Goal: Task Accomplishment & Management: Complete application form

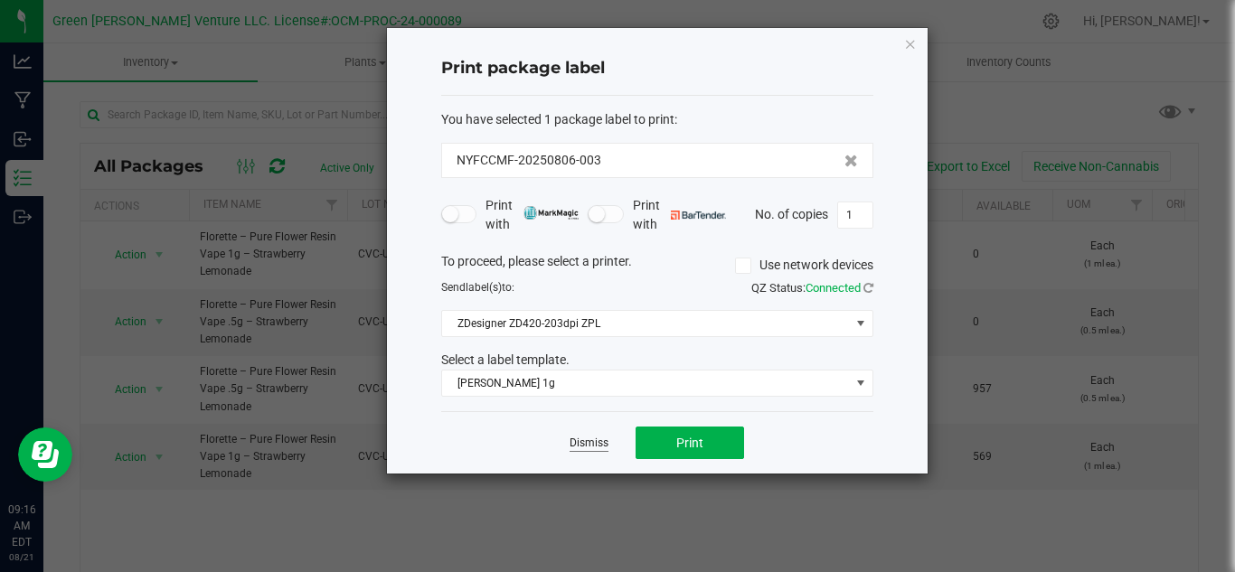
click at [595, 444] on link "Dismiss" at bounding box center [588, 443] width 39 height 15
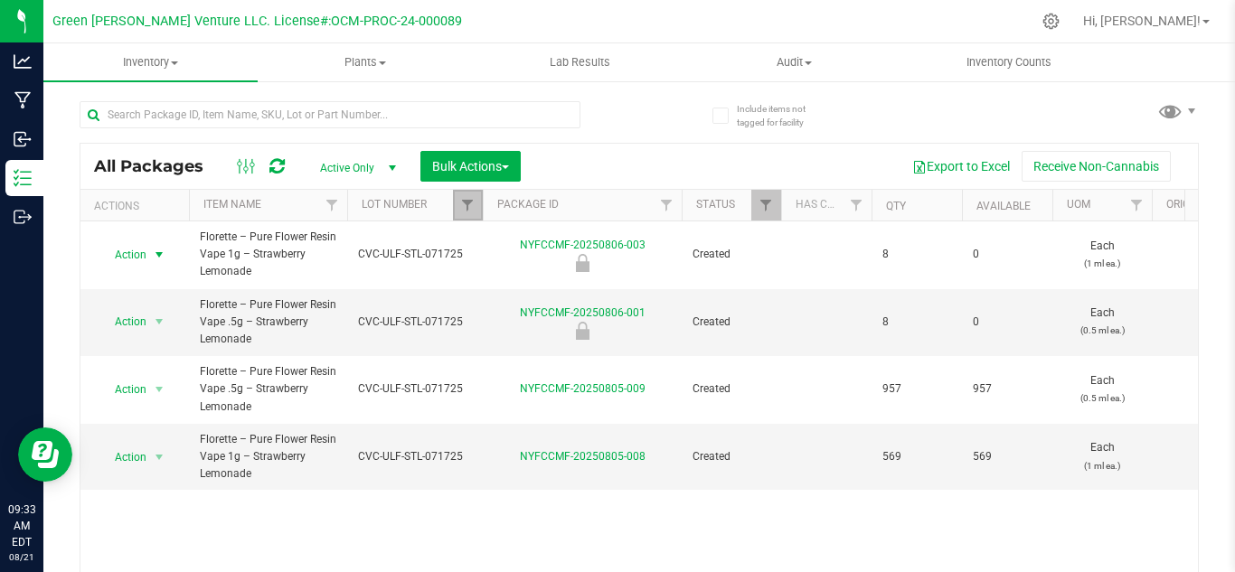
click at [455, 210] on link "Filter" at bounding box center [468, 205] width 30 height 31
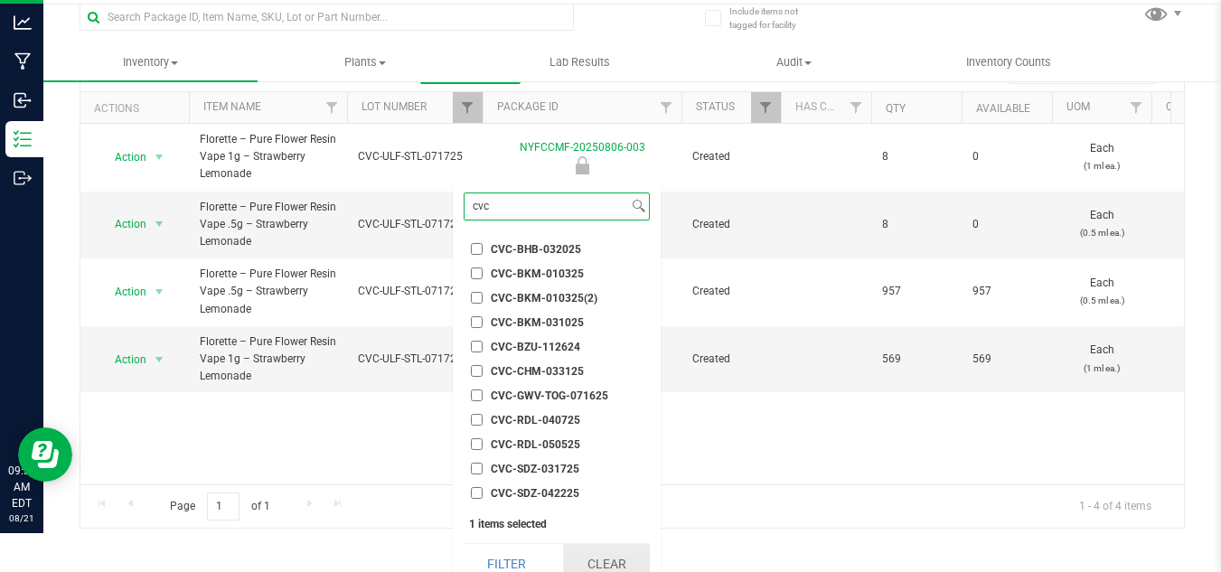
scroll to position [56, 0]
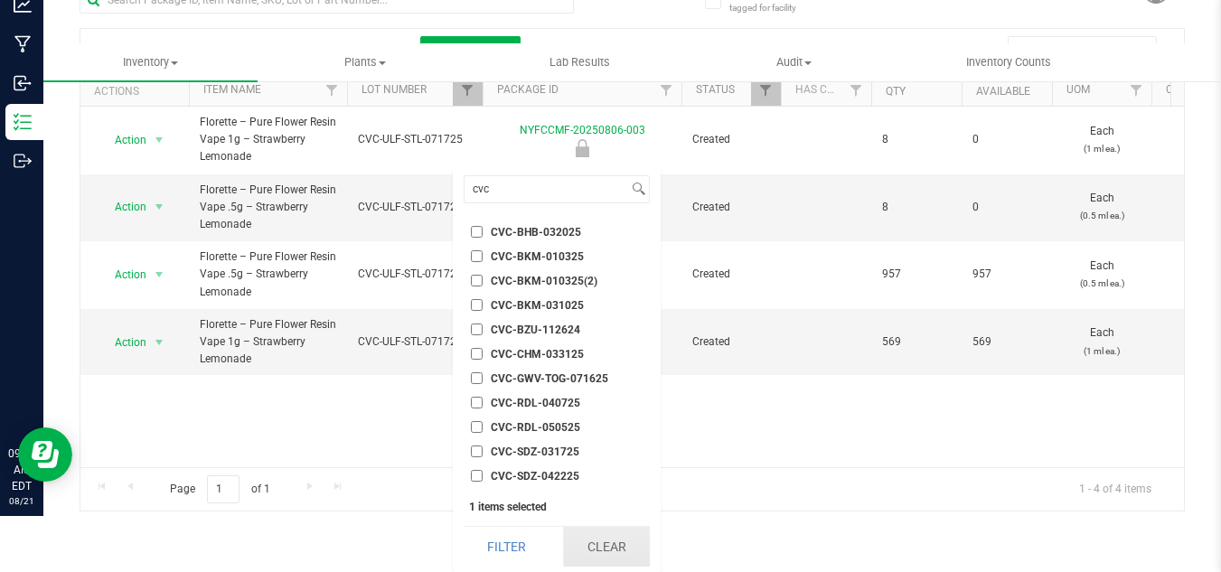
click at [597, 555] on button "Clear" at bounding box center [606, 547] width 87 height 40
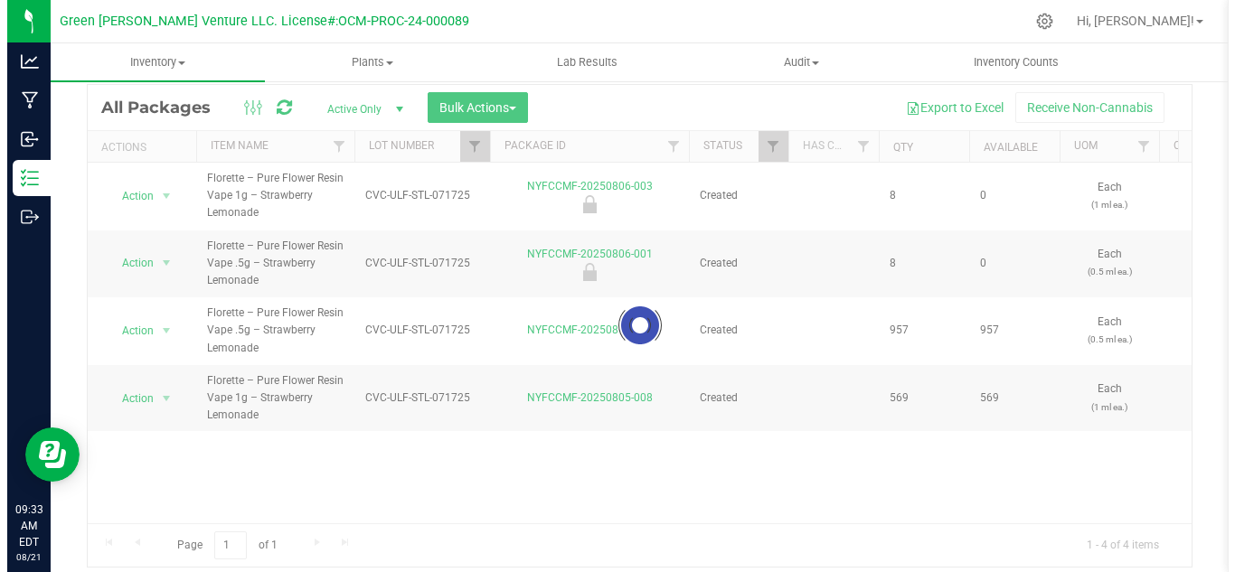
scroll to position [0, 0]
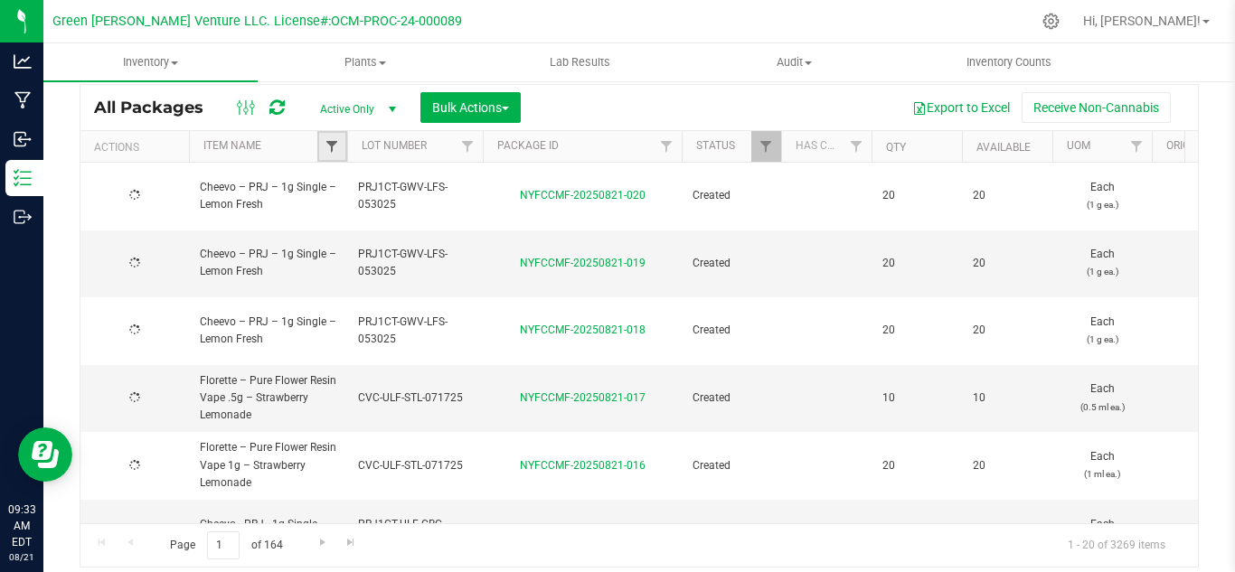
click at [337, 140] on span "Filter" at bounding box center [331, 146] width 14 height 14
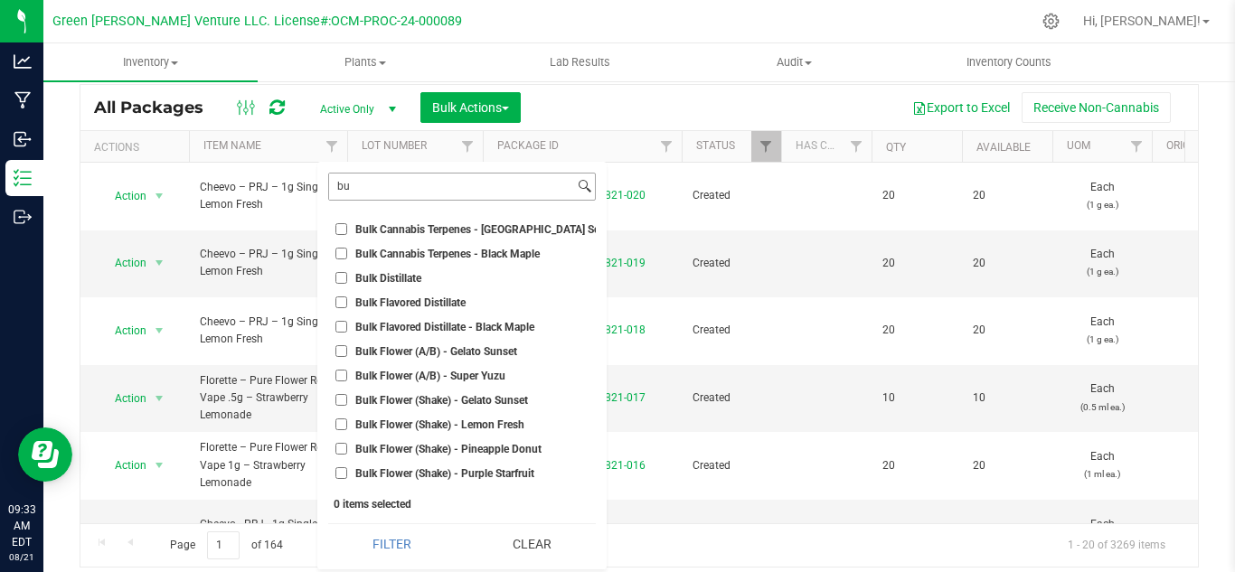
type input "b"
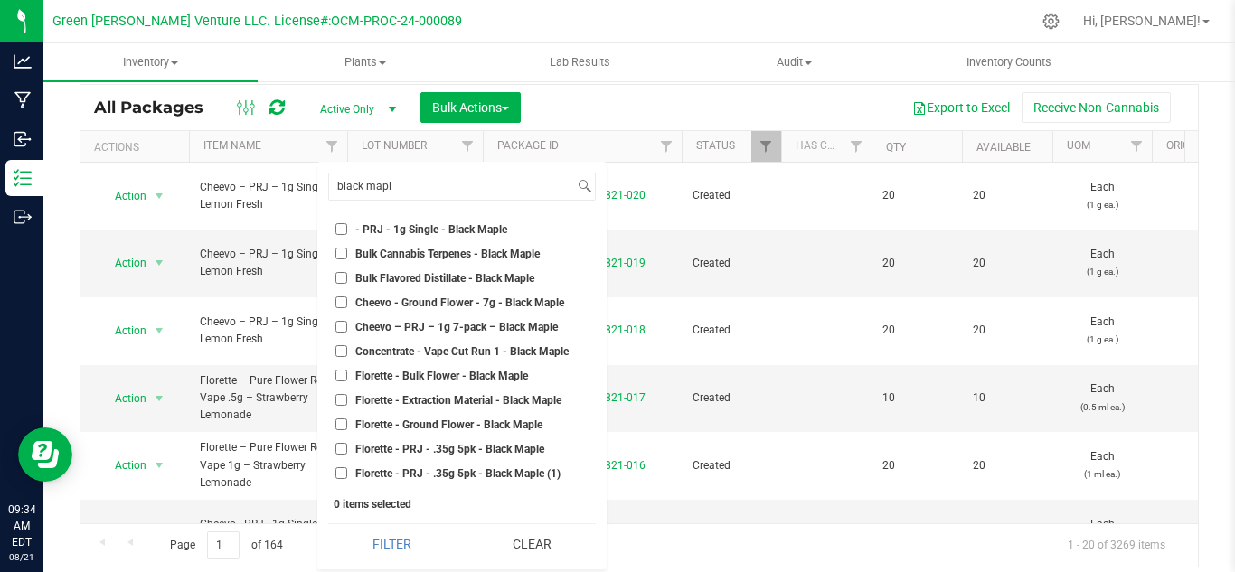
type input "black mapl"
click at [448, 353] on span "Concentrate - Vape Cut Run 1 - Black Maple" at bounding box center [461, 351] width 213 height 11
click at [347, 353] on input "Concentrate - Vape Cut Run 1 - Black Maple" at bounding box center [341, 351] width 12 height 12
checkbox input "true"
click at [382, 541] on button "Filter" at bounding box center [391, 544] width 127 height 40
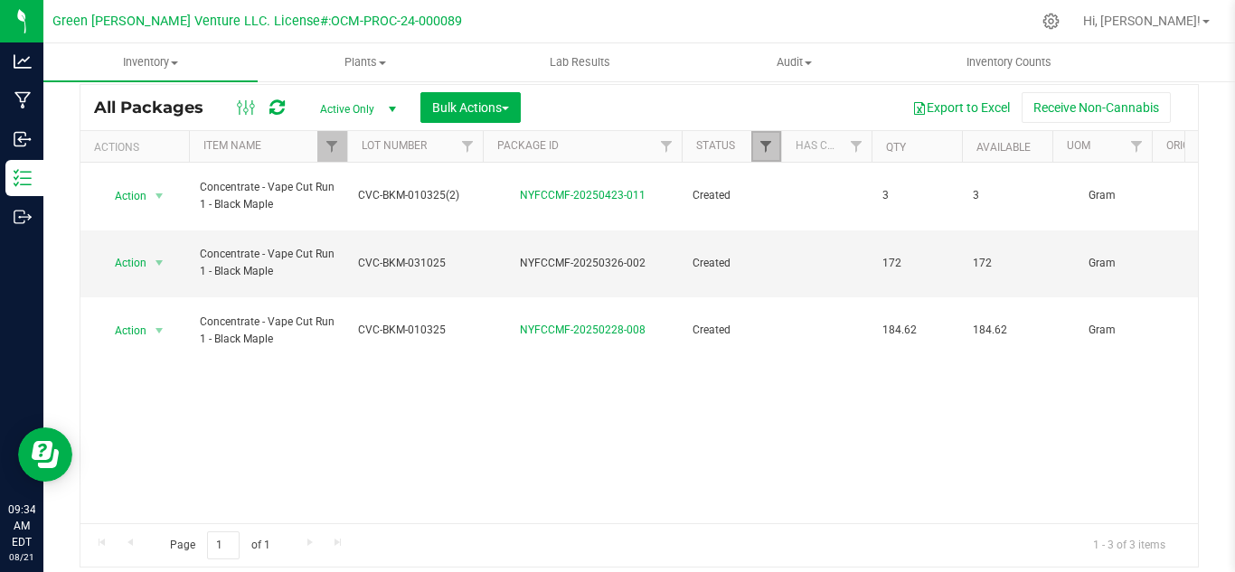
click at [766, 149] on span "Filter" at bounding box center [765, 146] width 14 height 14
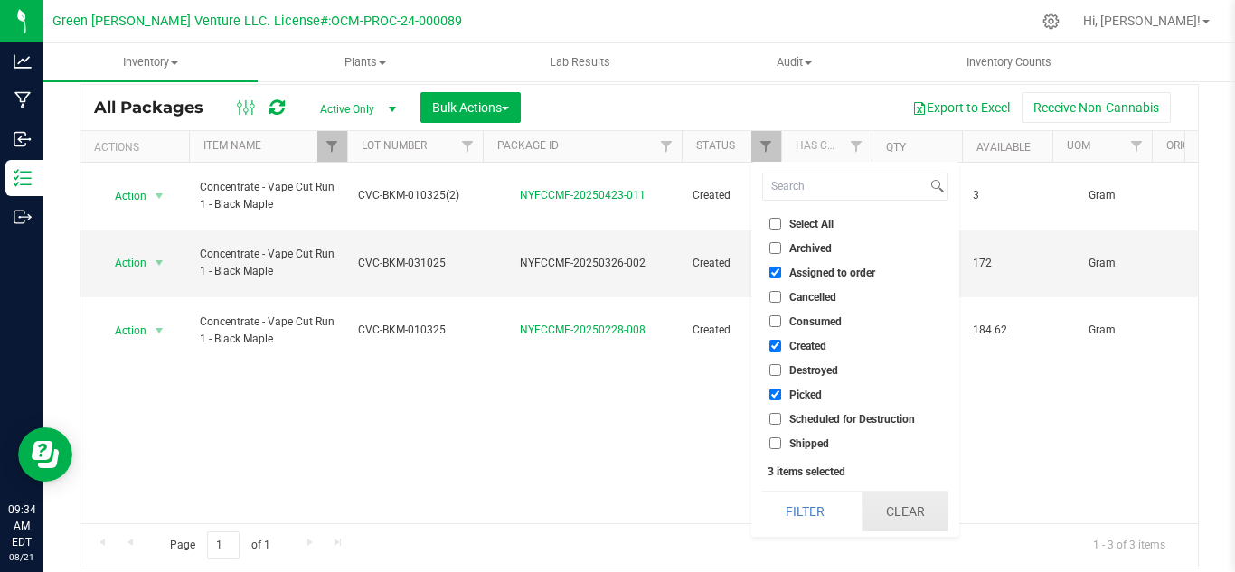
click at [908, 506] on button "Clear" at bounding box center [904, 512] width 87 height 40
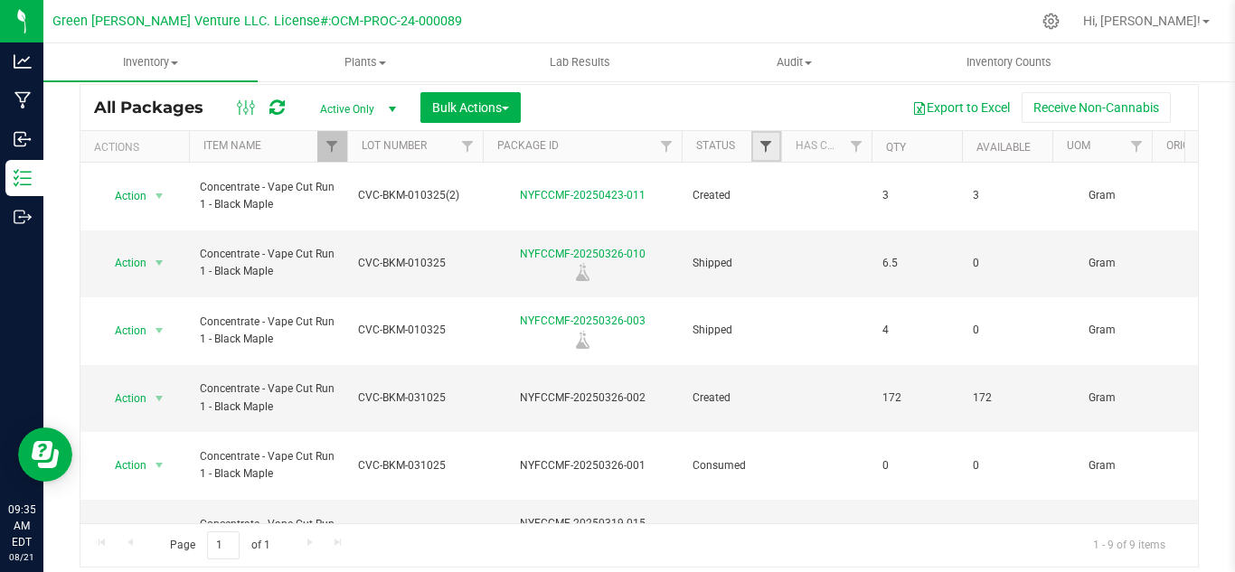
click at [761, 148] on span "Filter" at bounding box center [765, 146] width 14 height 14
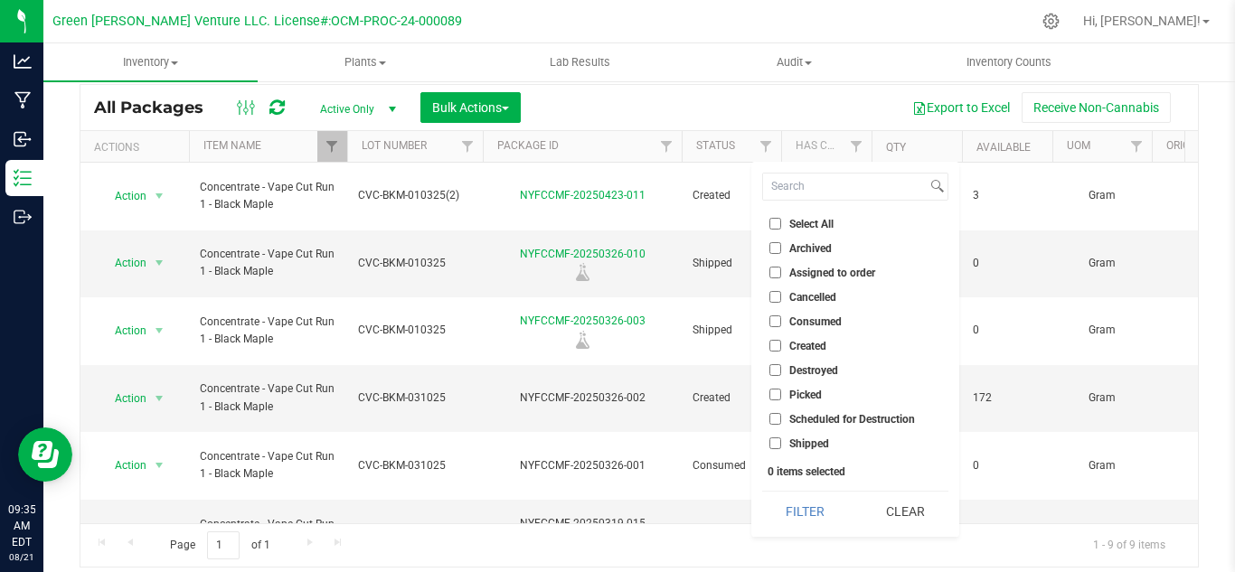
click at [810, 335] on ul "Select All Archived Assigned to order Cancelled Consumed Created Destroyed Pick…" at bounding box center [855, 333] width 186 height 239
click at [807, 343] on span "Created" at bounding box center [807, 346] width 37 height 11
click at [781, 343] on input "Created" at bounding box center [775, 346] width 12 height 12
checkbox input "true"
click at [815, 507] on button "Filter" at bounding box center [805, 512] width 87 height 40
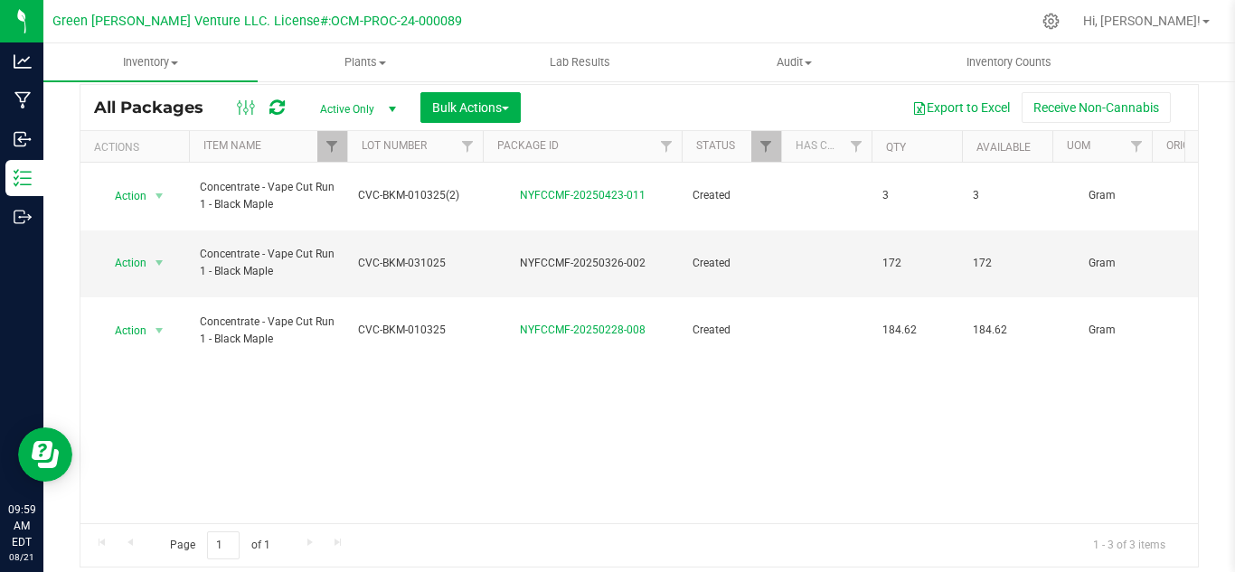
click at [347, 148] on th "Lot Number" at bounding box center [415, 147] width 136 height 32
click at [465, 147] on span "Filter" at bounding box center [467, 146] width 14 height 14
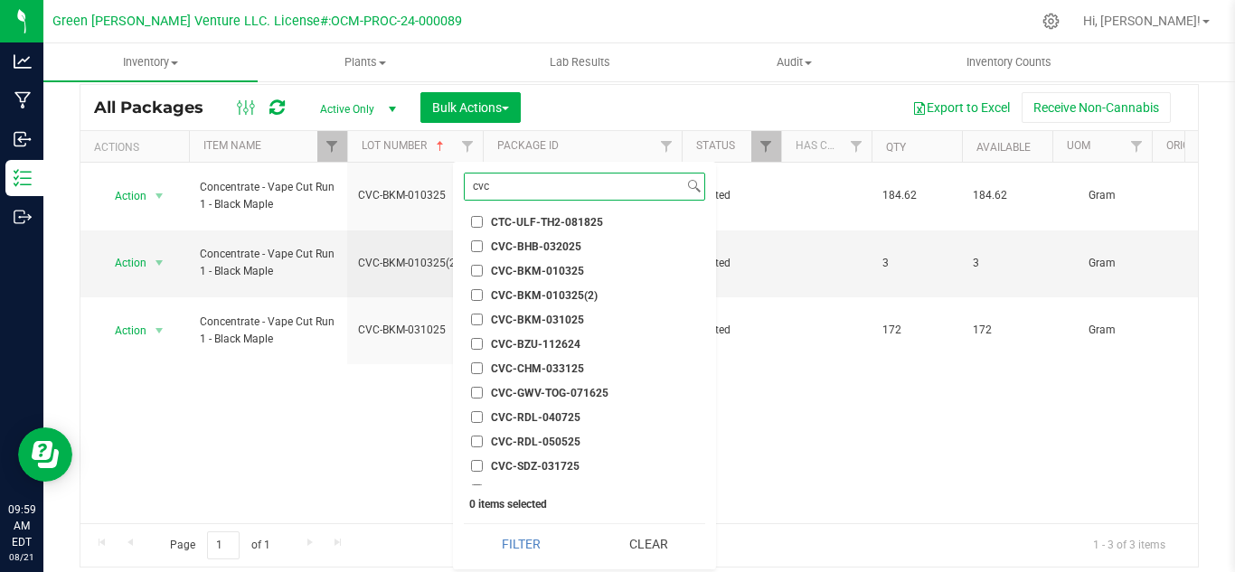
scroll to position [2481, 0]
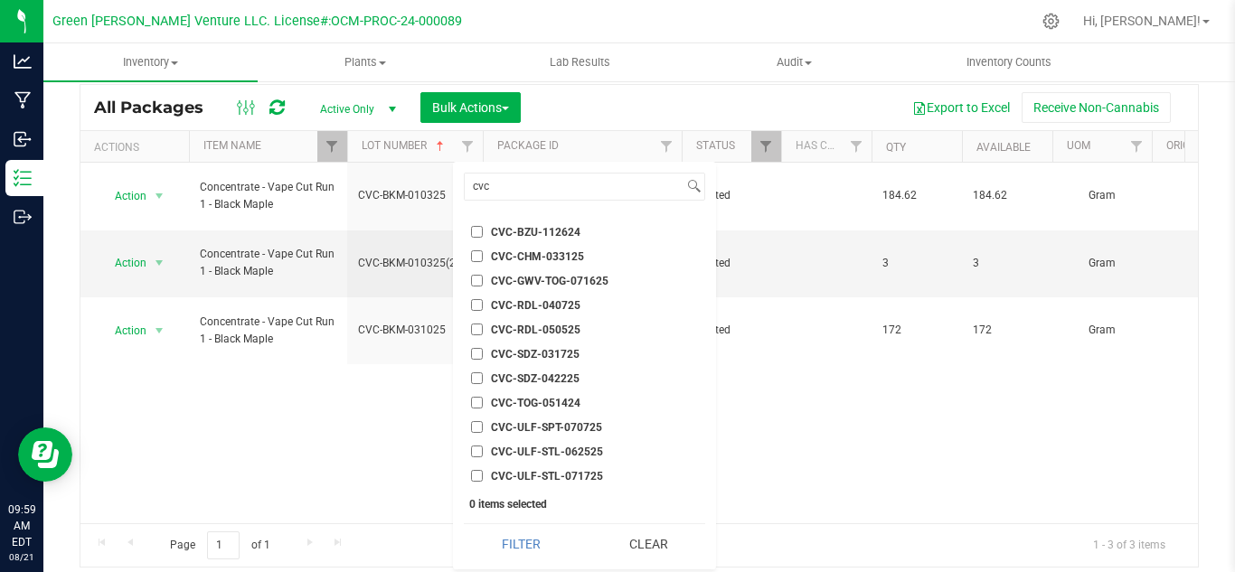
click at [530, 429] on span "CVC-ULF-SPT-070725" at bounding box center [546, 427] width 111 height 11
click at [483, 429] on input "CVC-ULF-SPT-070725" at bounding box center [477, 427] width 12 height 12
click at [510, 423] on span "CVC-ULF-SPT-070725" at bounding box center [546, 427] width 111 height 11
click at [483, 423] on input "CVC-ULF-SPT-070725" at bounding box center [477, 427] width 12 height 12
checkbox input "false"
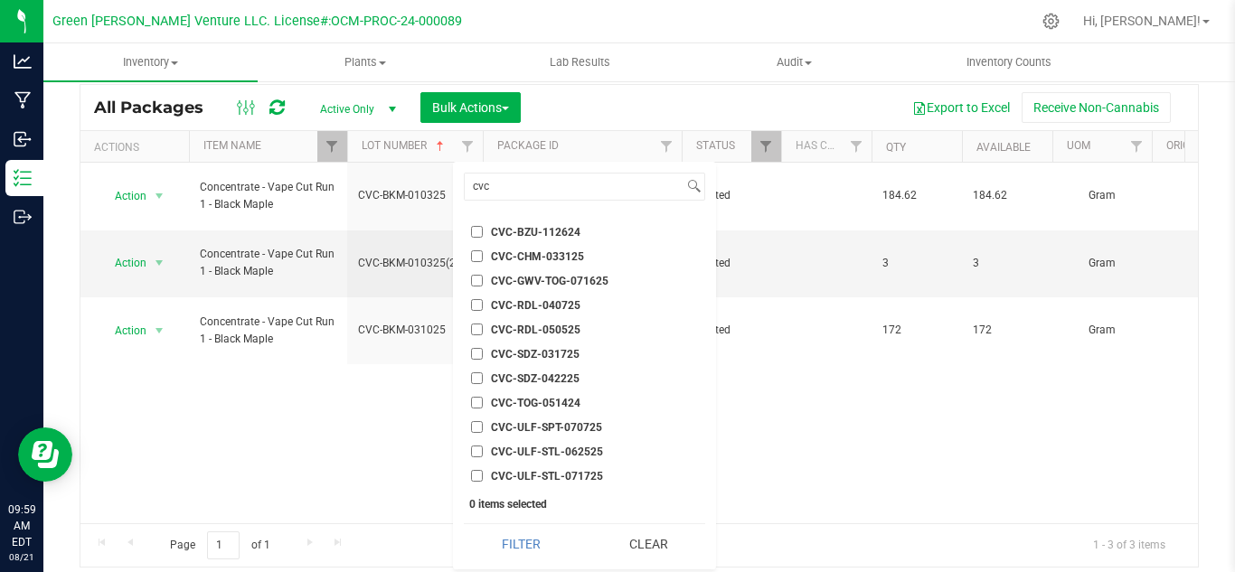
click at [498, 468] on li "CVC-ULF-STL-071725" at bounding box center [584, 475] width 241 height 19
click at [495, 478] on span "CVC-ULF-STL-071725" at bounding box center [547, 476] width 112 height 11
click at [483, 478] on input "CVC-ULF-STL-071725" at bounding box center [477, 476] width 12 height 12
checkbox input "true"
click at [492, 548] on button "Filter" at bounding box center [521, 544] width 114 height 40
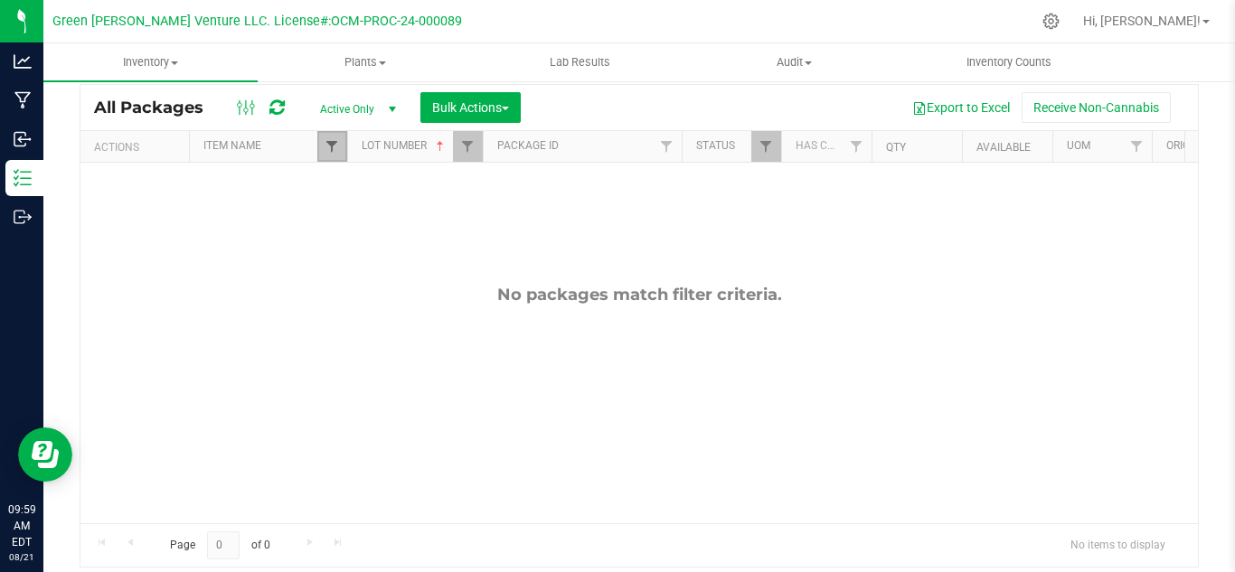
click at [327, 154] on span "Filter" at bounding box center [331, 146] width 14 height 14
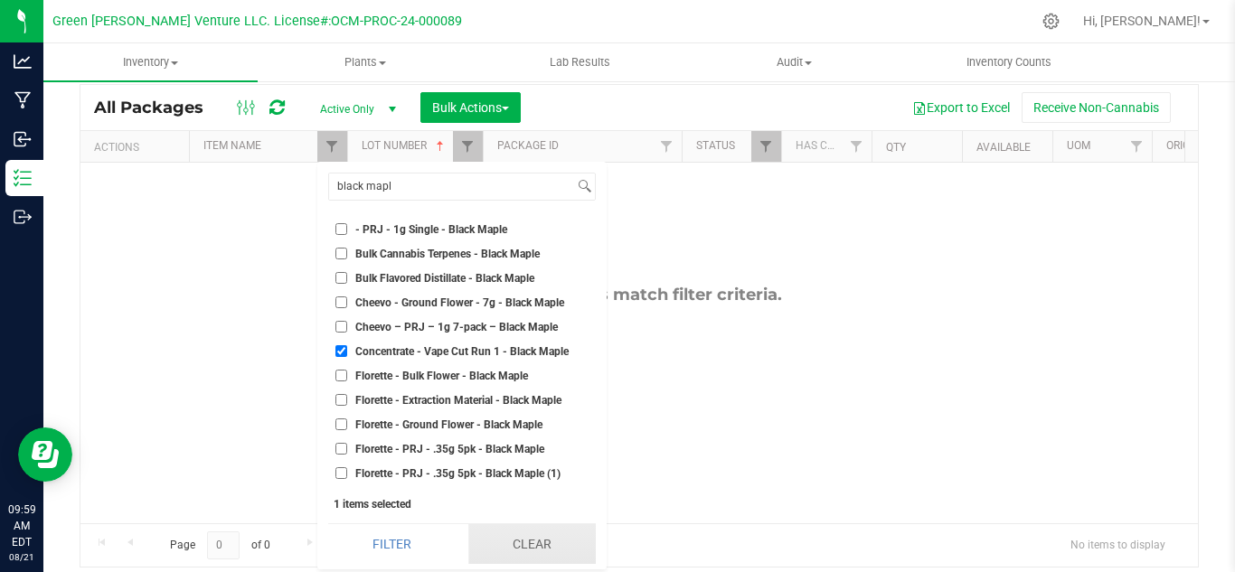
click at [522, 539] on button "Clear" at bounding box center [531, 544] width 127 height 40
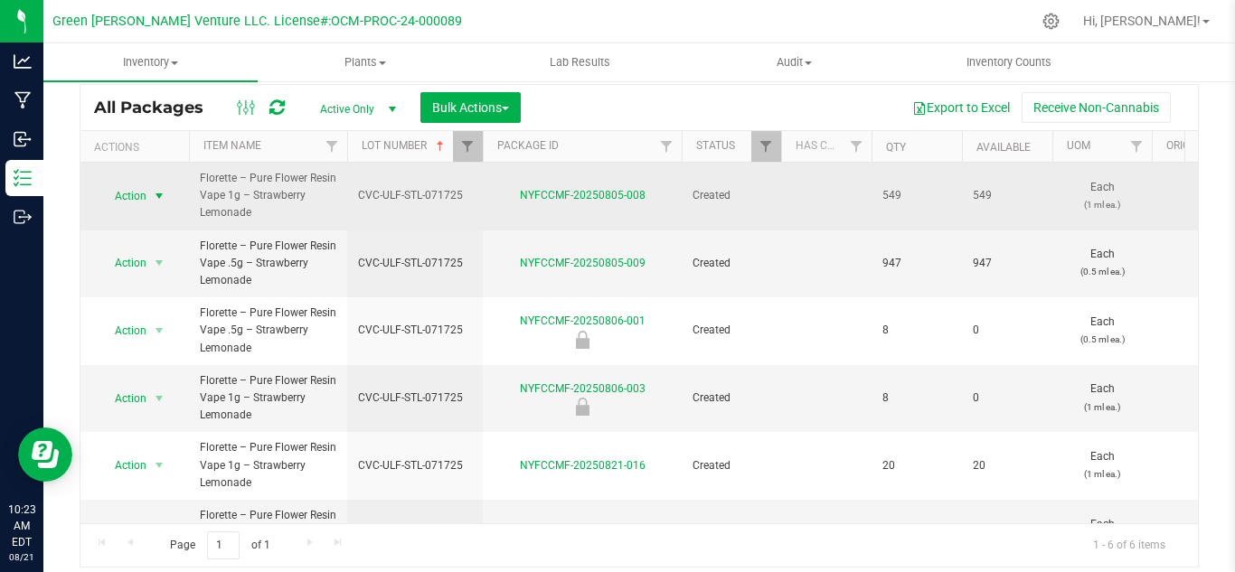
click at [121, 195] on span "Action" at bounding box center [123, 195] width 49 height 25
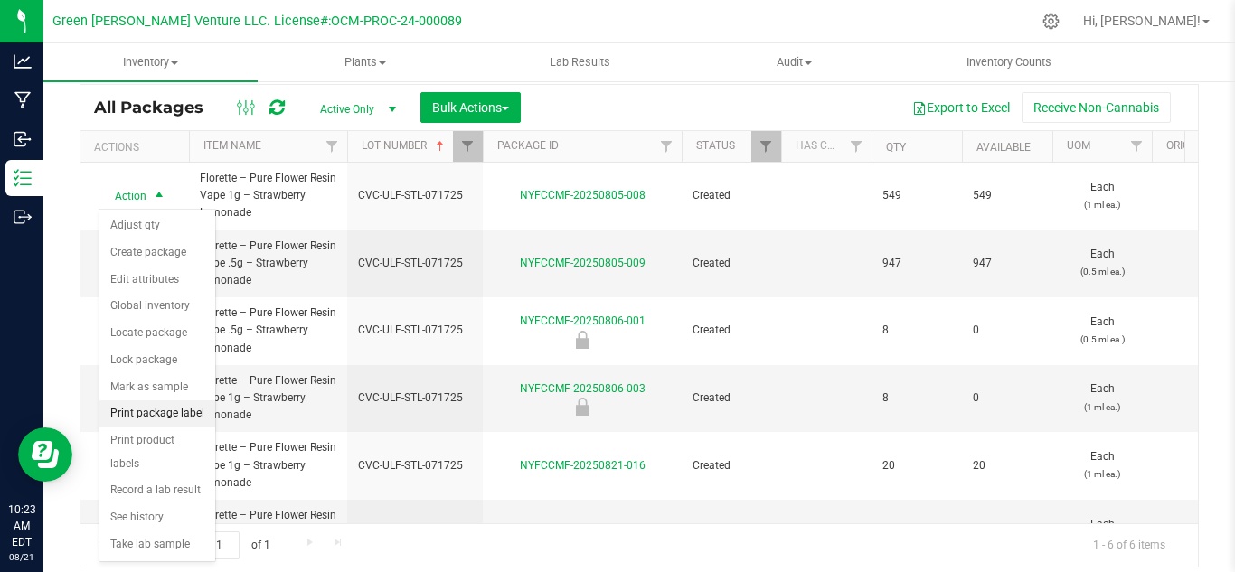
click at [161, 418] on li "Print package label" at bounding box center [157, 413] width 116 height 27
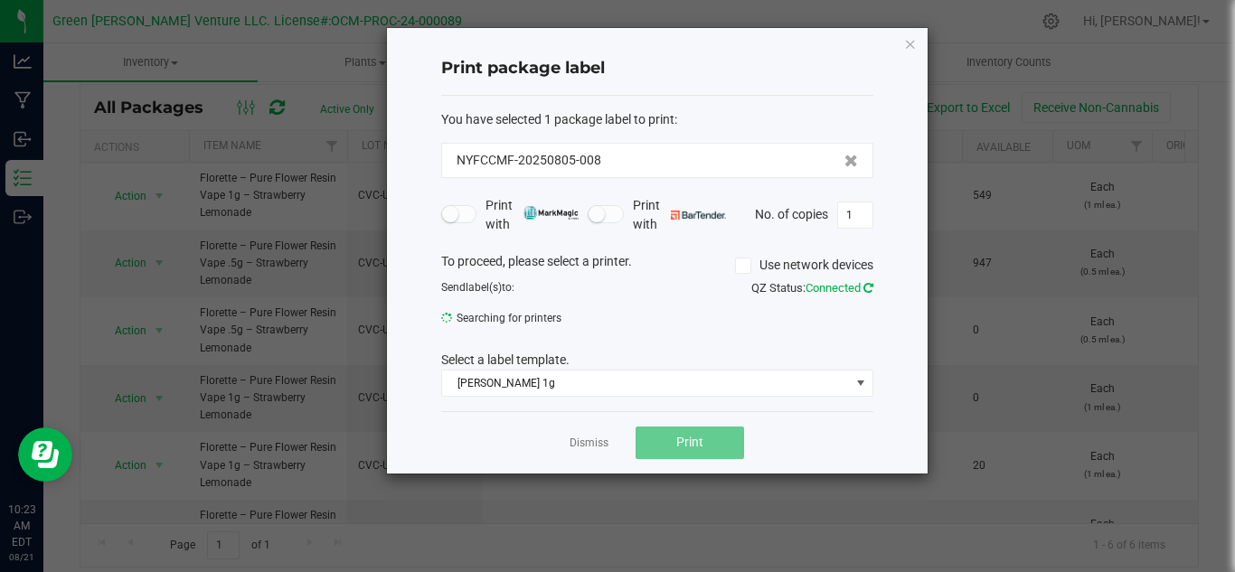
click at [865, 291] on icon at bounding box center [868, 288] width 10 height 12
click at [914, 41] on icon "button" at bounding box center [910, 44] width 13 height 22
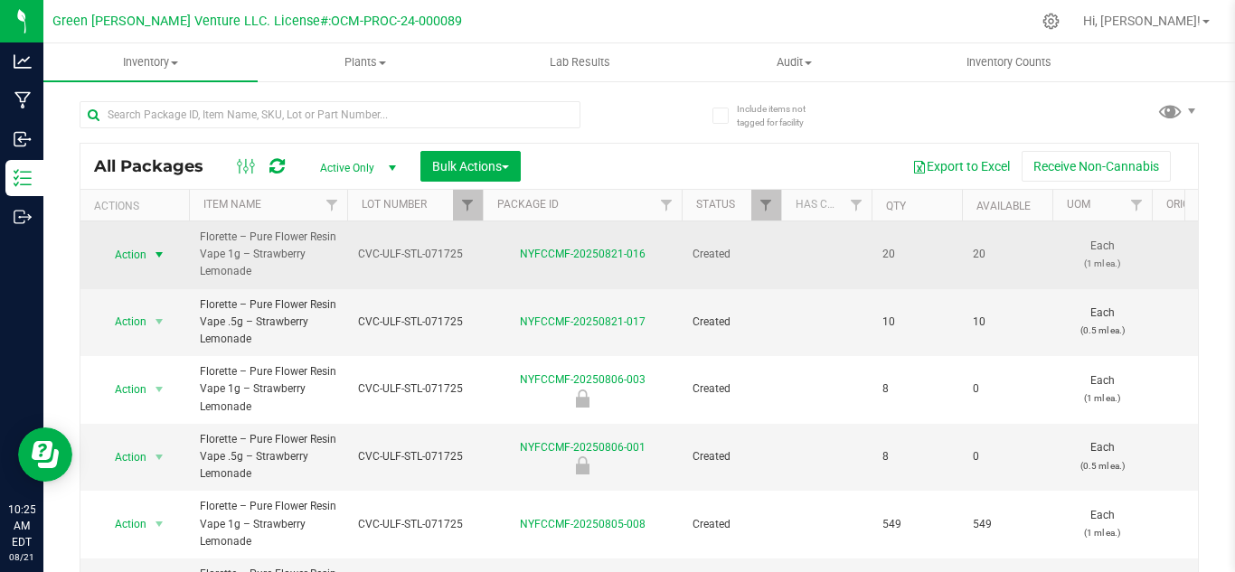
click at [140, 255] on span "Action" at bounding box center [123, 254] width 49 height 25
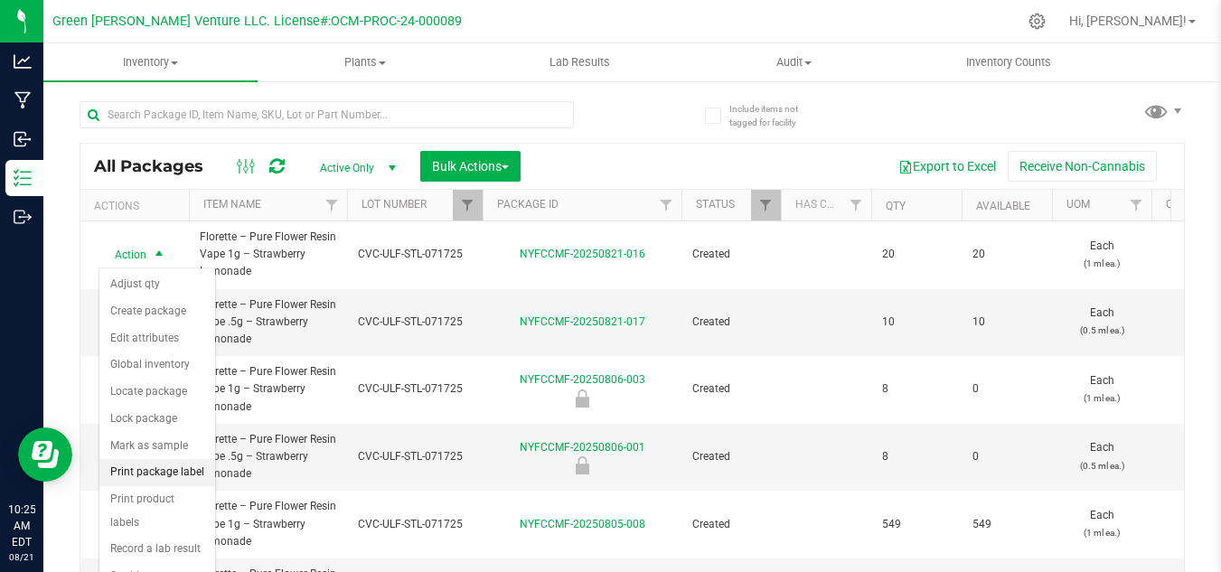
click at [144, 461] on li "Print package label" at bounding box center [157, 472] width 116 height 27
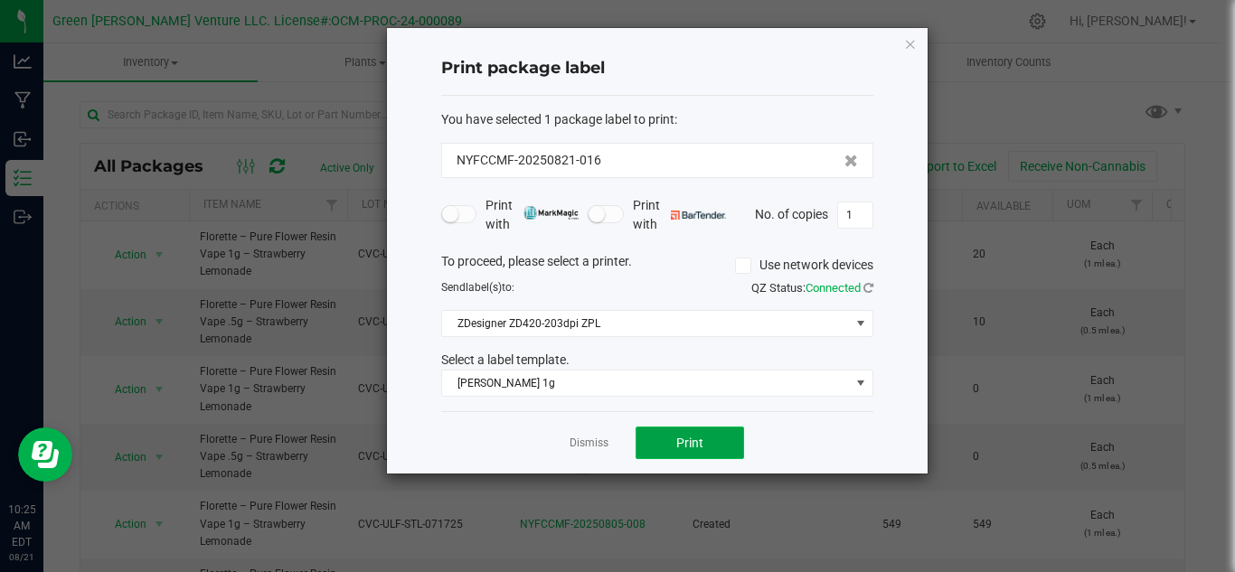
click at [688, 436] on span "Print" at bounding box center [689, 443] width 27 height 14
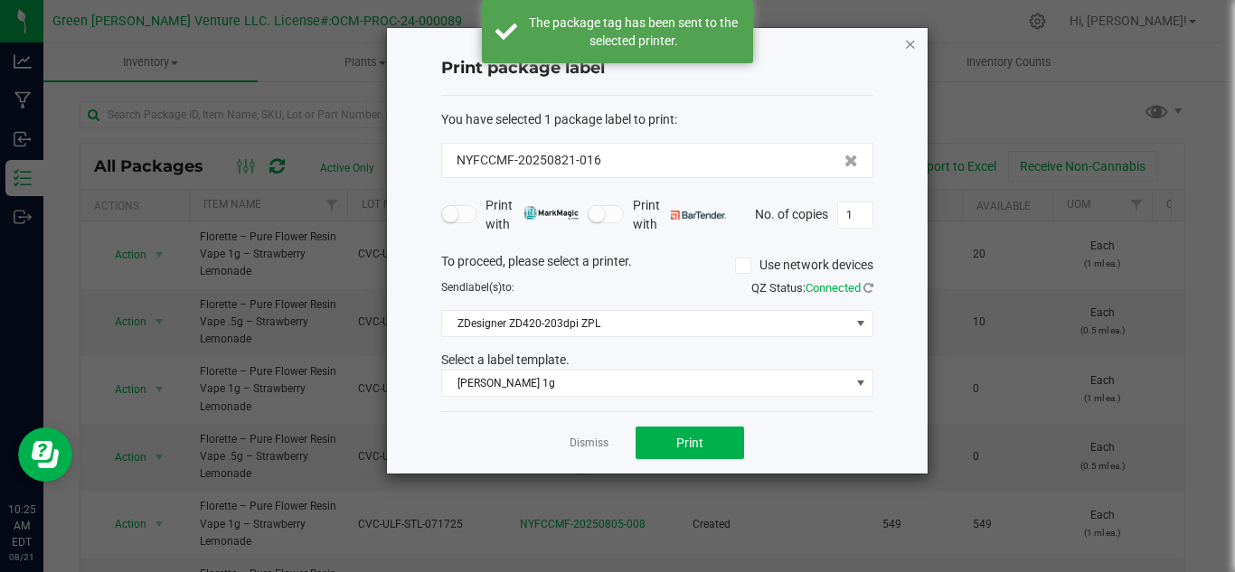
click at [910, 43] on icon "button" at bounding box center [910, 44] width 13 height 22
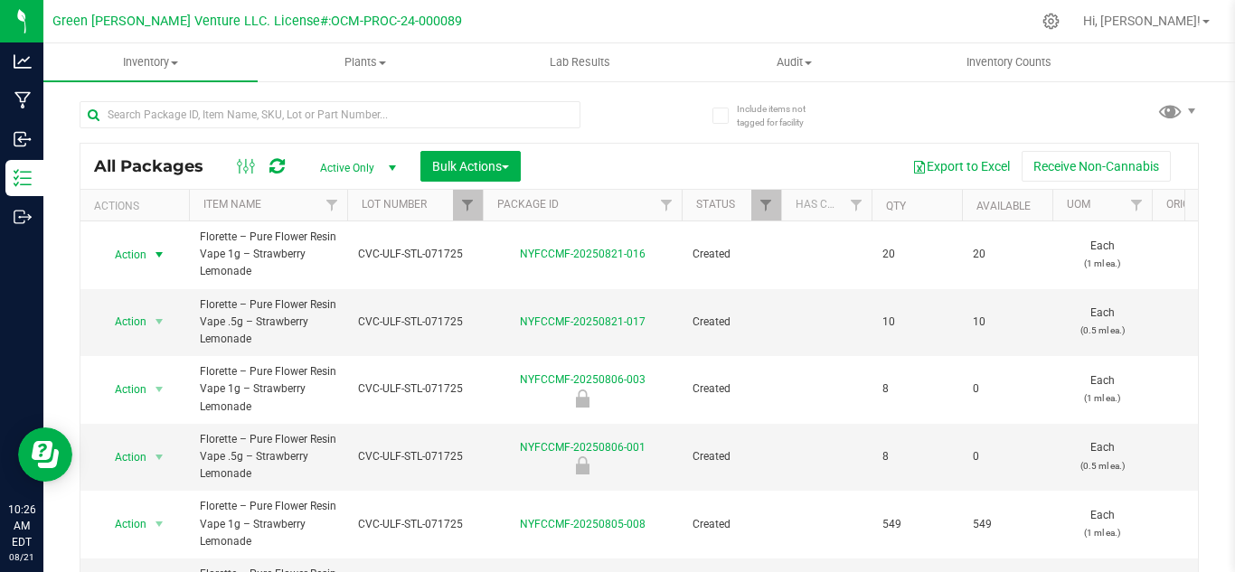
click at [106, 218] on th "Actions" at bounding box center [134, 206] width 108 height 32
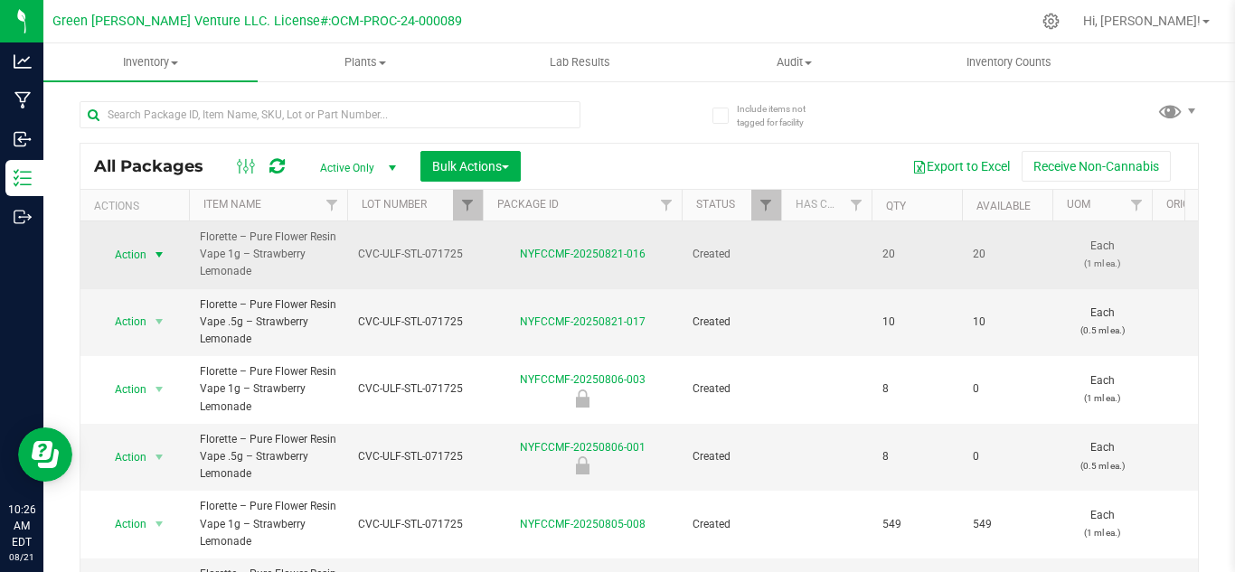
click at [108, 249] on span "Action" at bounding box center [123, 254] width 49 height 25
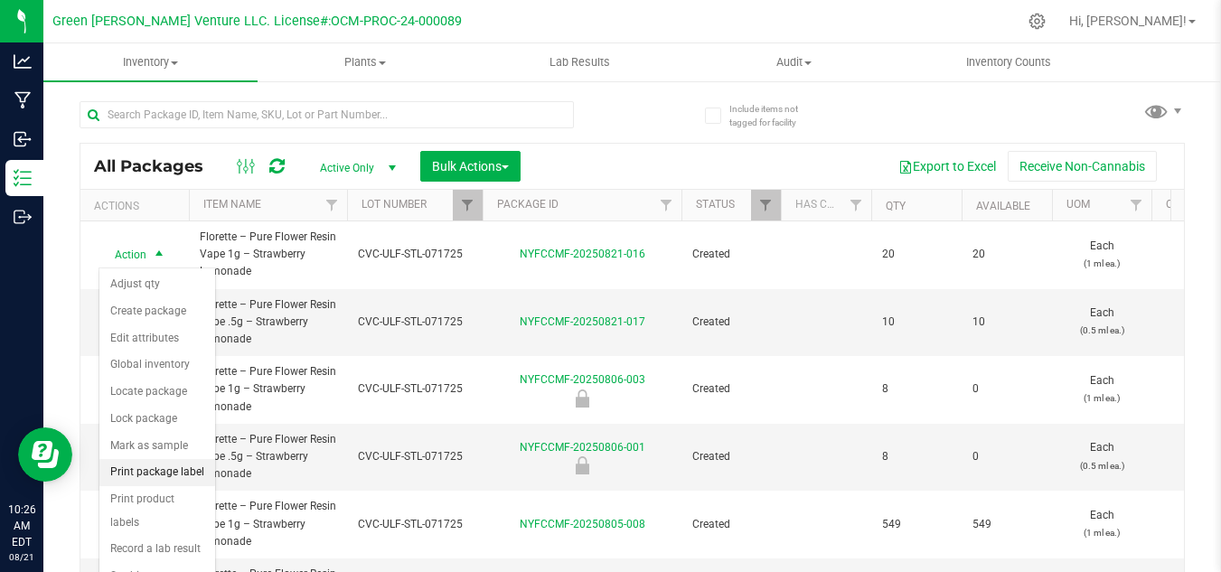
click at [165, 469] on li "Print package label" at bounding box center [157, 472] width 116 height 27
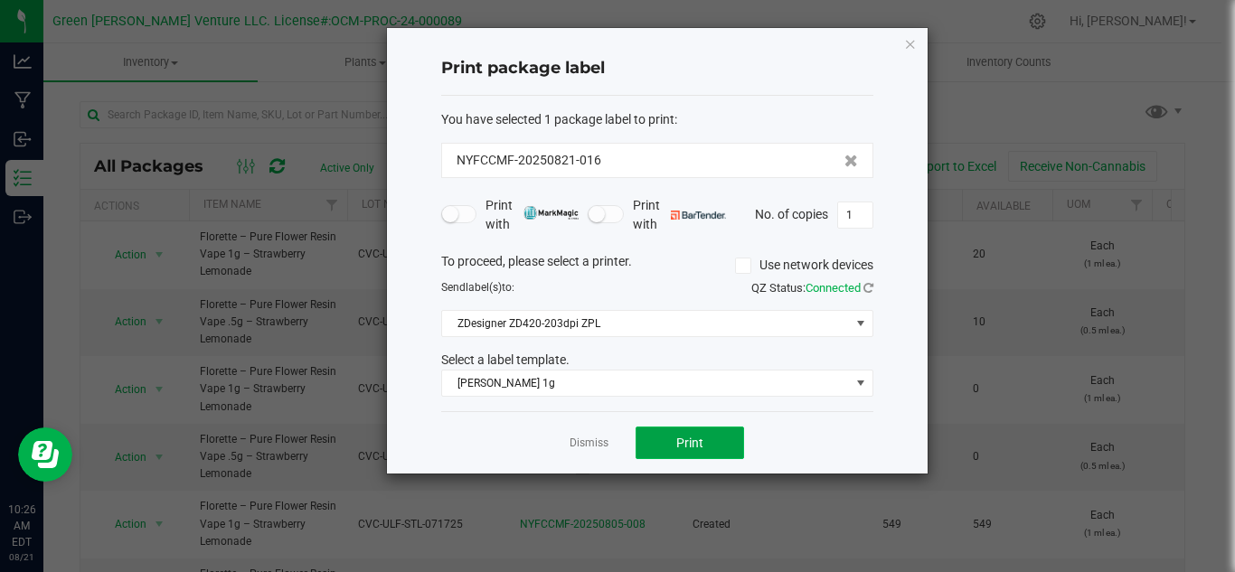
click at [667, 447] on button "Print" at bounding box center [689, 443] width 108 height 33
click at [729, 437] on button "Print" at bounding box center [689, 443] width 108 height 33
click at [907, 40] on icon "button" at bounding box center [910, 44] width 13 height 22
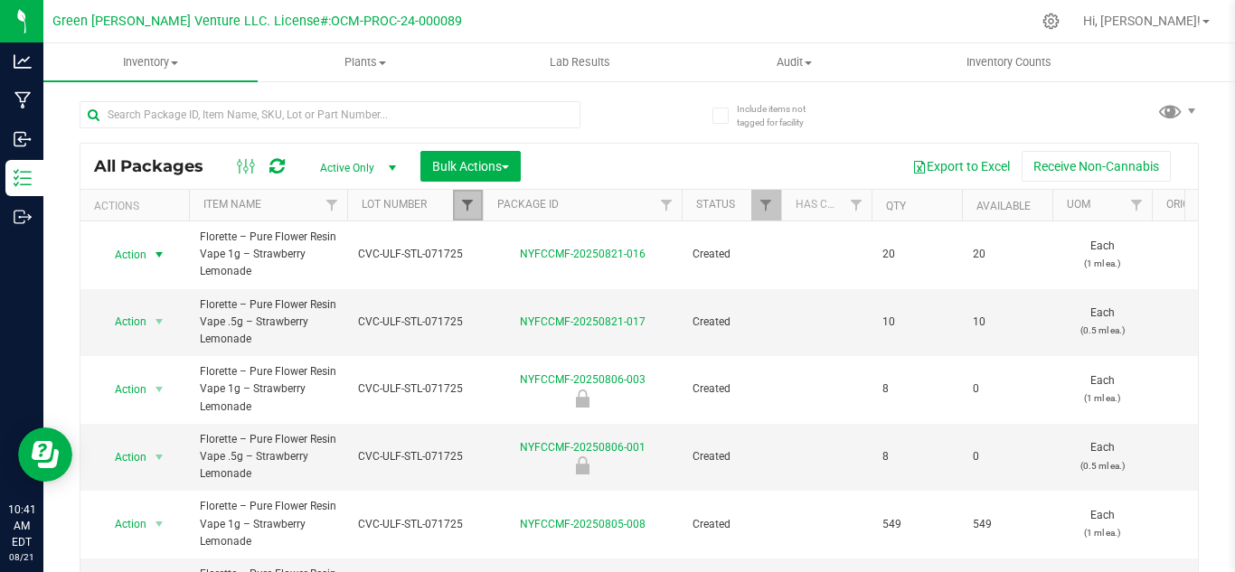
click at [460, 205] on span "Filter" at bounding box center [467, 205] width 14 height 14
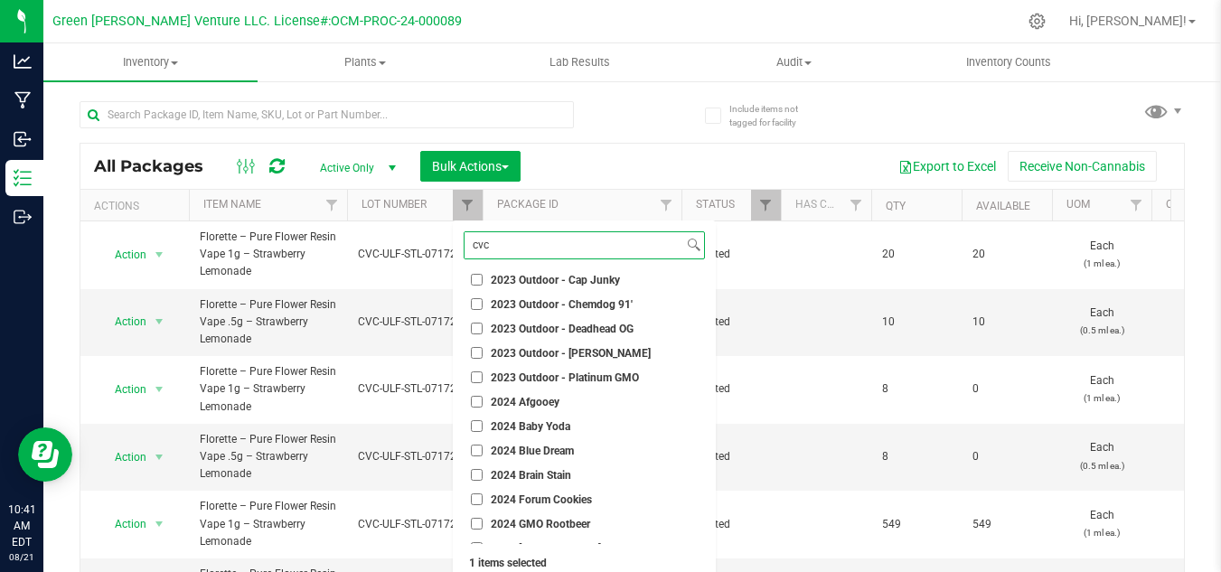
scroll to position [95, 0]
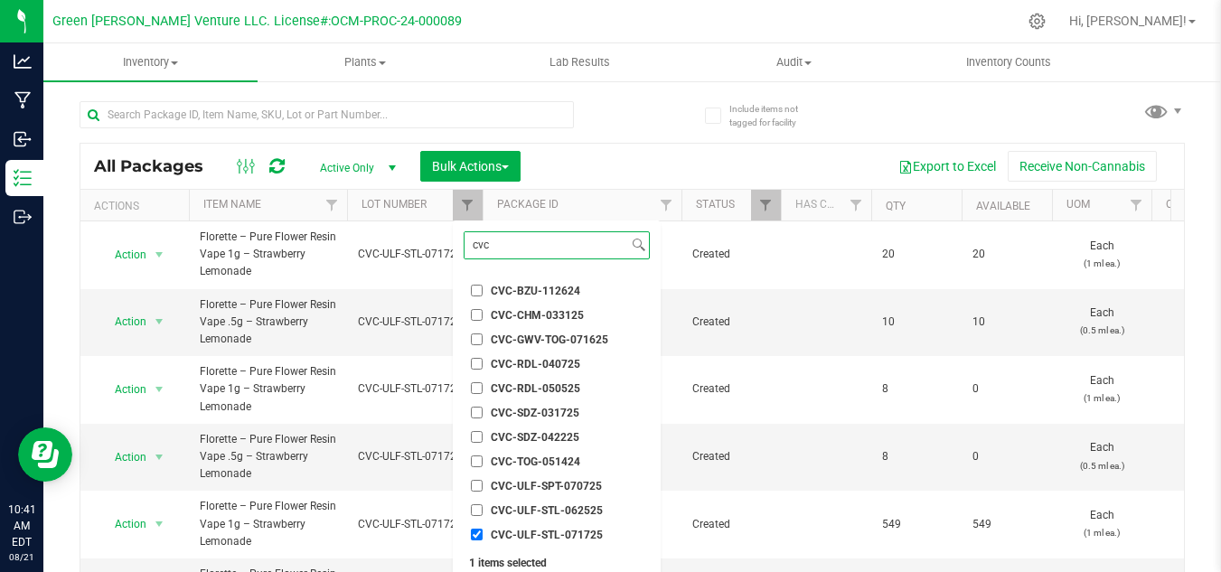
type input "cvc"
click at [475, 531] on input "CVC-ULF-STL-071725" at bounding box center [477, 535] width 12 height 12
checkbox input "false"
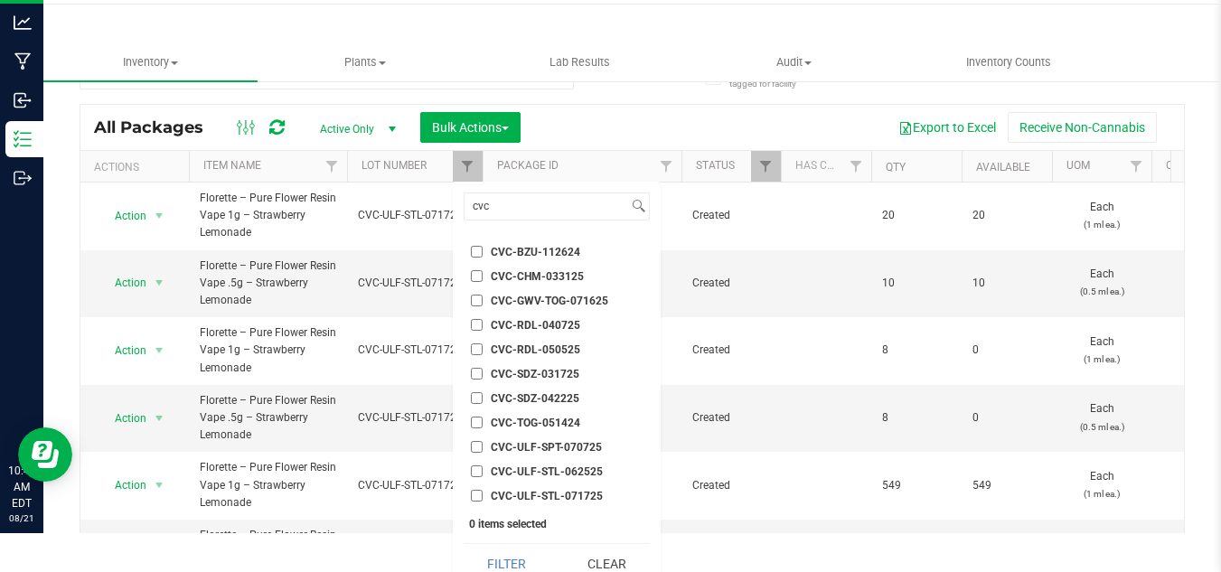
scroll to position [56, 0]
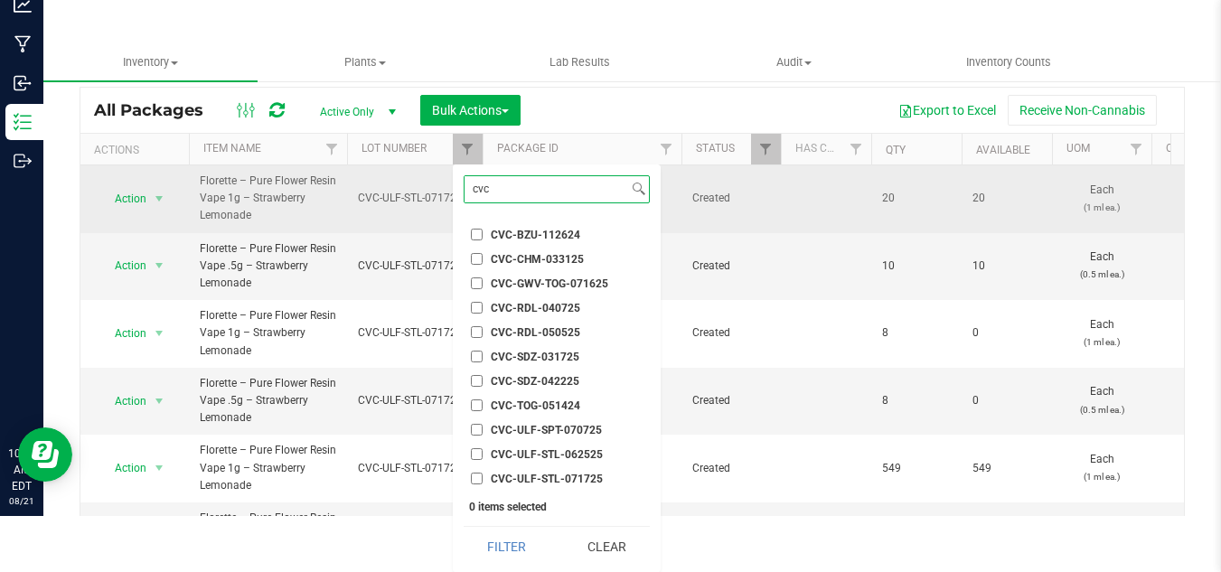
drag, startPoint x: 505, startPoint y: 191, endPoint x: 346, endPoint y: 202, distance: 159.4
click at [346, 202] on body "Analytics Manufacturing Inbound Inventory Outbound 10:41 AM EDT 08/21/2025 08/2…" at bounding box center [610, 230] width 1221 height 572
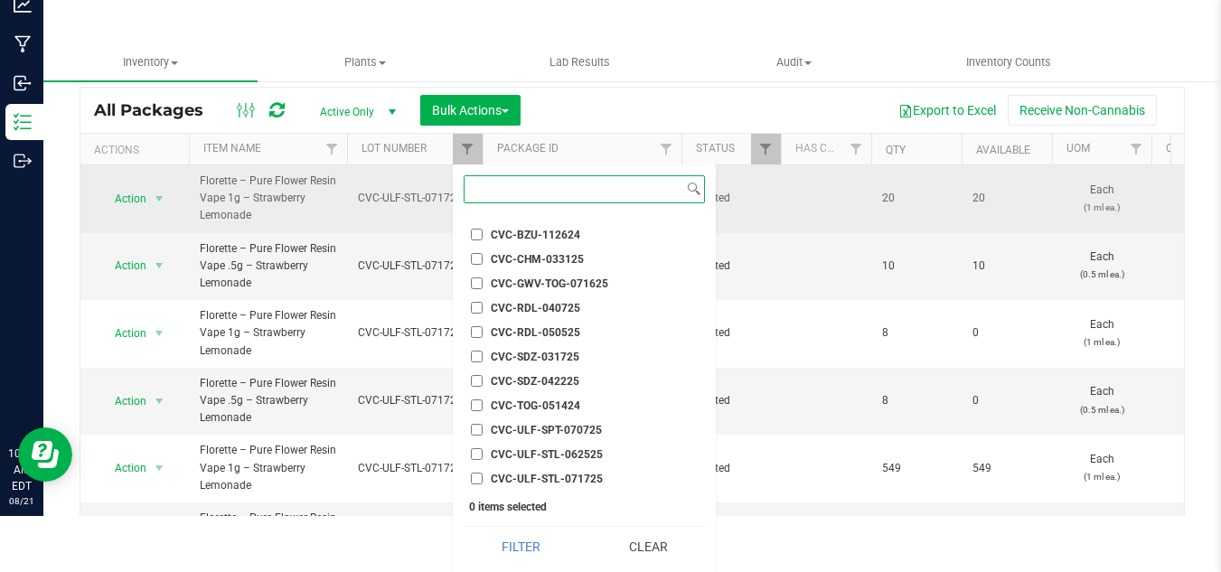
scroll to position [0, 0]
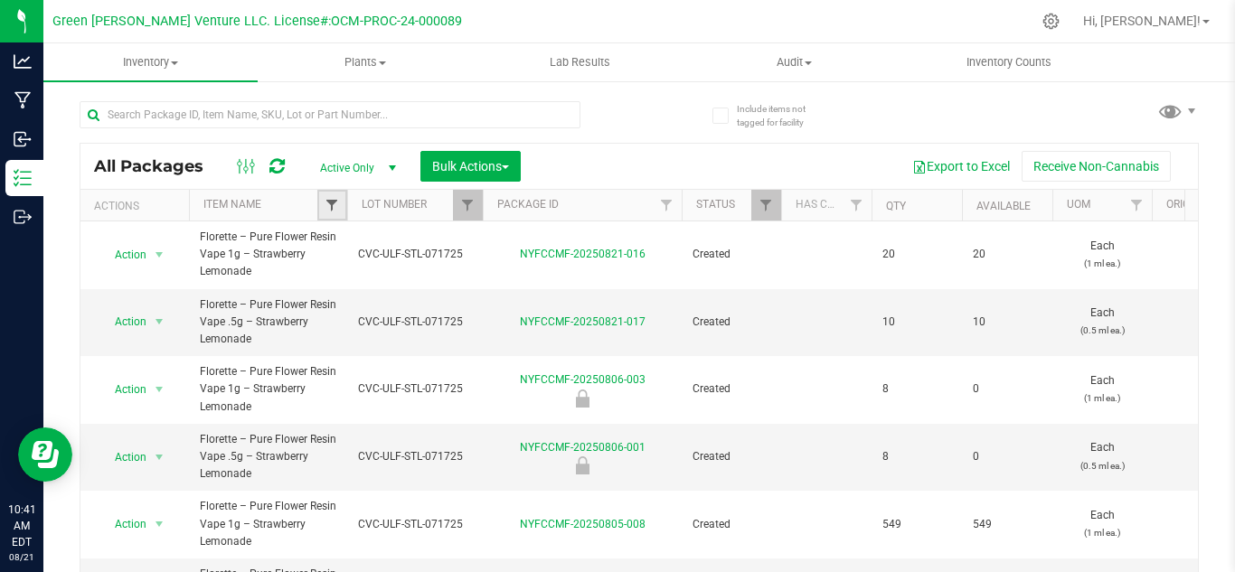
click at [339, 204] on span "Filter" at bounding box center [331, 205] width 14 height 14
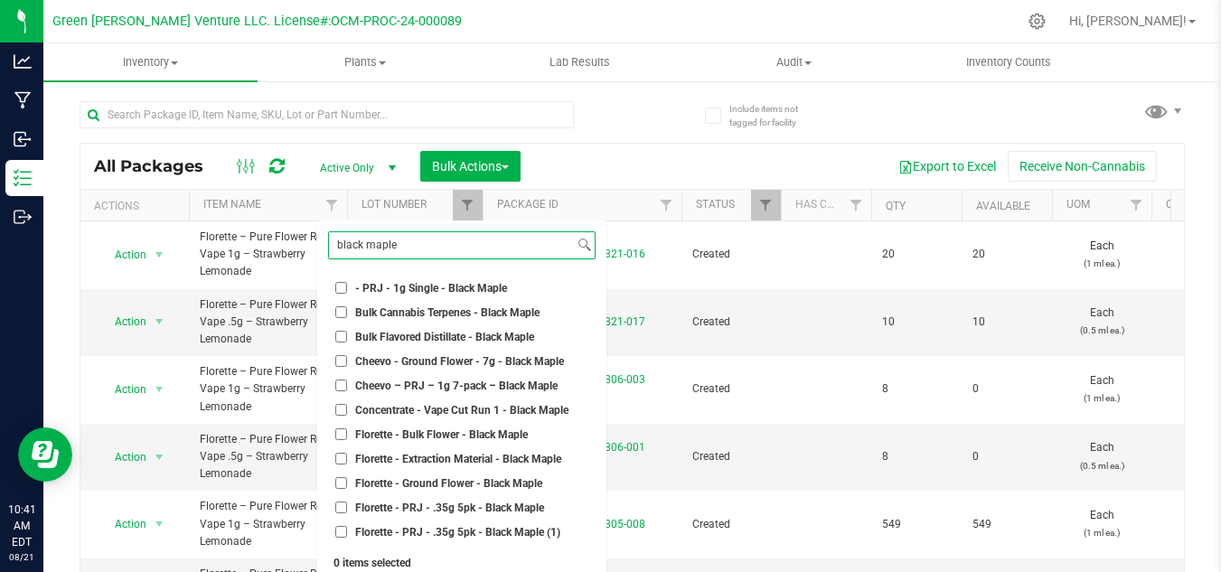
type input "black maple"
click at [454, 408] on span "Concentrate - Vape Cut Run 1 - Black Maple" at bounding box center [461, 410] width 213 height 11
click at [347, 408] on input "Concentrate - Vape Cut Run 1 - Black Maple" at bounding box center [341, 410] width 12 height 12
checkbox input "true"
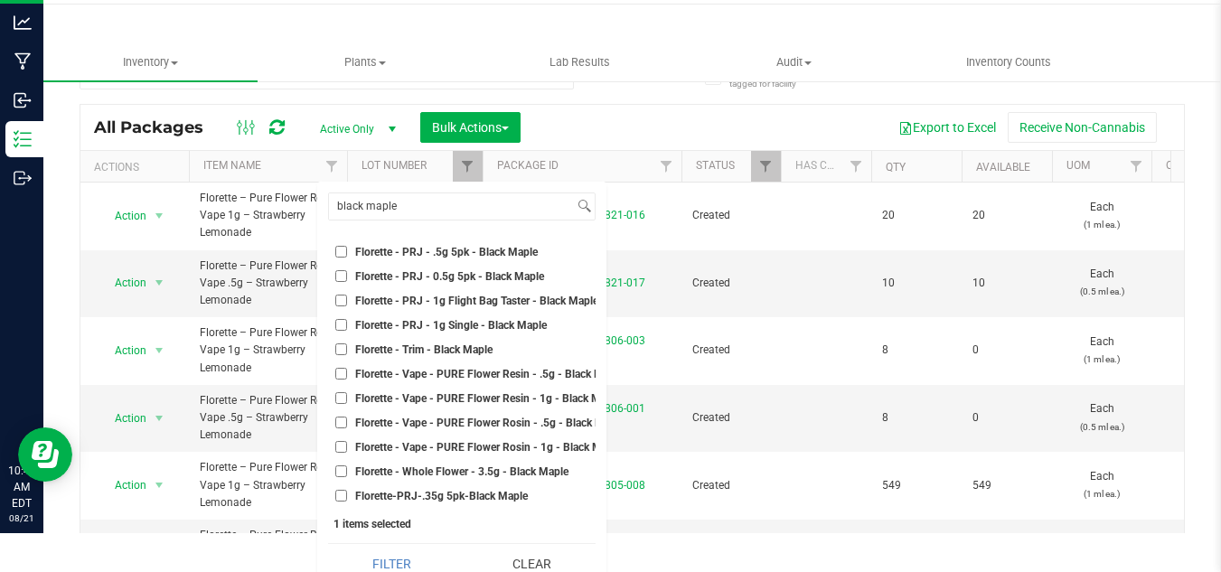
scroll to position [56, 0]
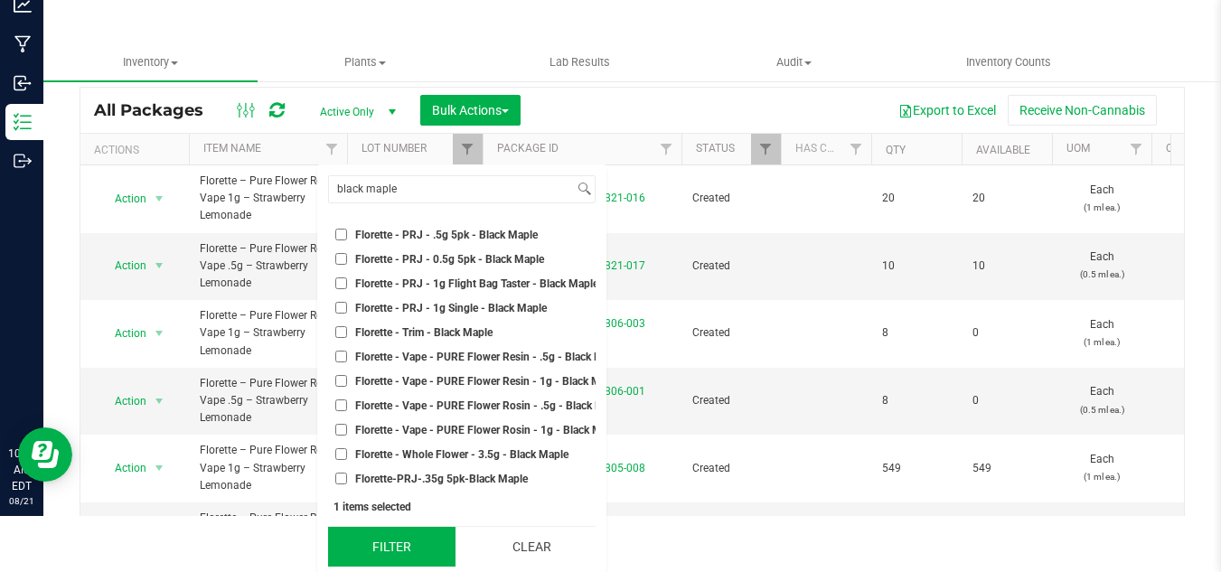
click at [394, 546] on button "Filter" at bounding box center [391, 547] width 127 height 40
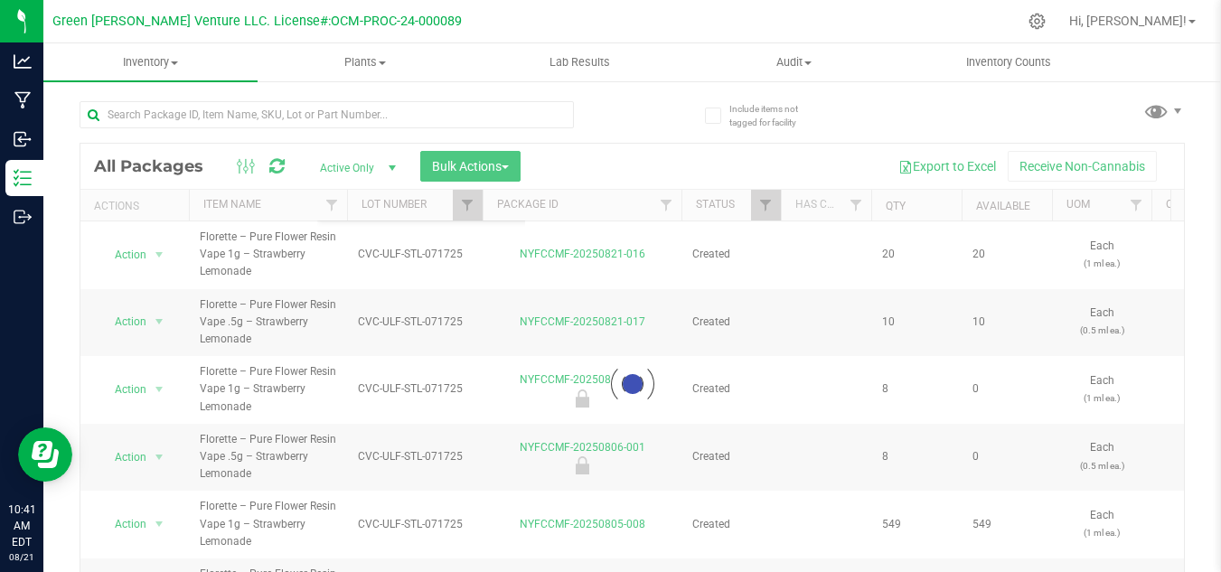
scroll to position [0, 0]
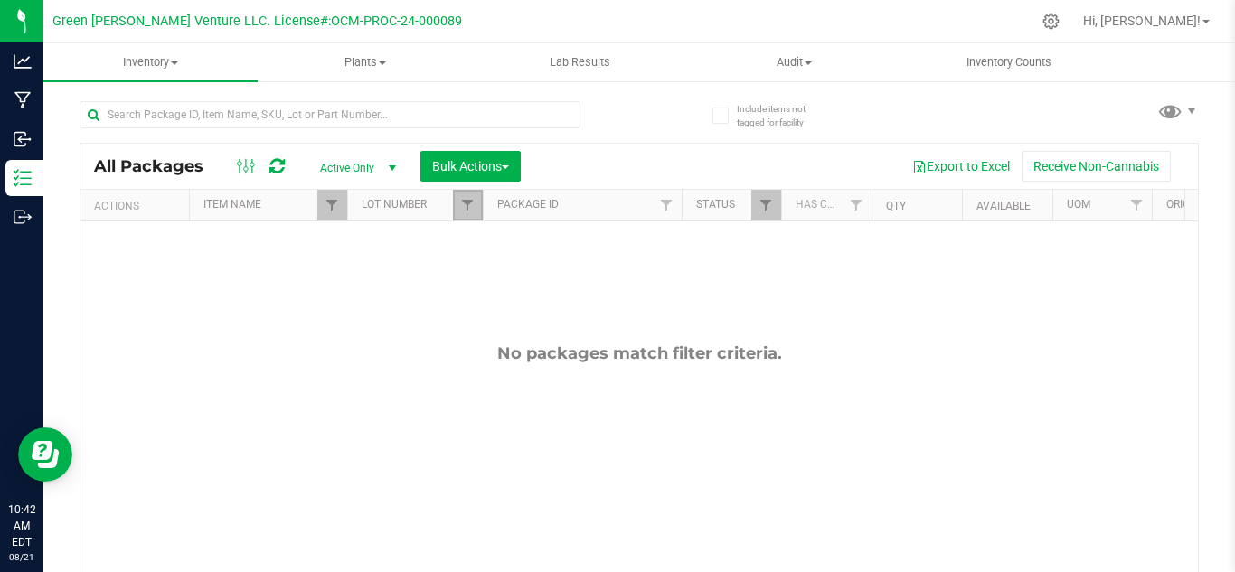
click at [470, 215] on link "Filter" at bounding box center [468, 205] width 30 height 31
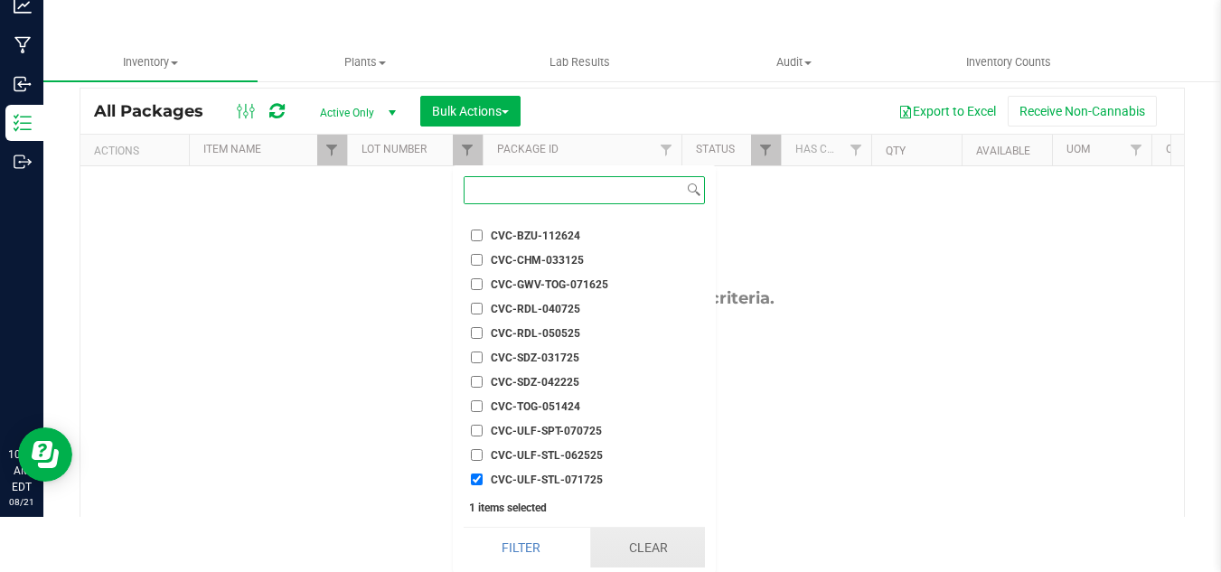
scroll to position [56, 0]
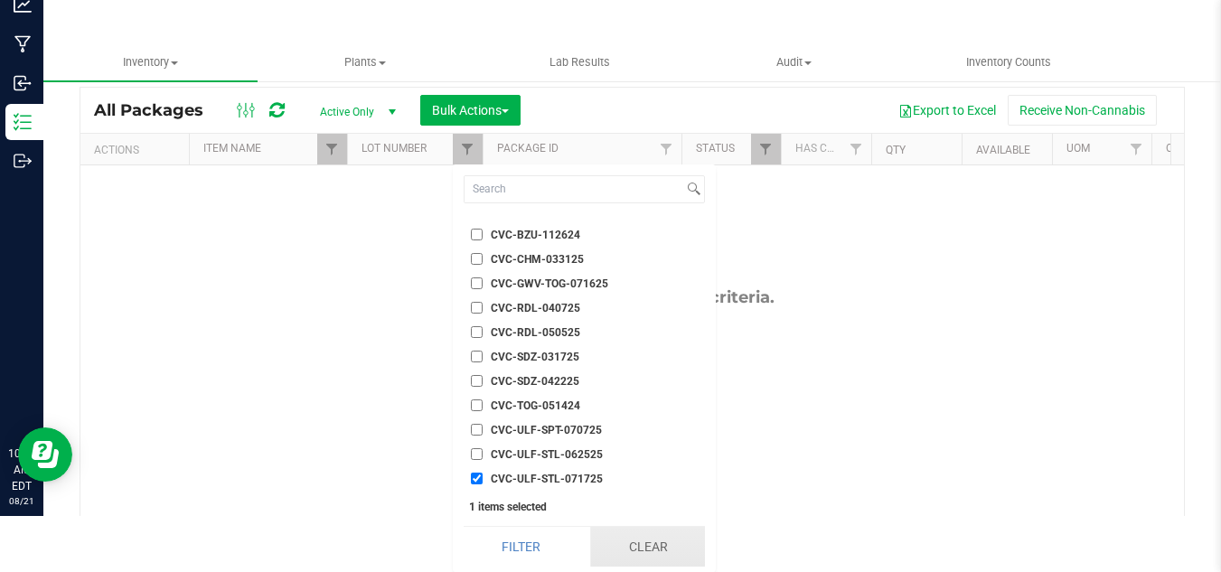
click at [613, 535] on button "Clear" at bounding box center [647, 547] width 115 height 40
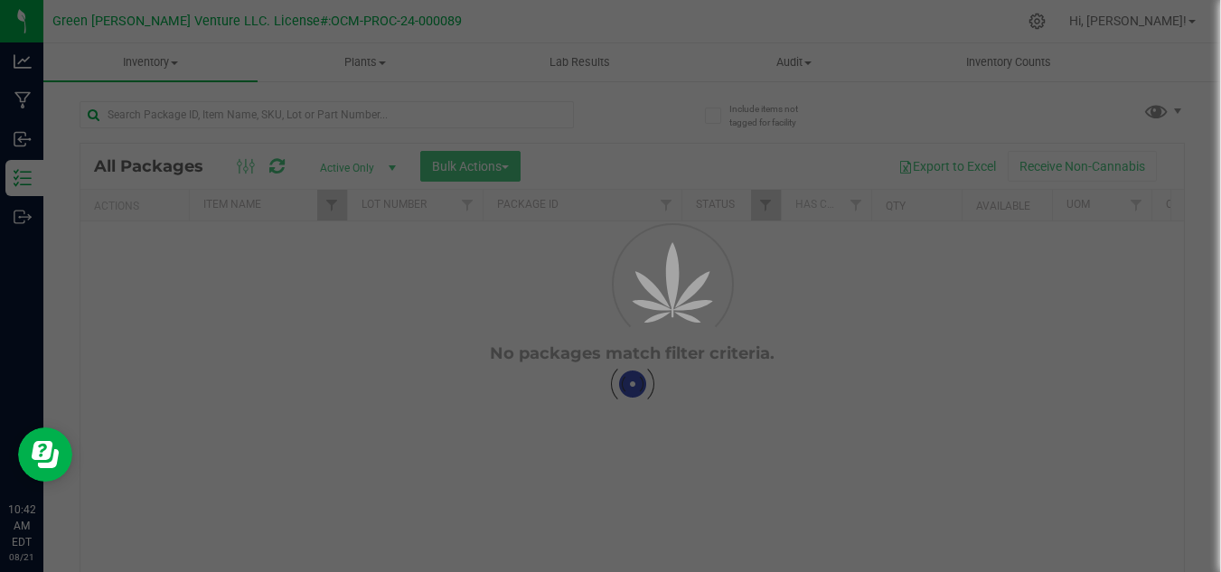
scroll to position [0, 0]
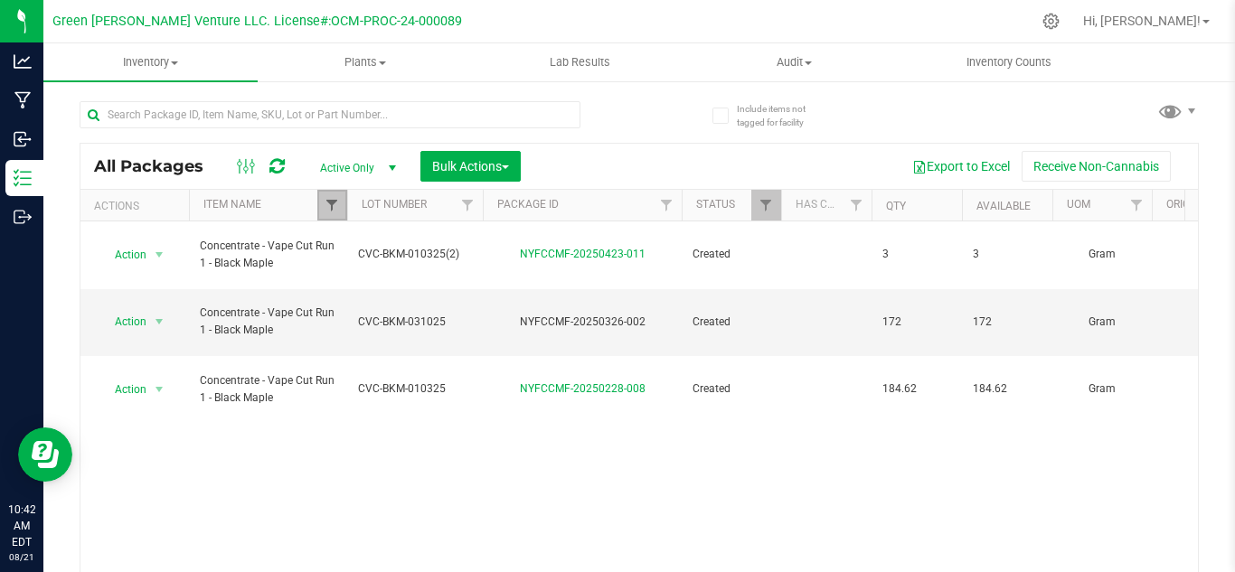
click at [325, 200] on span "Filter" at bounding box center [331, 205] width 14 height 14
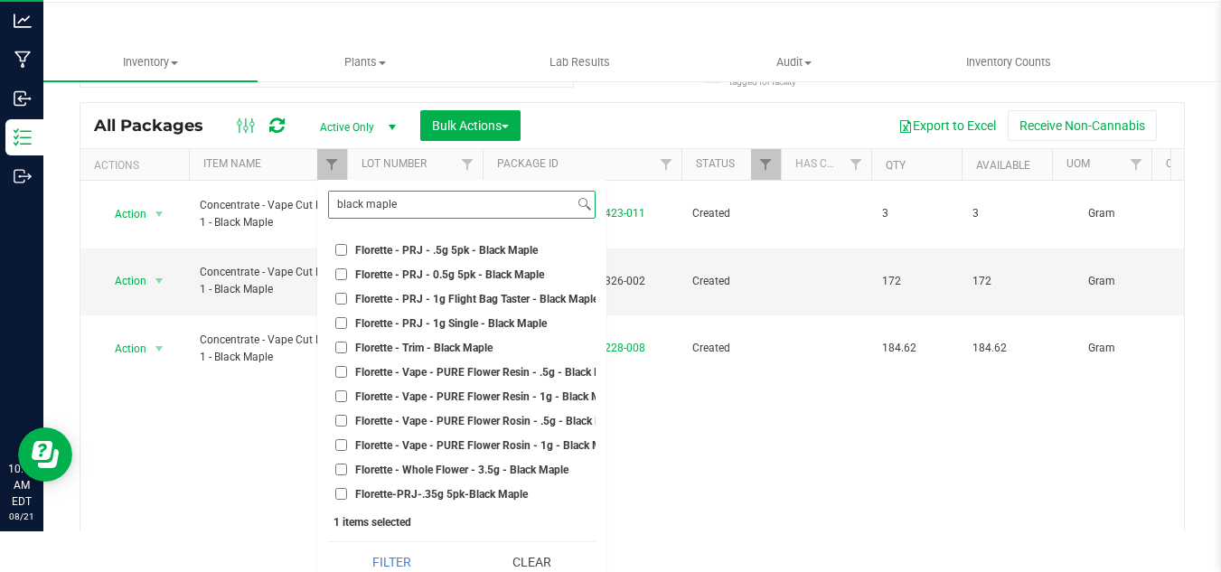
scroll to position [56, 0]
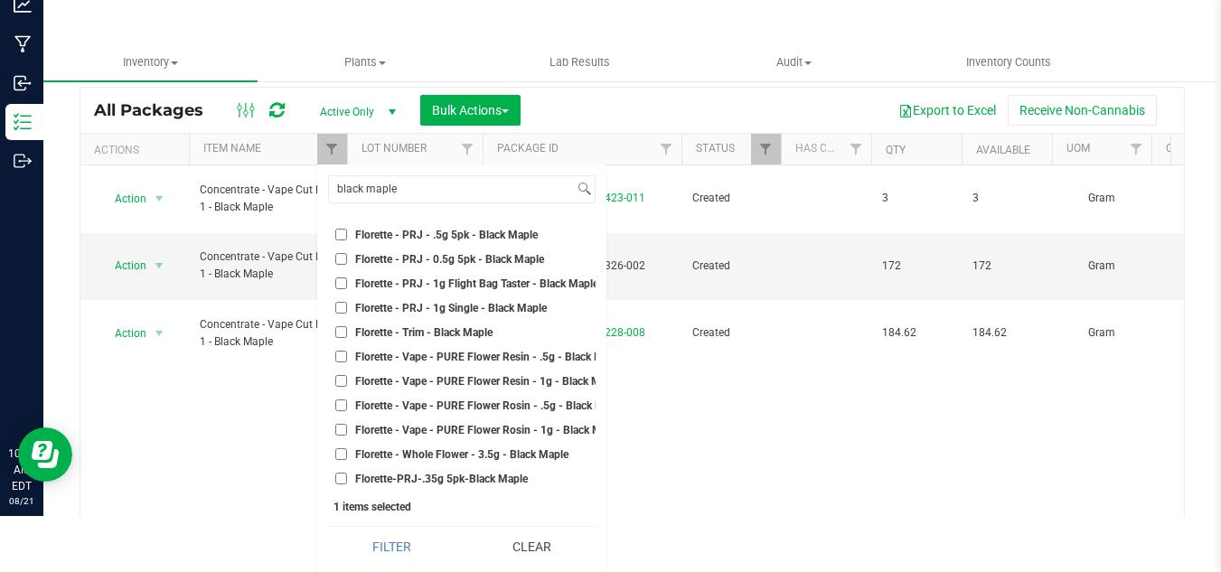
click at [771, 409] on div "Action Action Adjust qty Create package Edit attributes Global inventory Locate…" at bounding box center [632, 345] width 1104 height 361
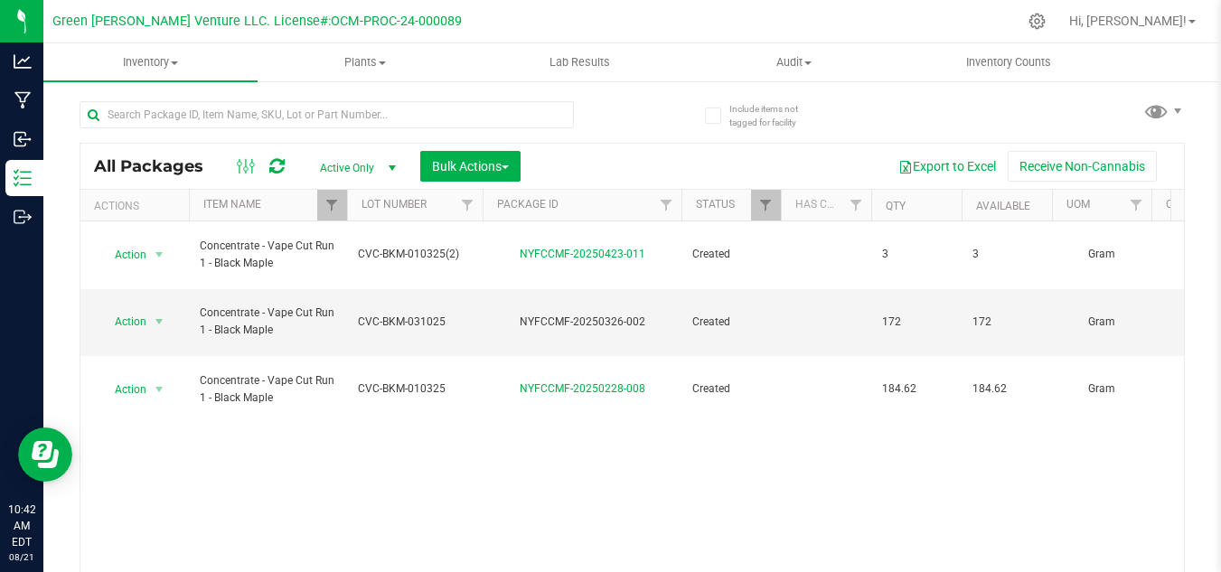
scroll to position [0, 0]
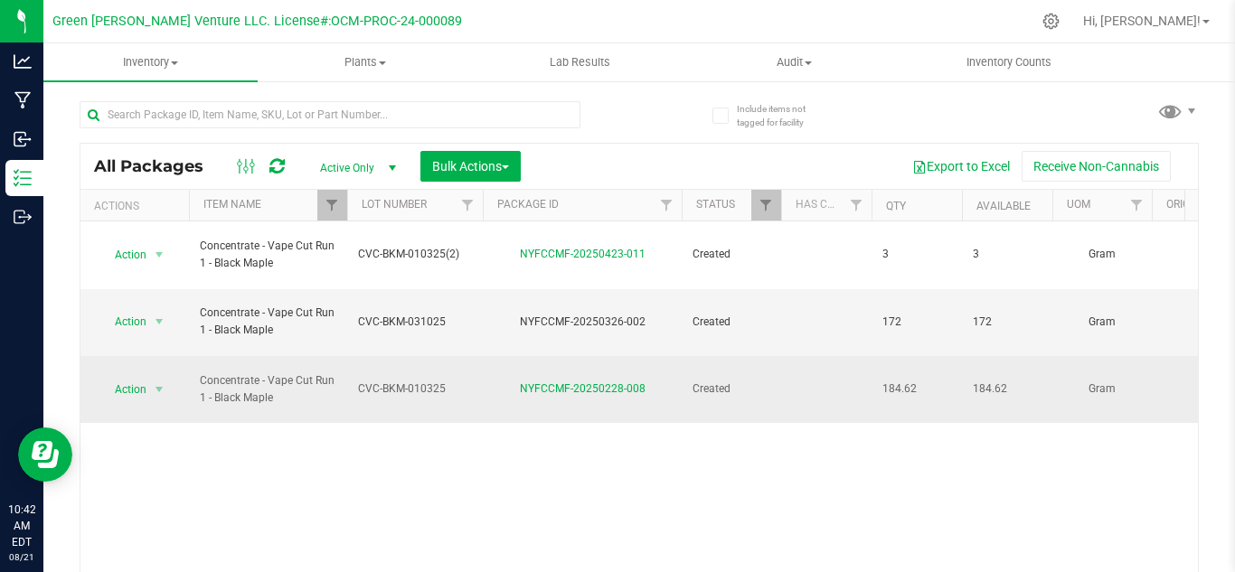
click at [128, 356] on td "Action Action Adjust qty Create package Edit attributes Global inventory Locate…" at bounding box center [134, 389] width 108 height 67
click at [125, 377] on span "Action" at bounding box center [123, 389] width 49 height 25
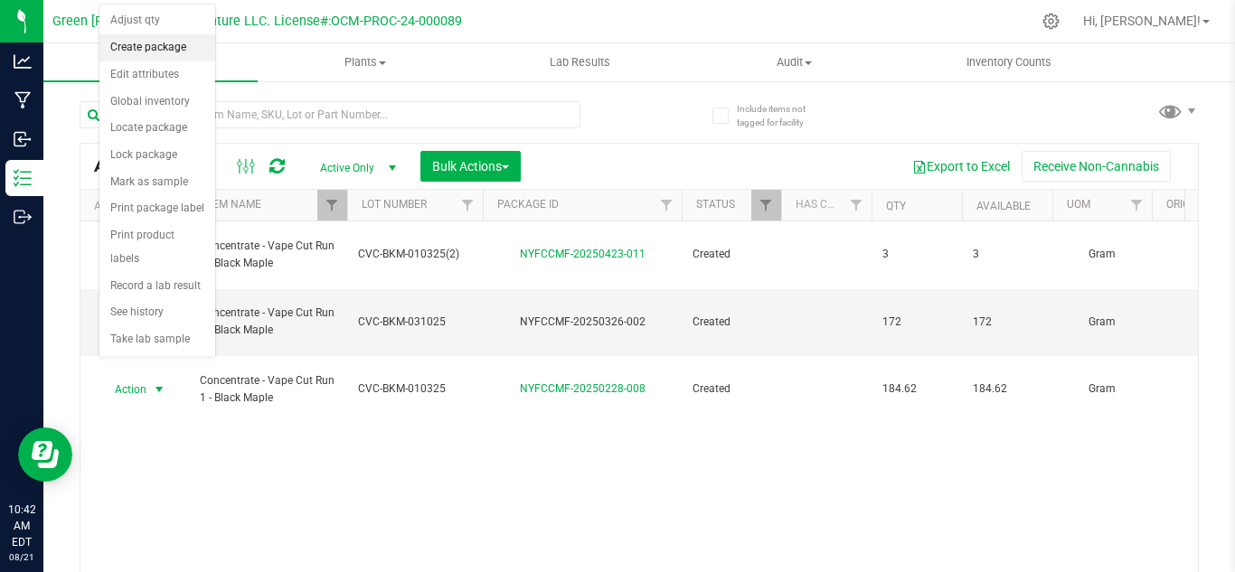
click at [180, 52] on li "Create package" at bounding box center [157, 47] width 116 height 27
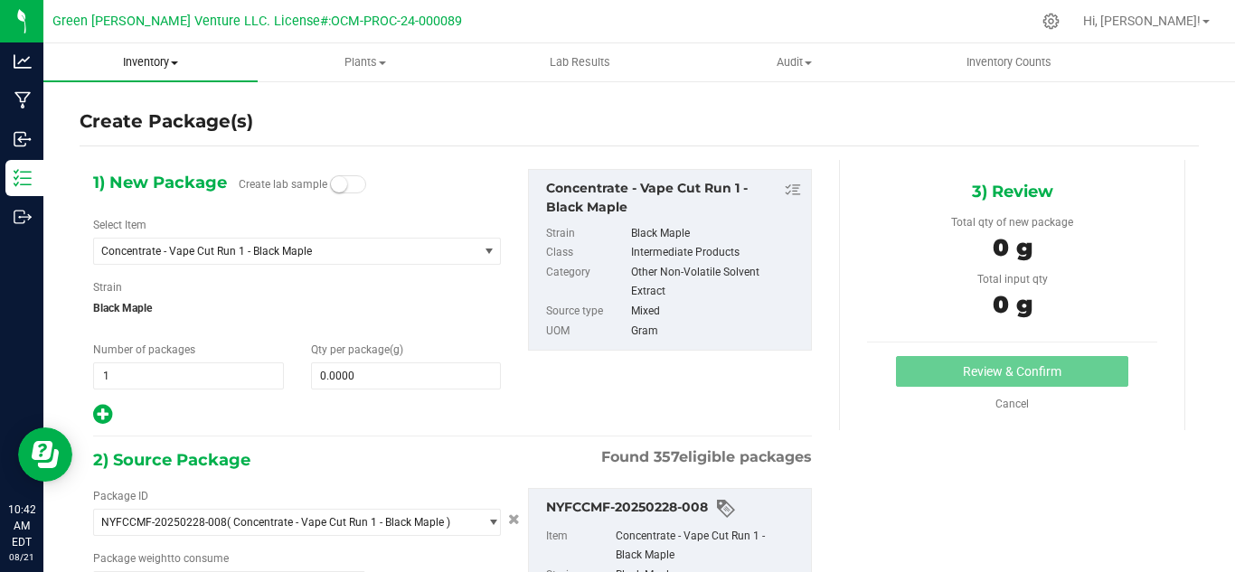
type input "0.0000 g"
click at [307, 252] on span "Concentrate - Vape Cut Run 1 - Black Maple" at bounding box center [278, 251] width 354 height 13
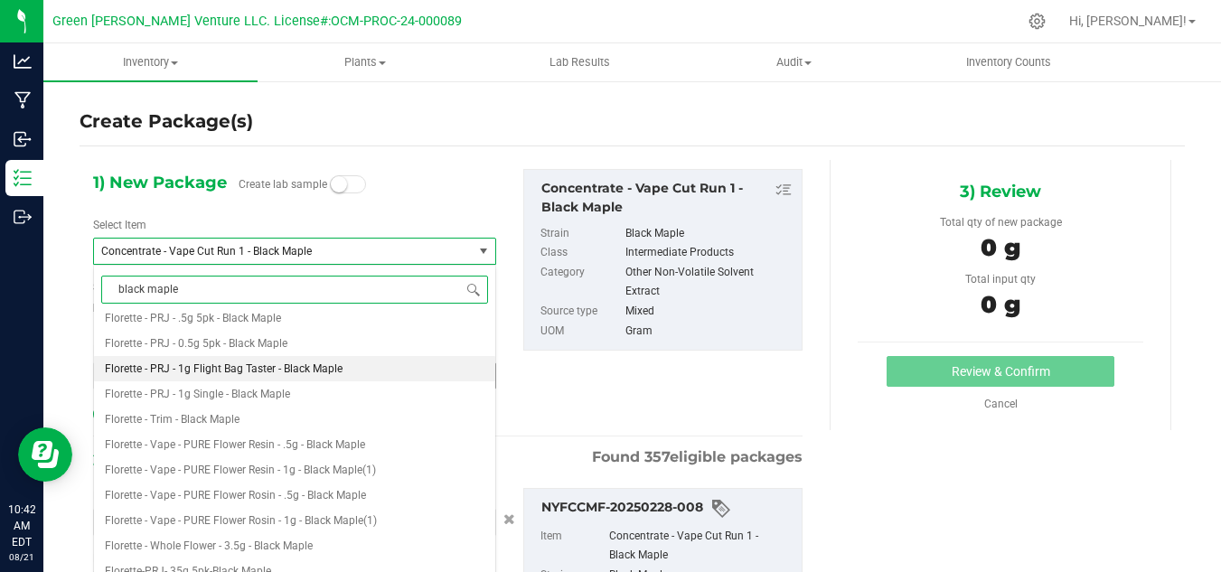
scroll to position [14, 0]
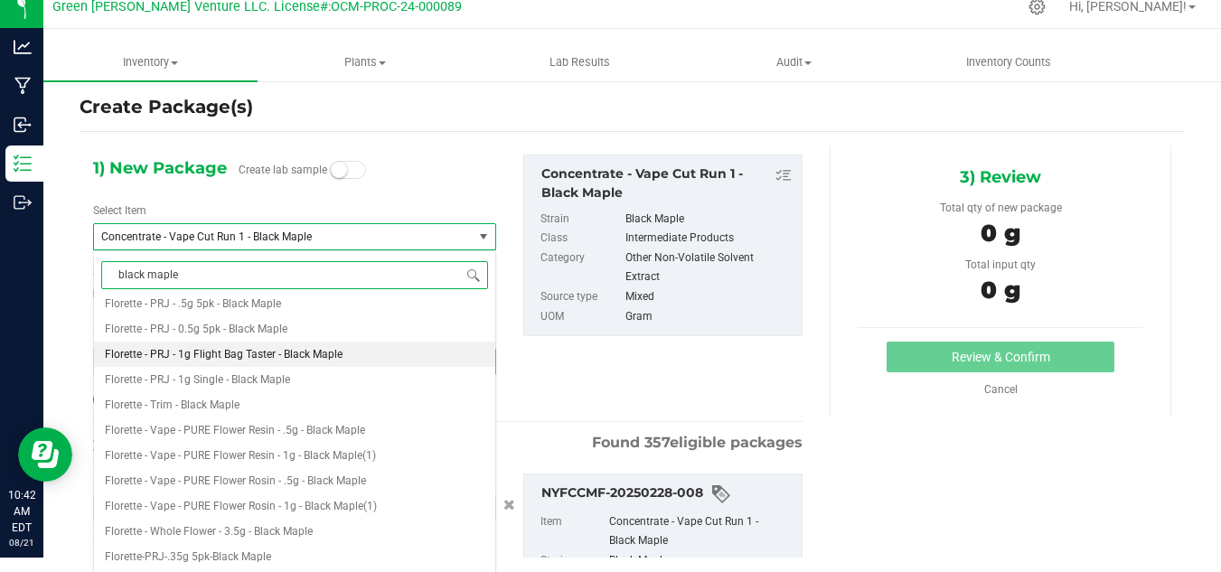
type input "black maple"
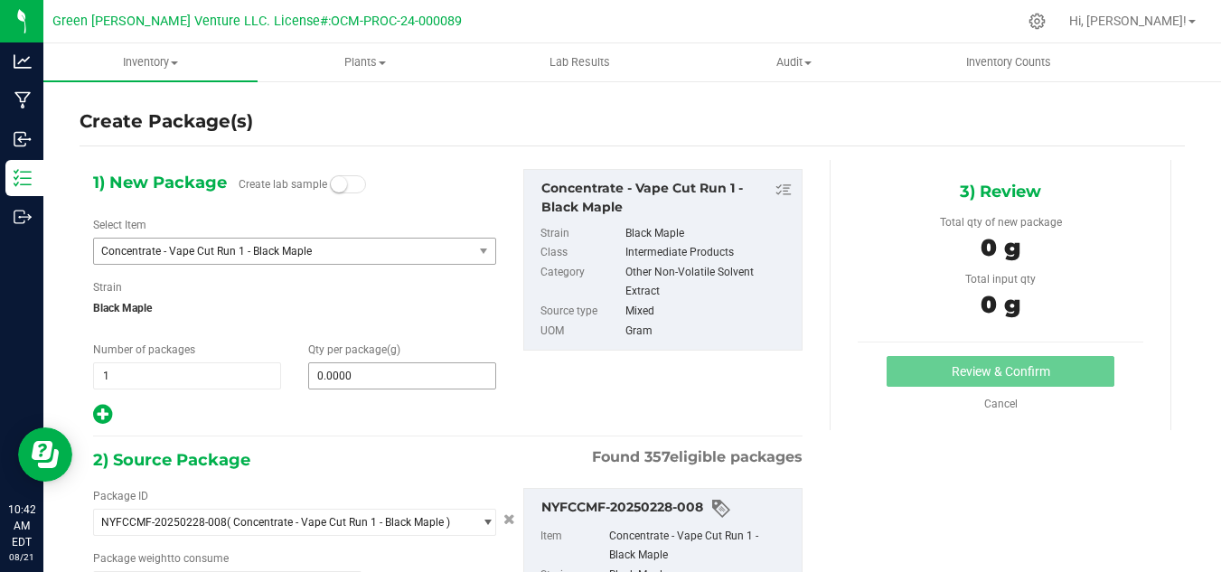
scroll to position [0, 0]
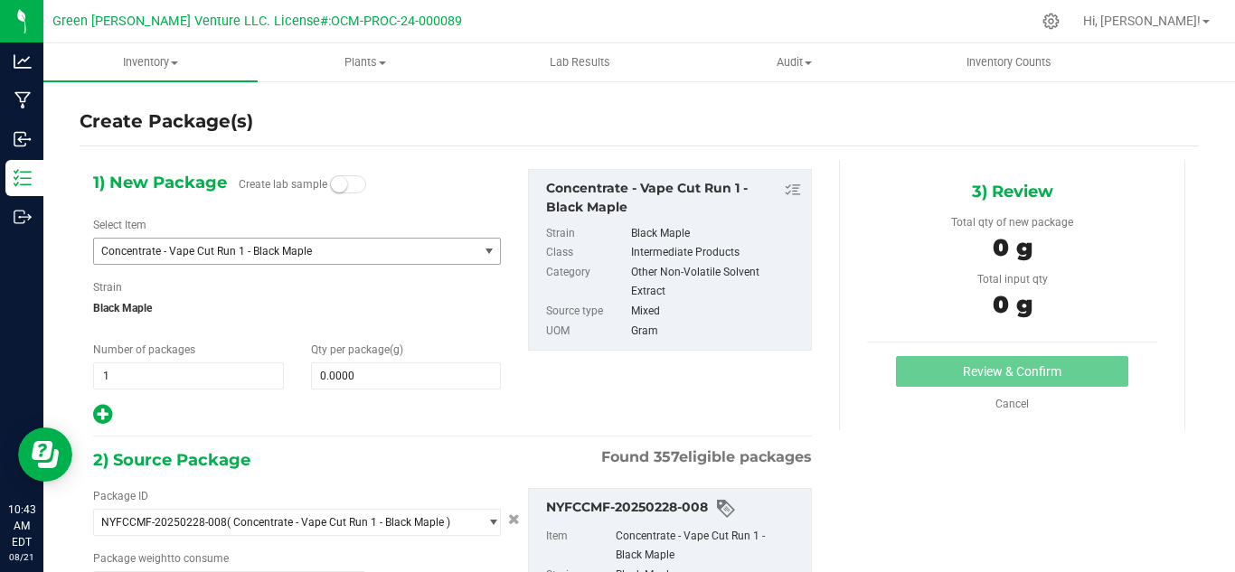
click at [298, 262] on span "Concentrate - Vape Cut Run 1 - Black Maple" at bounding box center [285, 251] width 383 height 25
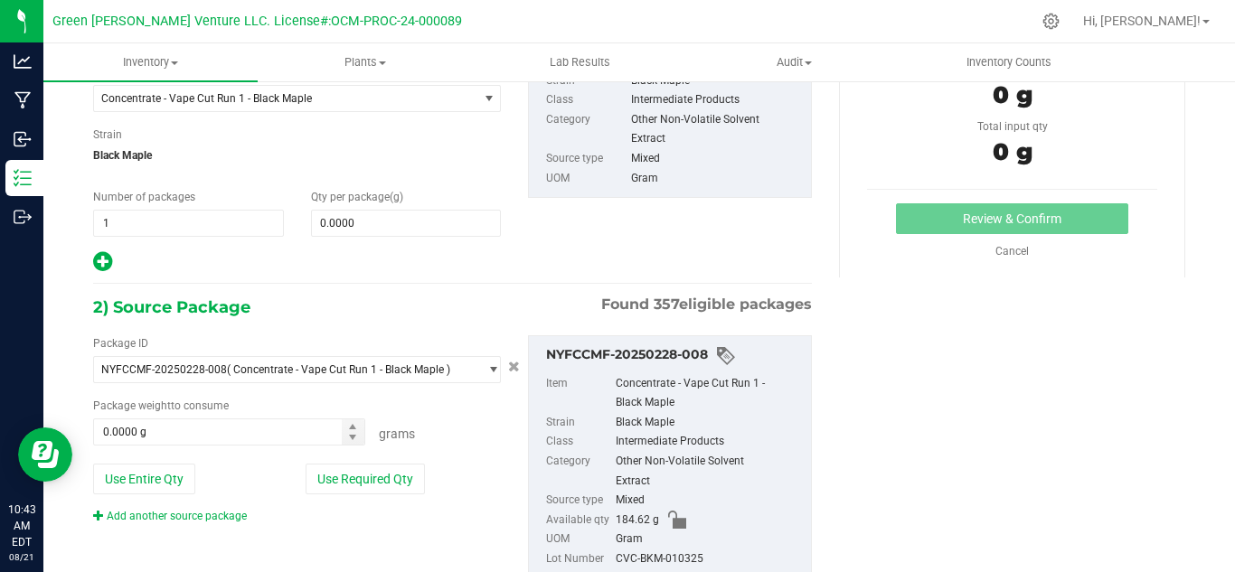
scroll to position [121, 0]
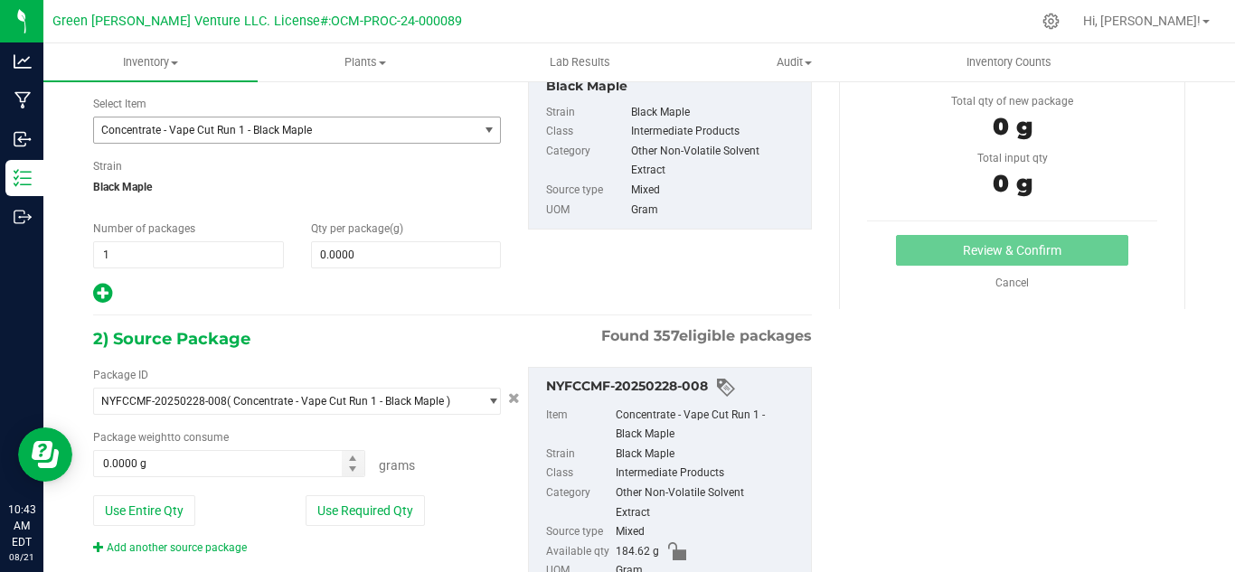
click at [482, 126] on span "select" at bounding box center [489, 130] width 14 height 14
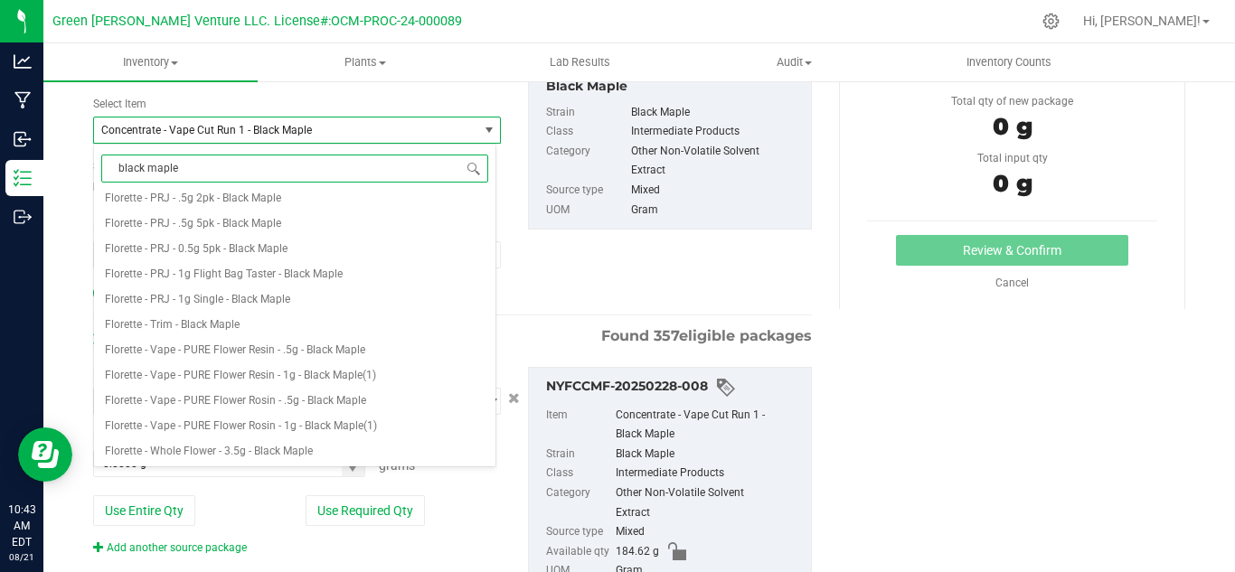
scroll to position [311, 0]
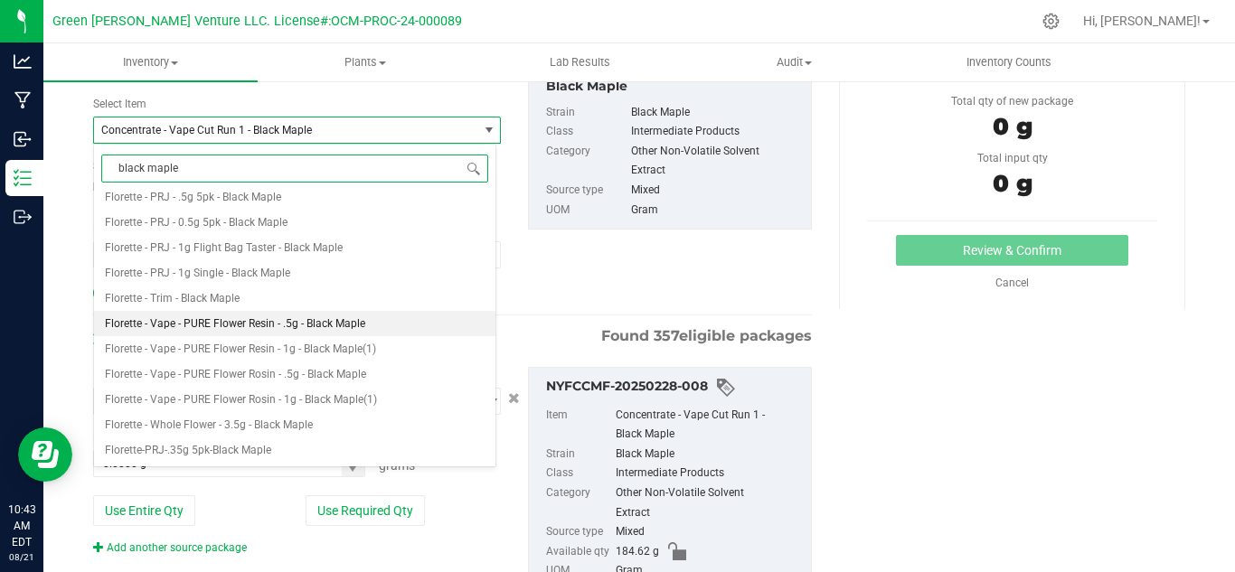
click at [237, 323] on span "Florette - Vape - PURE Flower Resin - .5g - Black Maple" at bounding box center [235, 323] width 260 height 13
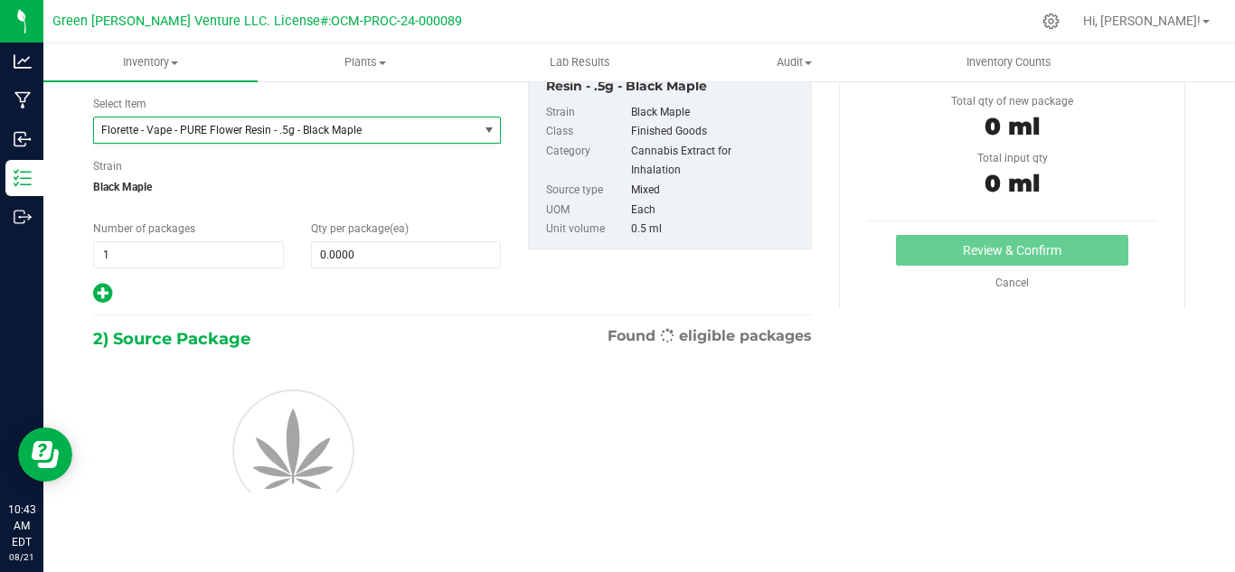
type input "0"
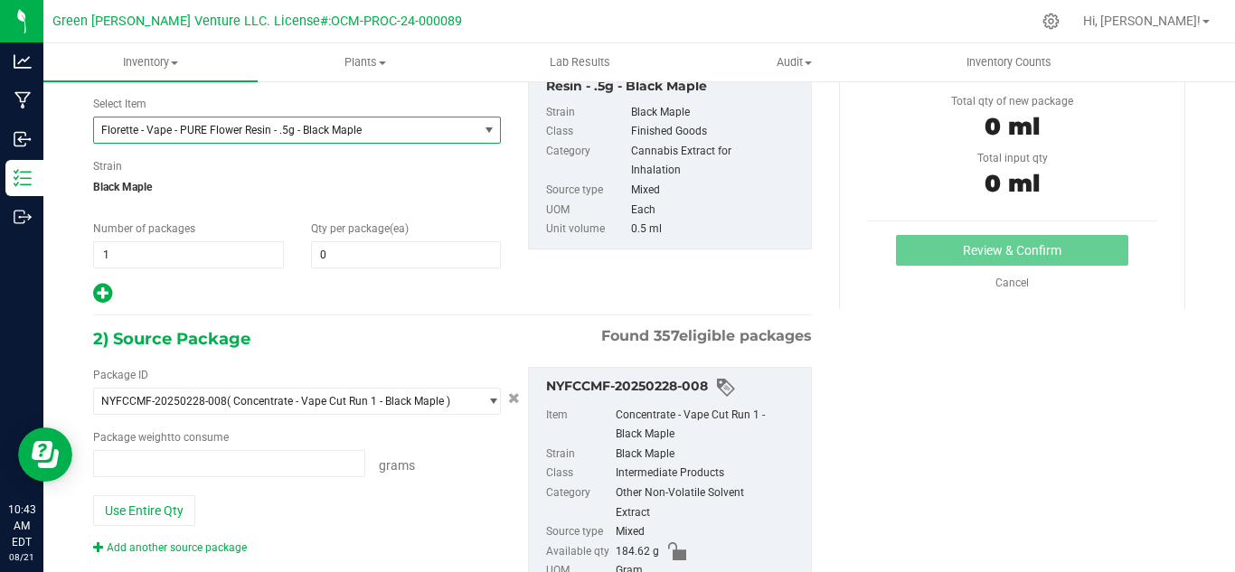
type input "0.0000 g"
click at [292, 125] on span "Florette - Vape - PURE Flower Resin - .5g - Black Maple" at bounding box center [278, 130] width 354 height 13
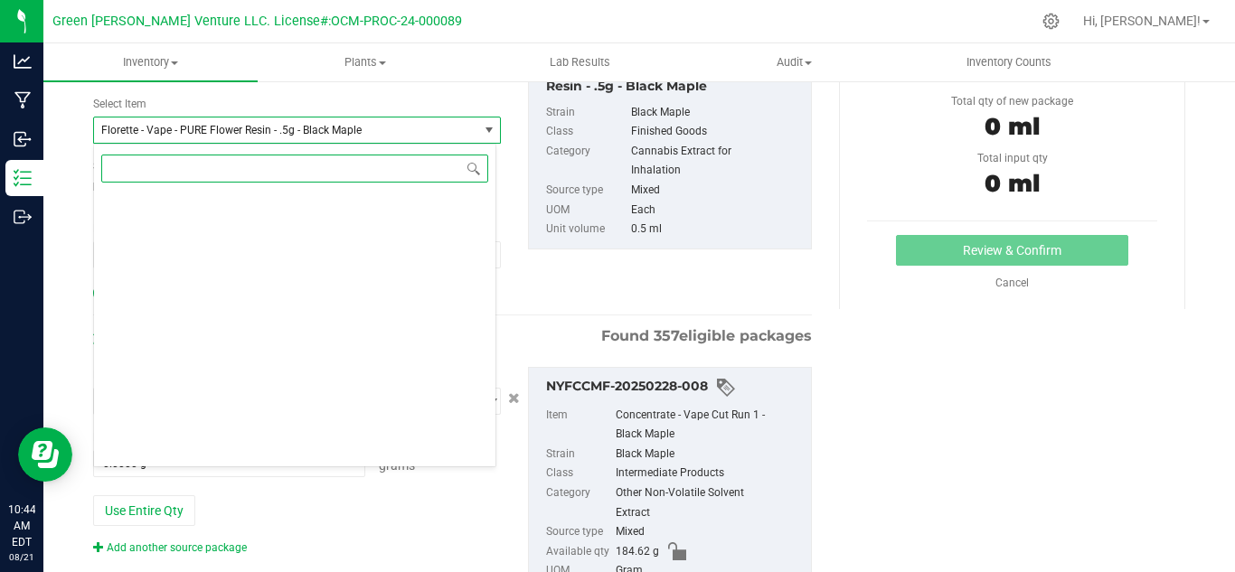
click at [193, 170] on input at bounding box center [294, 169] width 387 height 28
click at [227, 165] on input at bounding box center [294, 169] width 387 height 28
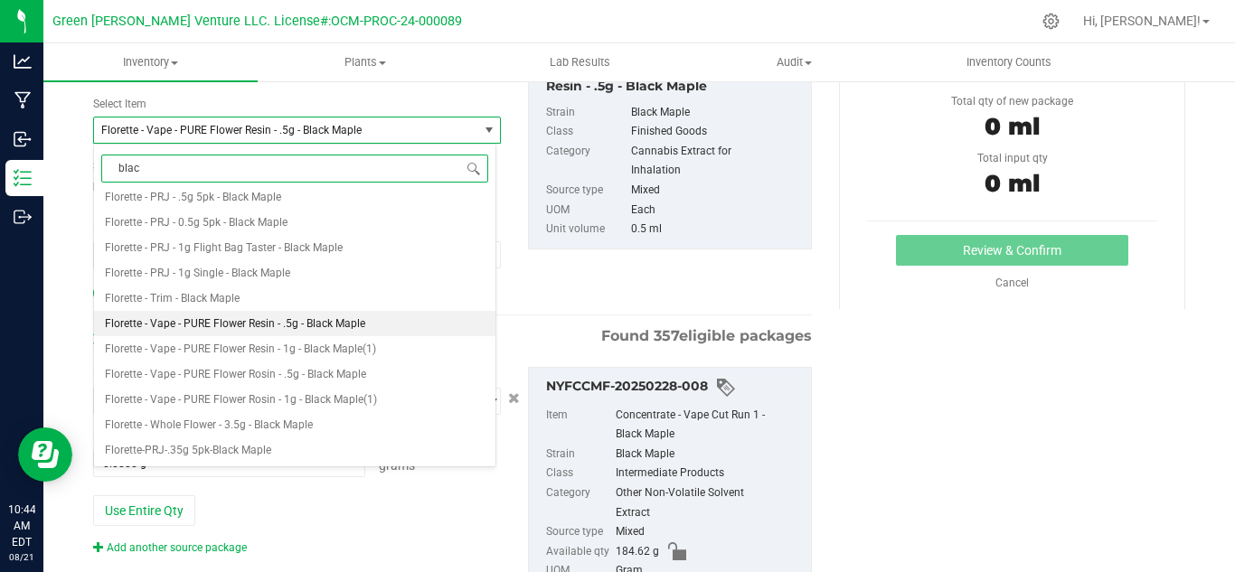
scroll to position [0, 0]
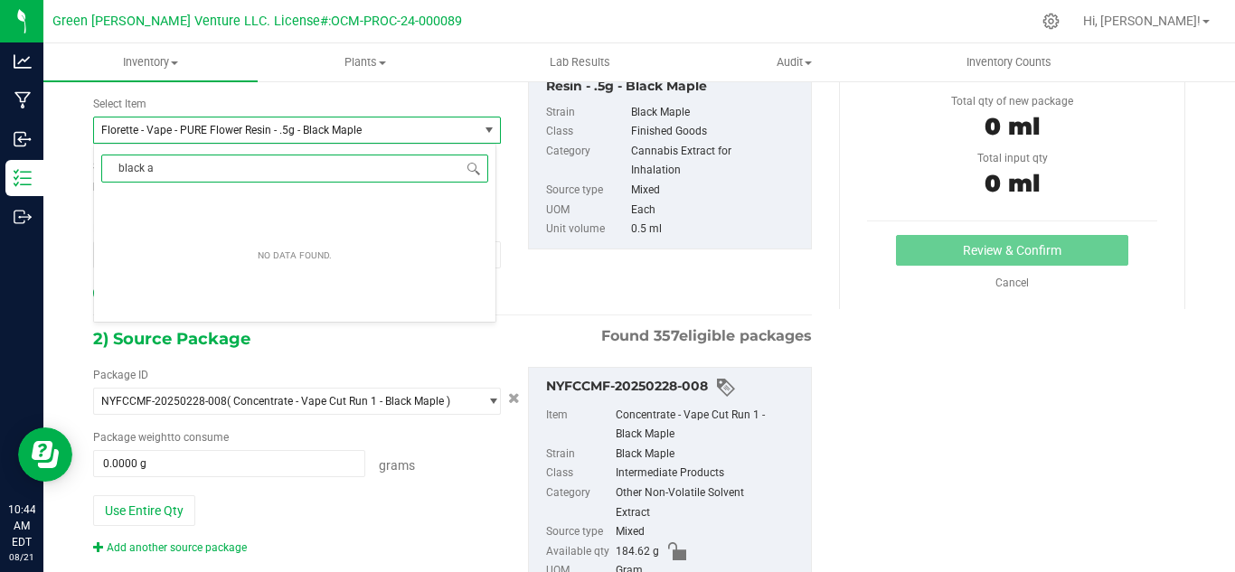
type input "black"
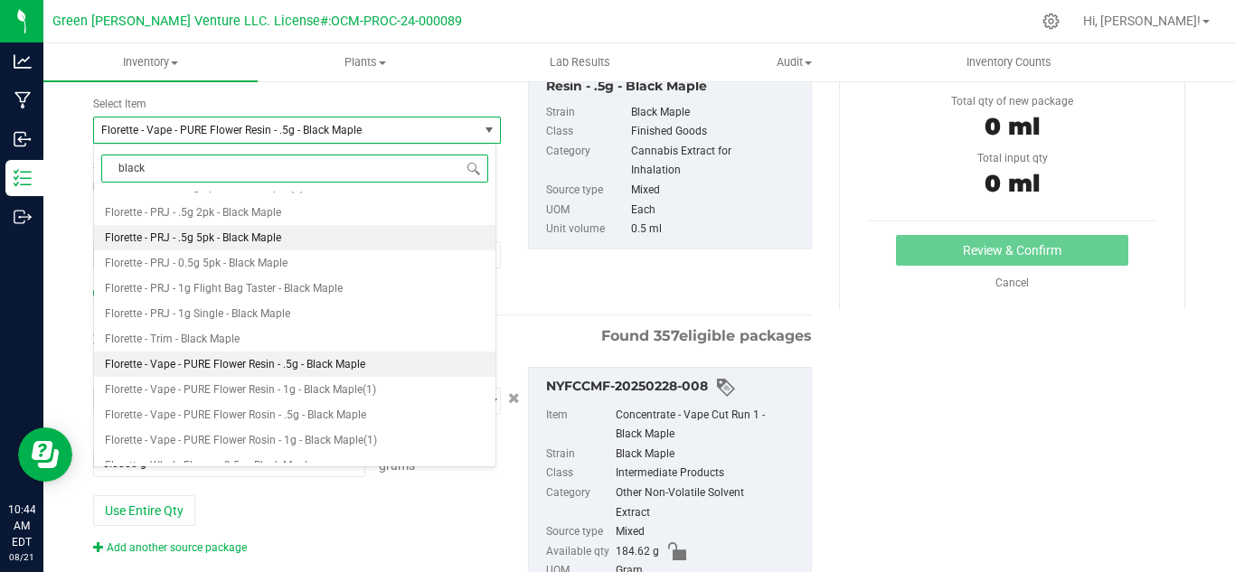
scroll to position [271, 0]
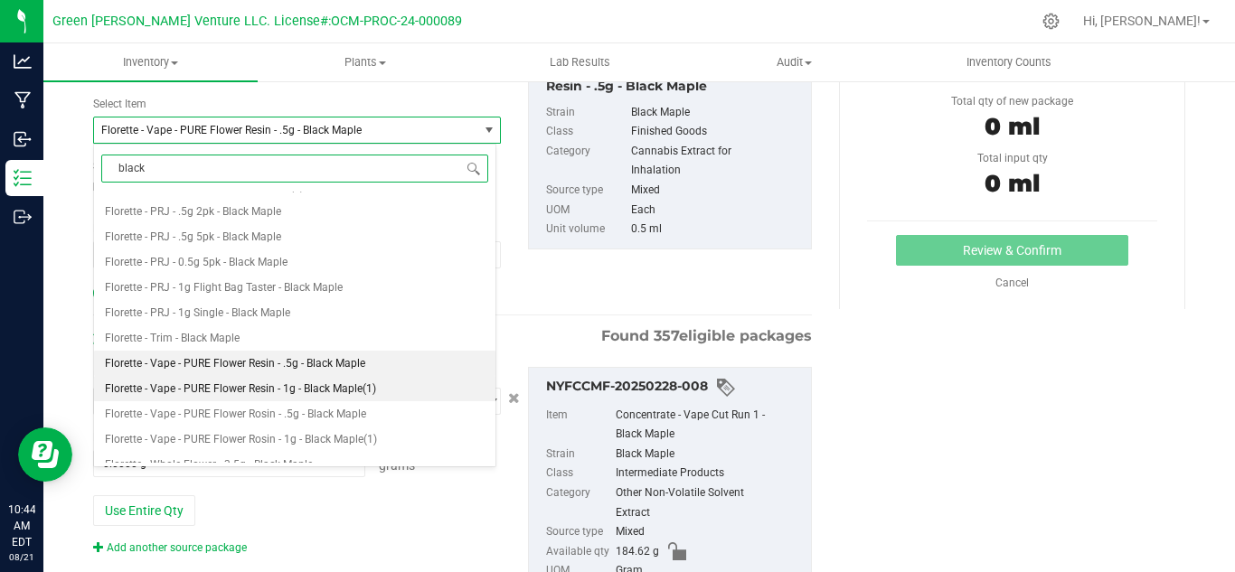
click at [351, 383] on span "Florette - Vape - PURE Flower Resin - 1g - Black Maple(1)" at bounding box center [240, 388] width 271 height 13
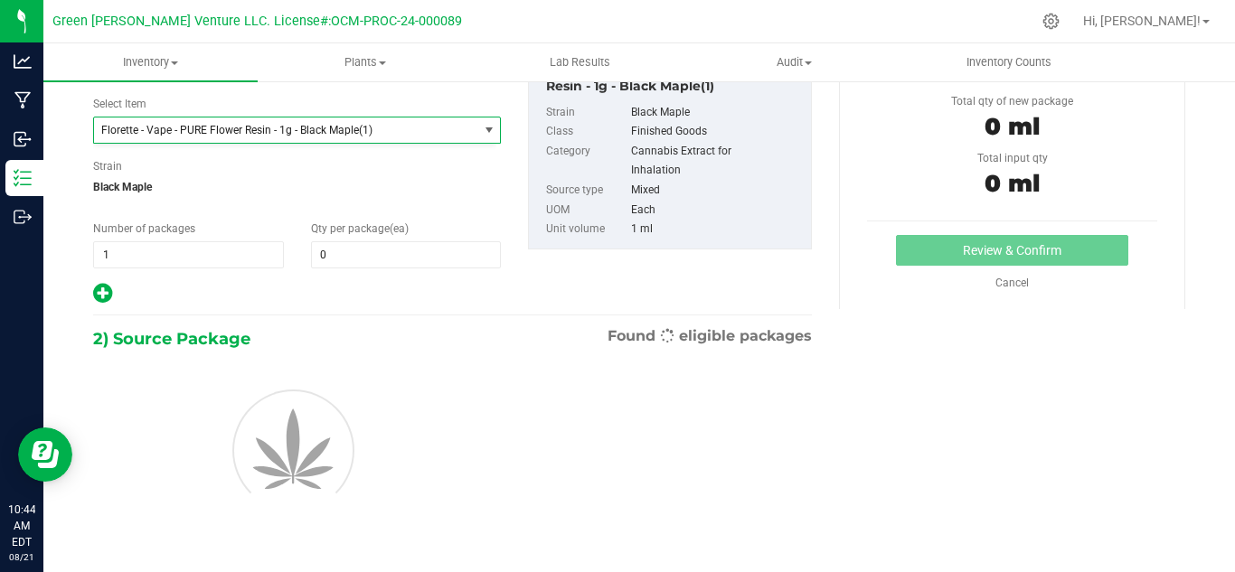
type input "0"
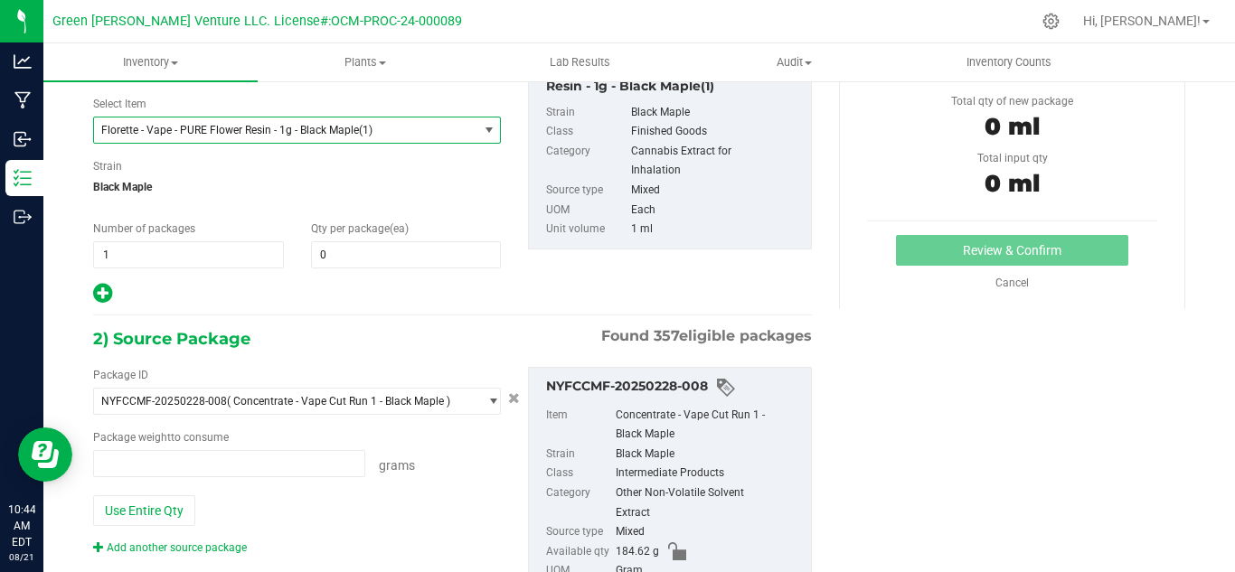
type input "0.0000 g"
click at [336, 255] on span "0 0" at bounding box center [406, 254] width 191 height 27
type input "396"
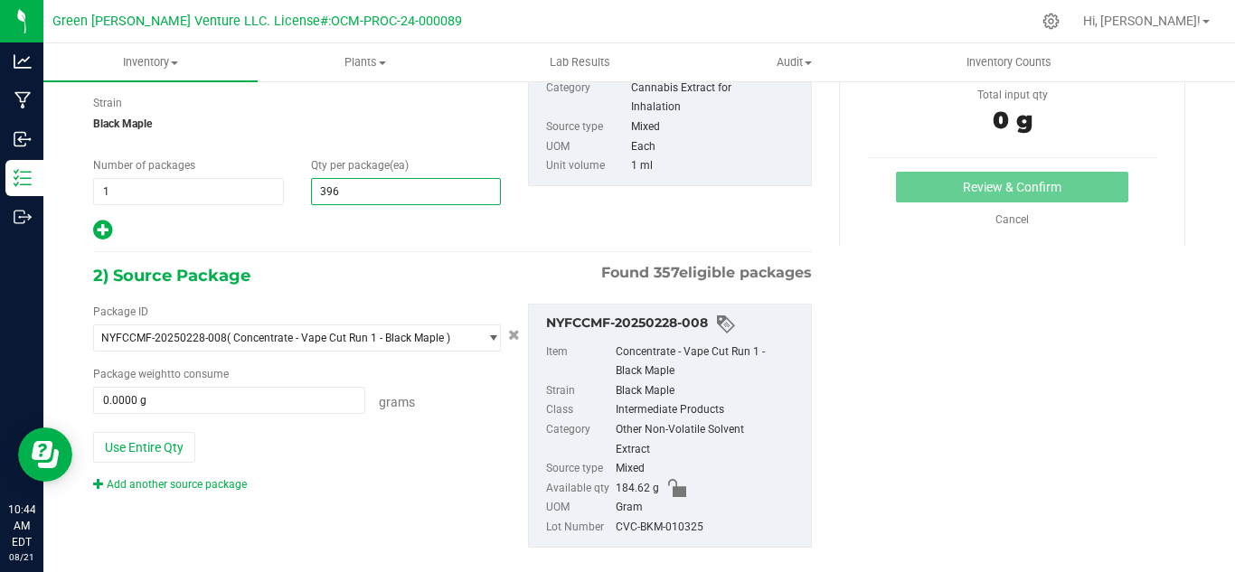
scroll to position [211, 0]
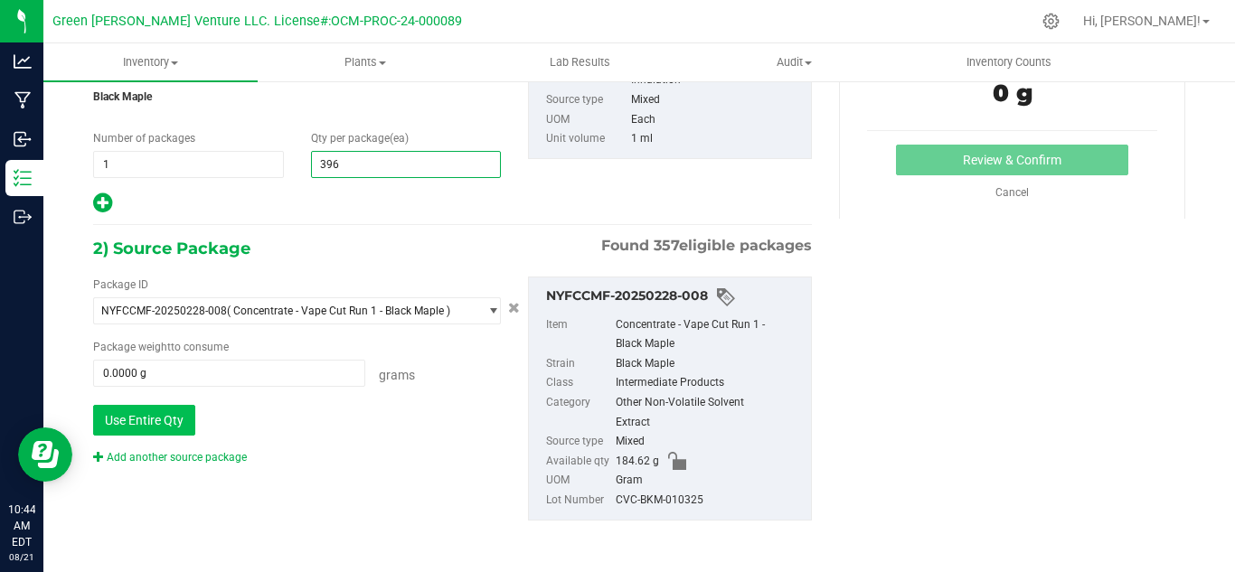
type input "396"
click at [154, 424] on button "Use Entire Qty" at bounding box center [144, 420] width 102 height 31
type input "184.6200 g"
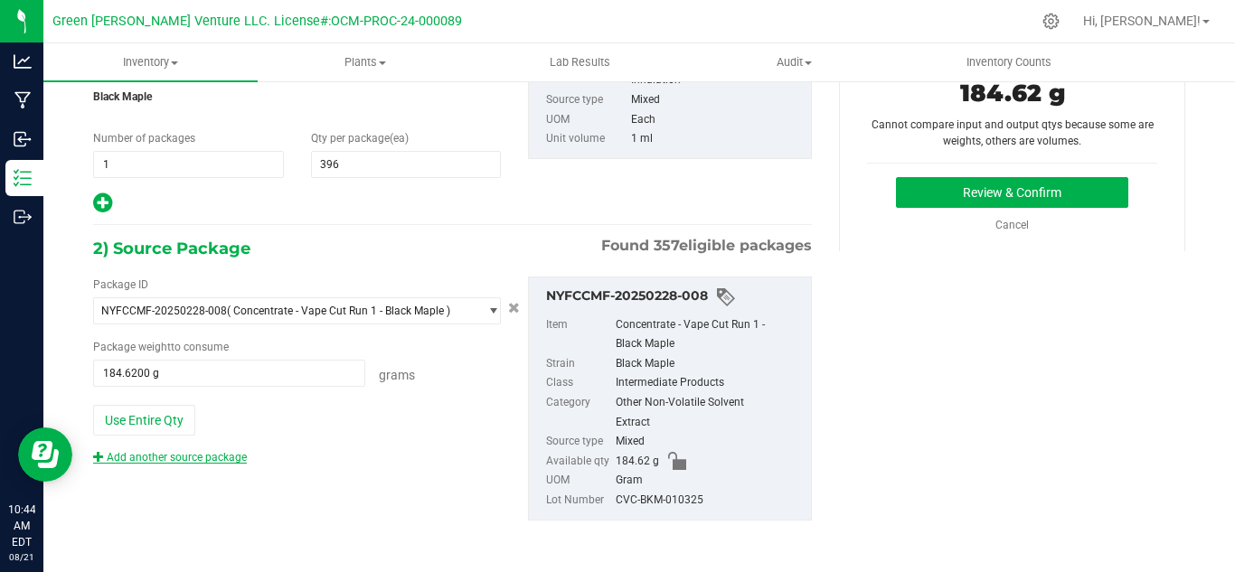
click at [141, 458] on link "Add another source package" at bounding box center [170, 457] width 154 height 13
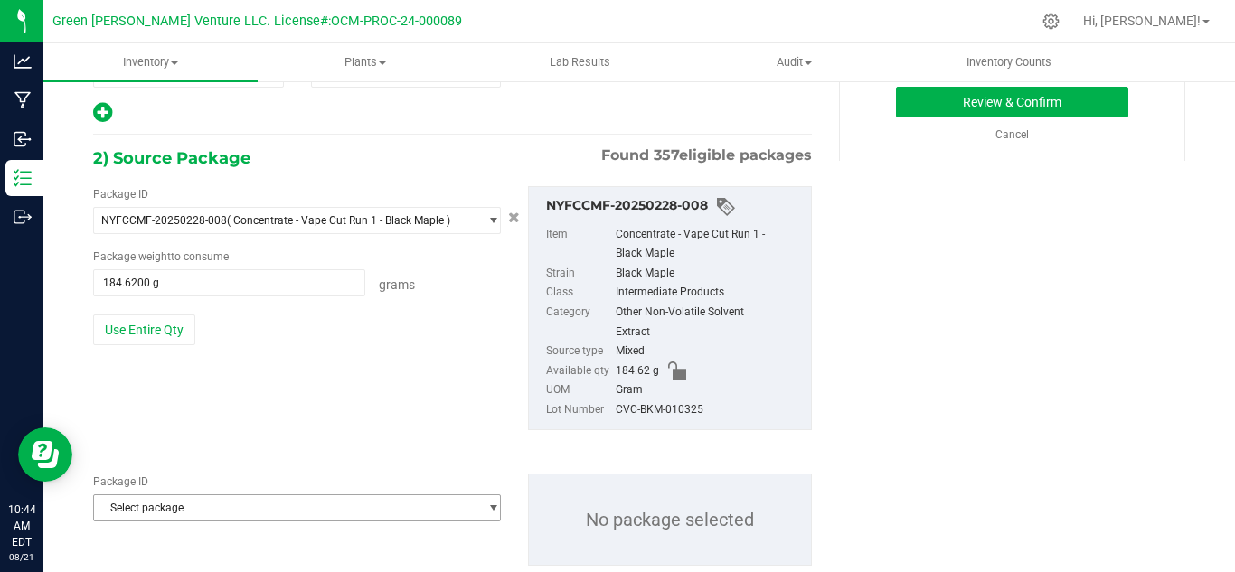
click at [154, 515] on span "Select package" at bounding box center [285, 507] width 383 height 25
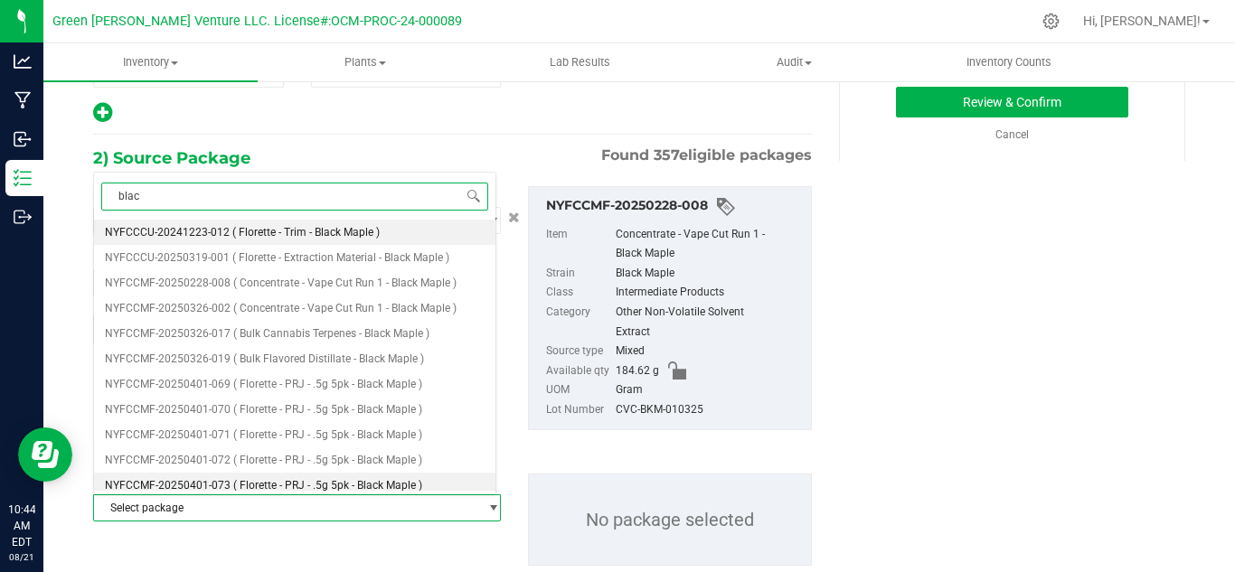
type input "black"
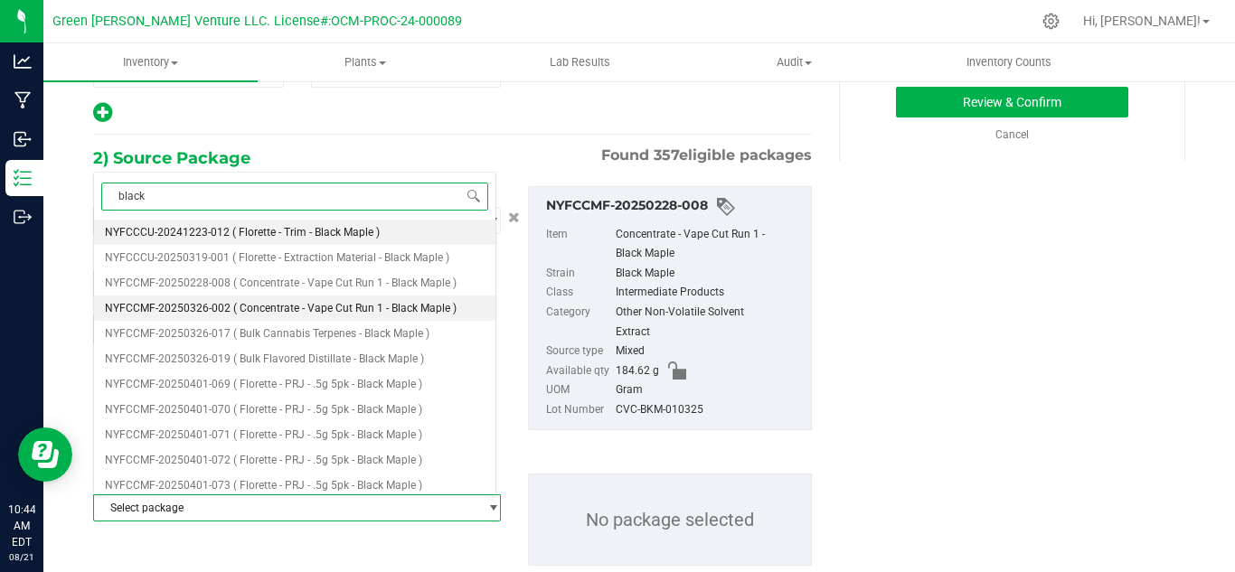
click at [233, 303] on span "( Concentrate - Vape Cut Run 1 - Black Maple )" at bounding box center [344, 308] width 223 height 13
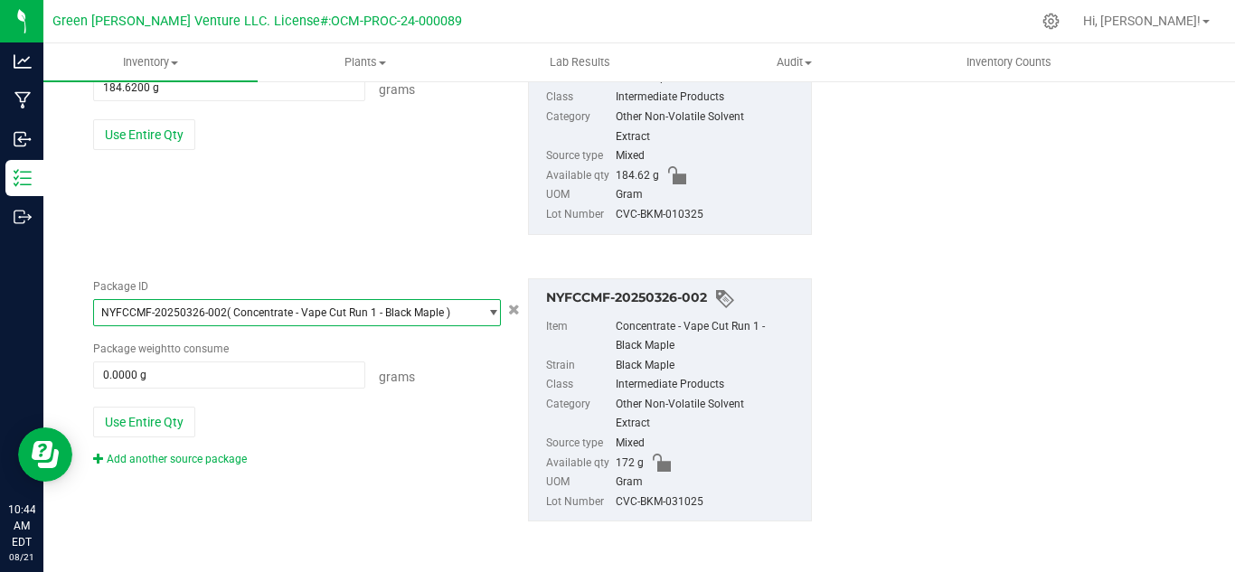
scroll to position [498, 0]
click at [125, 419] on button "Use Entire Qty" at bounding box center [144, 421] width 102 height 31
type input "172.0000 g"
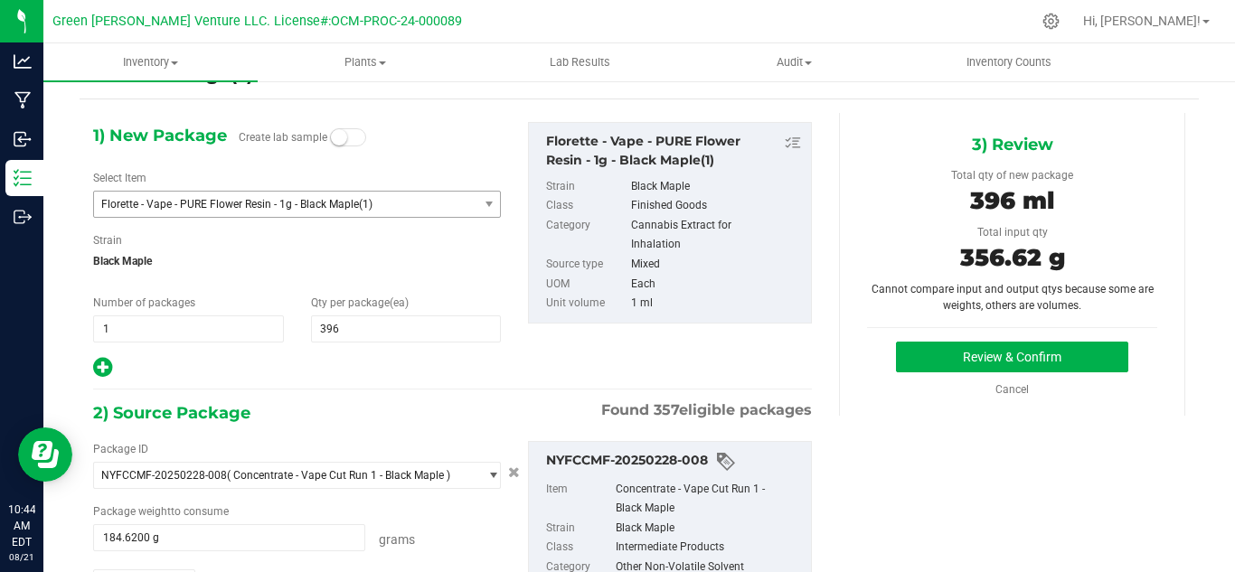
scroll to position [46, 0]
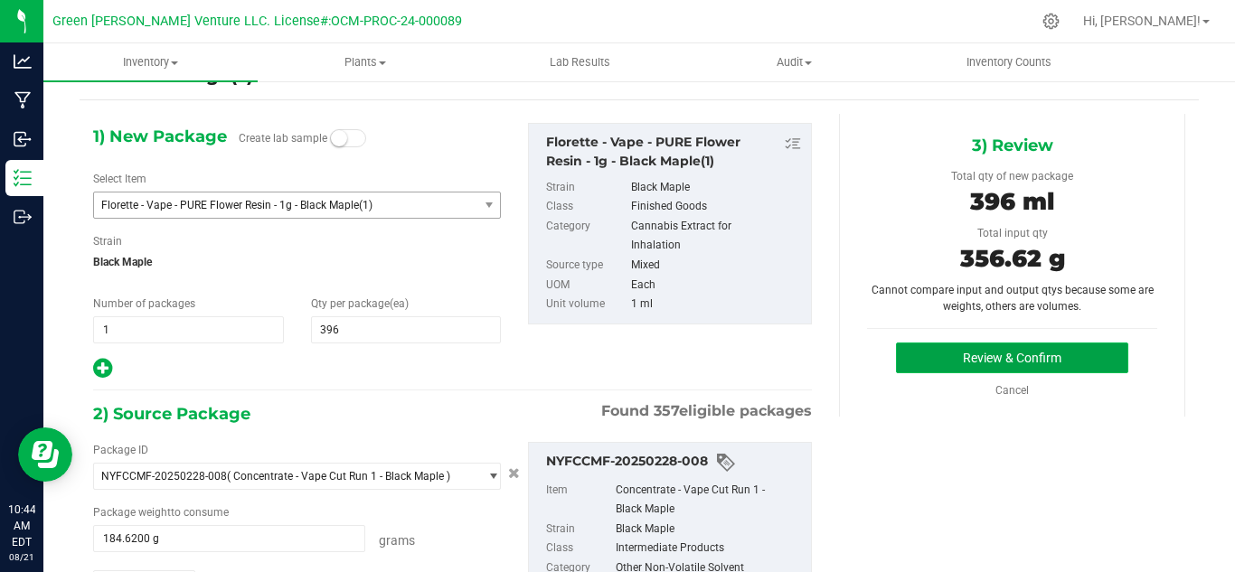
click at [926, 353] on button "Review & Confirm" at bounding box center [1012, 358] width 232 height 31
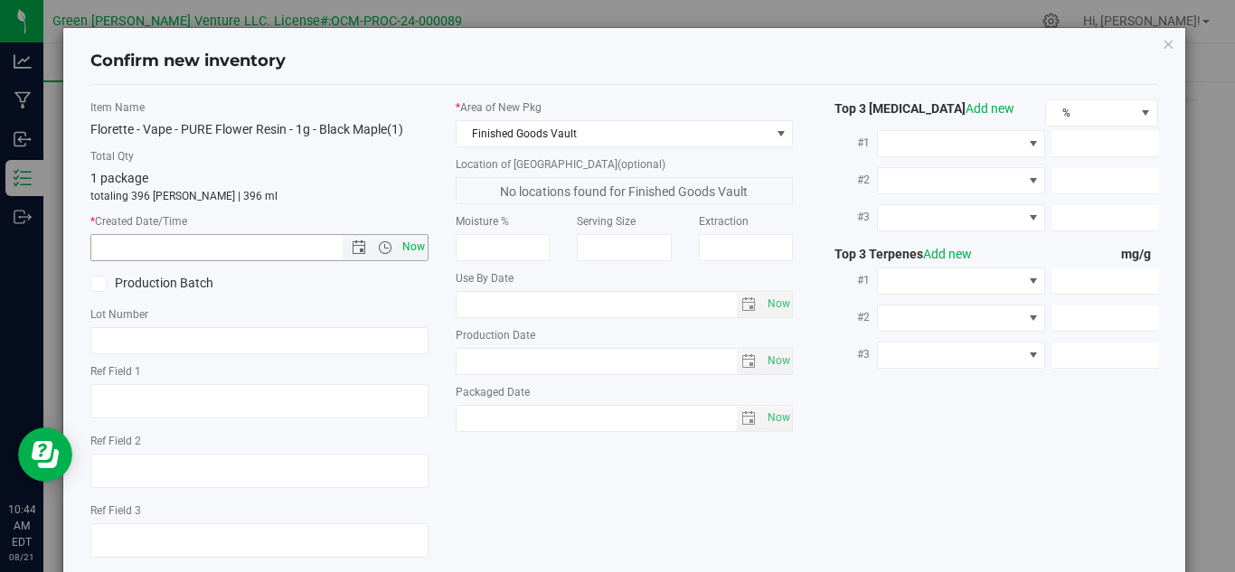
click at [406, 241] on span "Now" at bounding box center [413, 247] width 31 height 26
type input "8/21/2025 10:44 AM"
click at [99, 284] on icon at bounding box center [99, 284] width 12 height 0
click at [0, 0] on input "Production Batch" at bounding box center [0, 0] width 0 height 0
click at [111, 332] on input "text" at bounding box center [259, 340] width 338 height 27
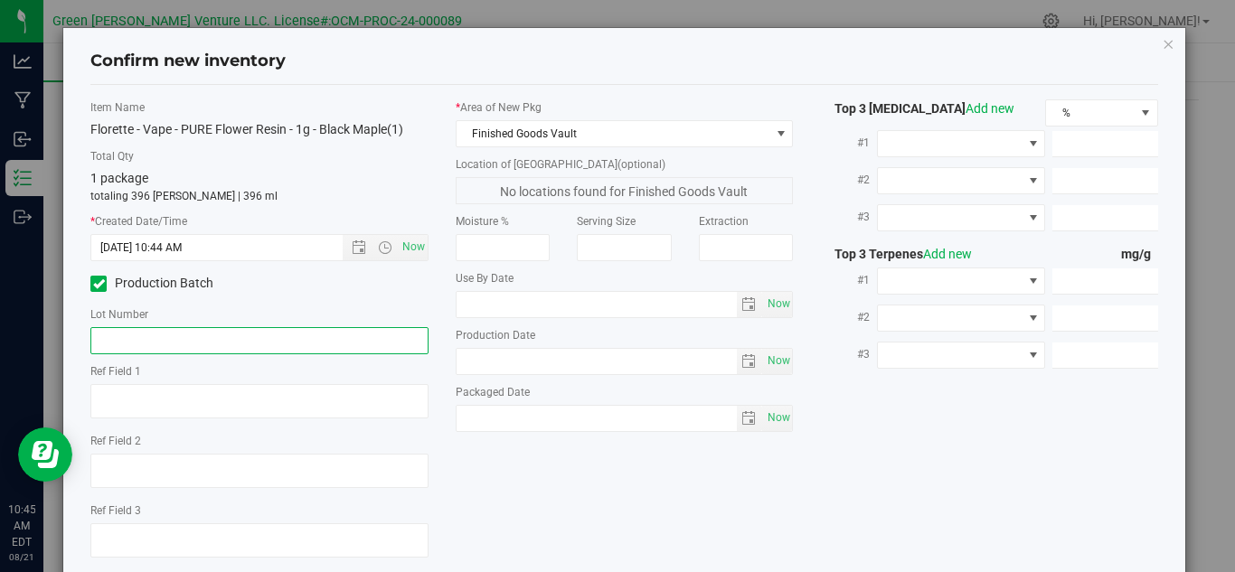
paste input "CVC-GWV-BKM-082025"
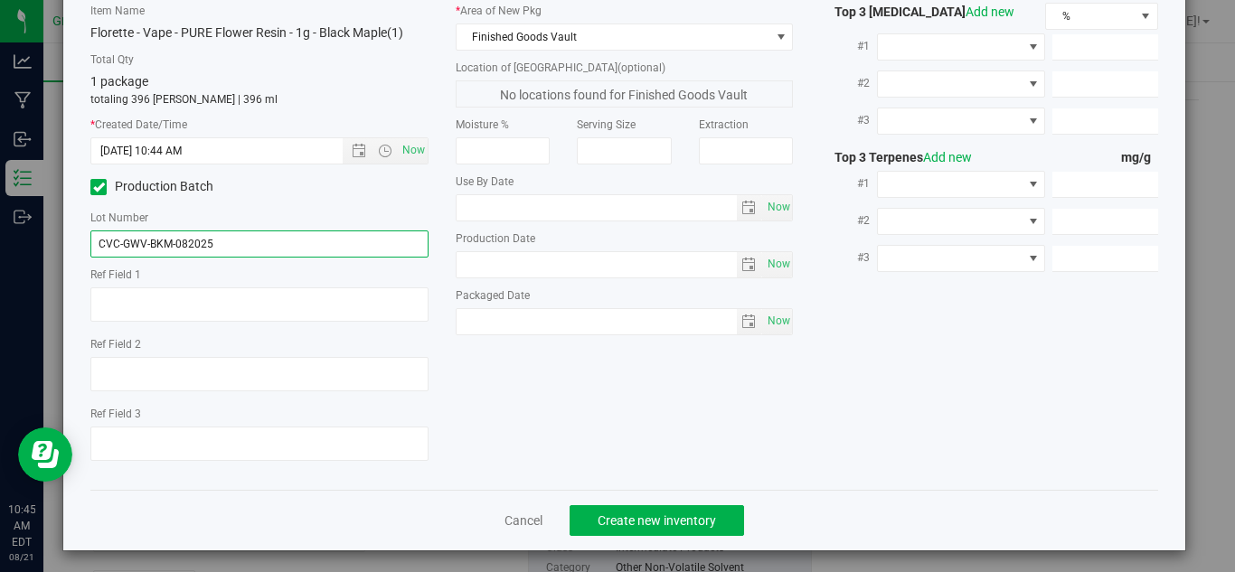
scroll to position [103, 0]
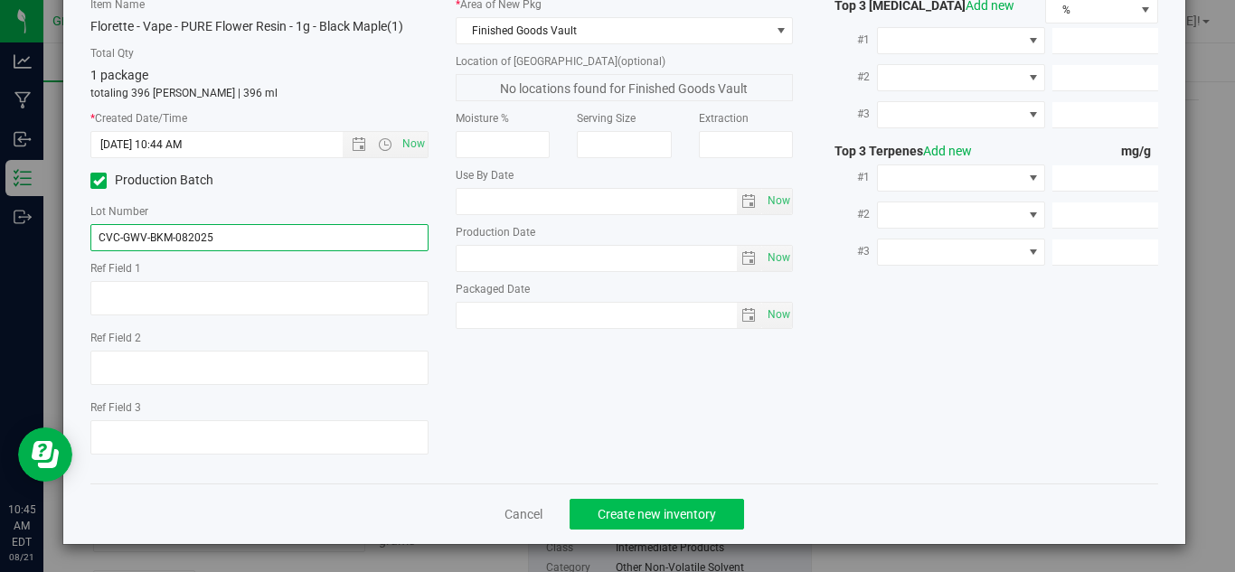
type input "CVC-GWV-BKM-082025"
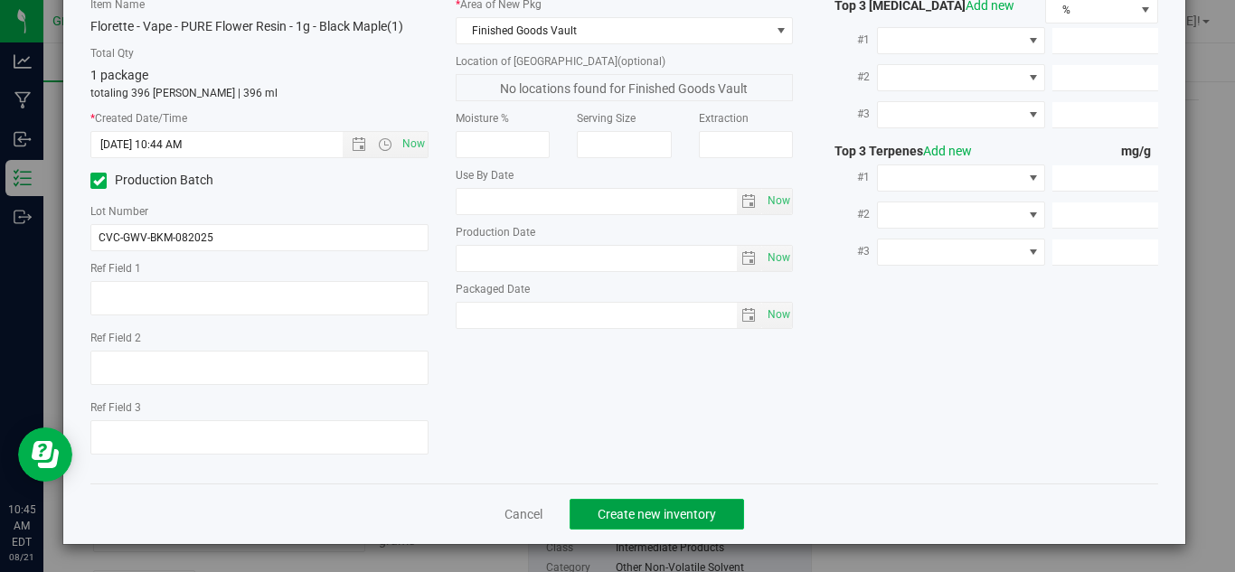
click at [646, 512] on span "Create new inventory" at bounding box center [656, 514] width 118 height 14
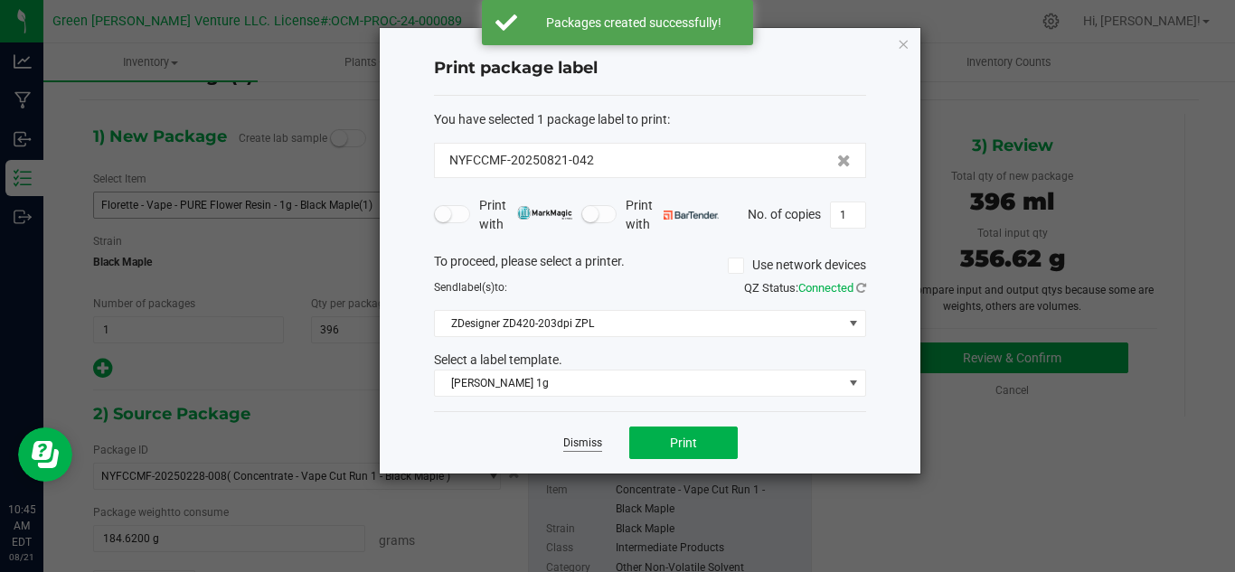
click at [574, 442] on link "Dismiss" at bounding box center [582, 443] width 39 height 15
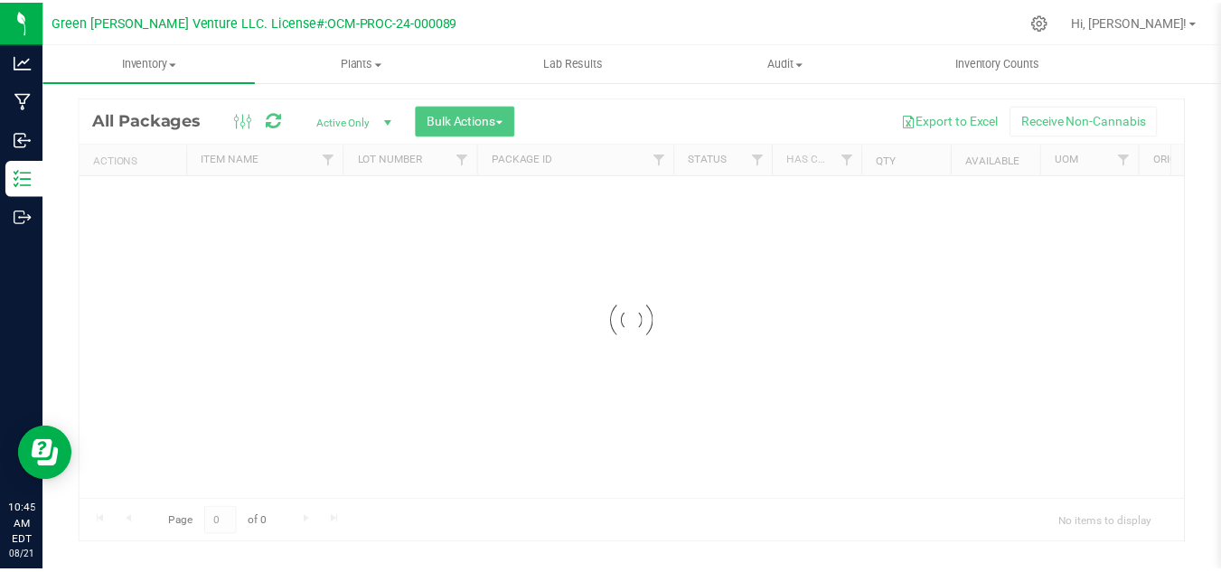
scroll to position [33, 0]
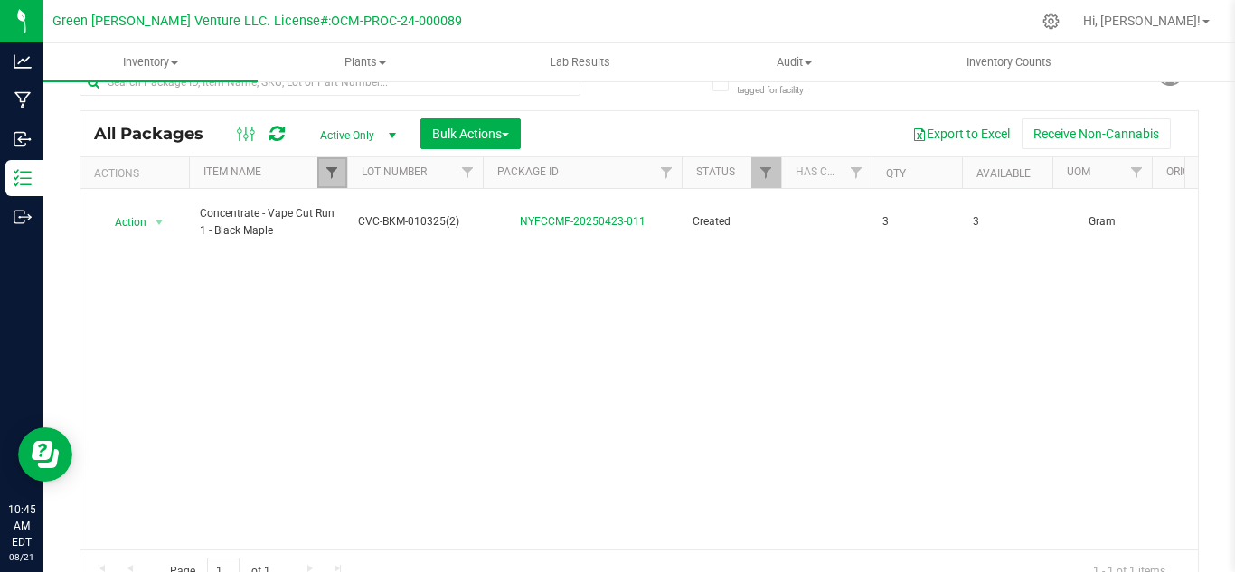
click at [328, 175] on span "Filter" at bounding box center [331, 172] width 14 height 14
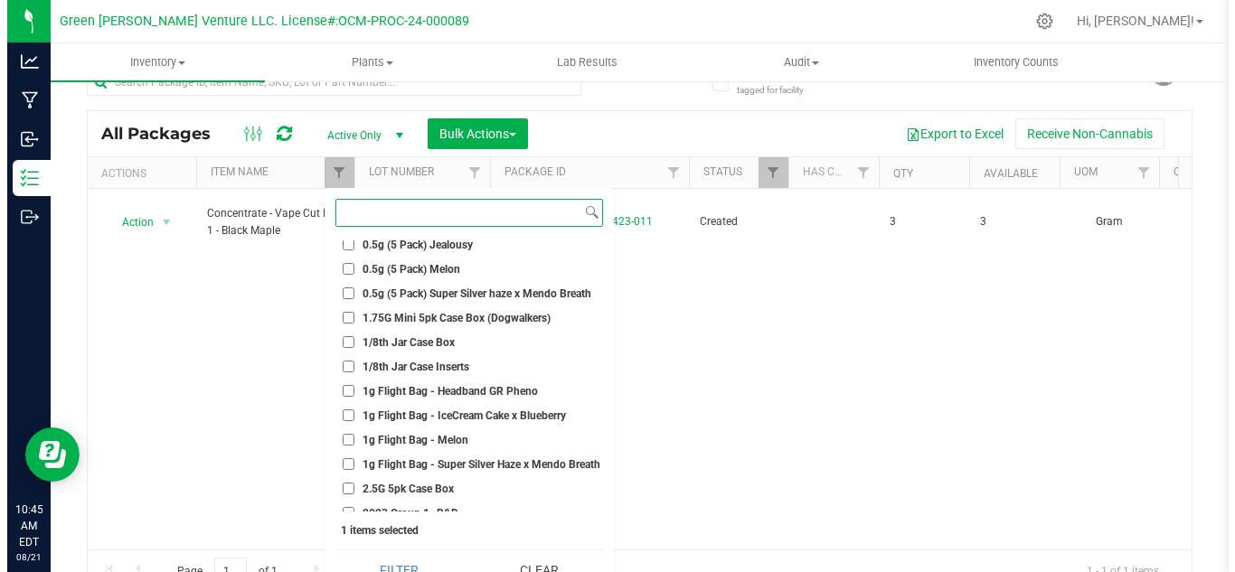
scroll to position [542, 0]
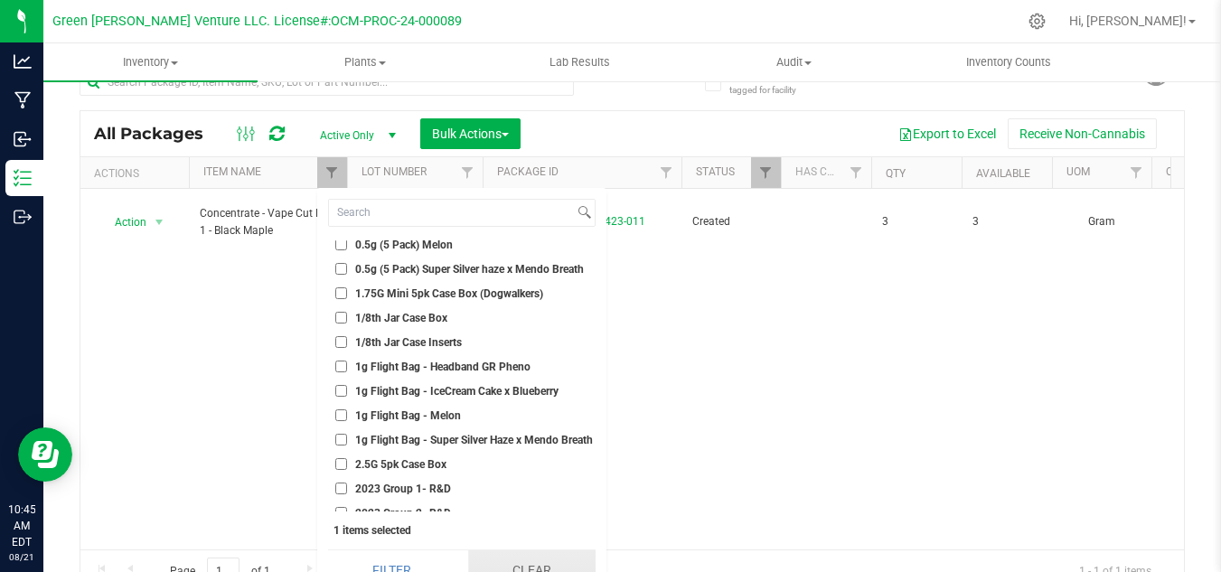
click at [533, 563] on button "Clear" at bounding box center [531, 570] width 127 height 40
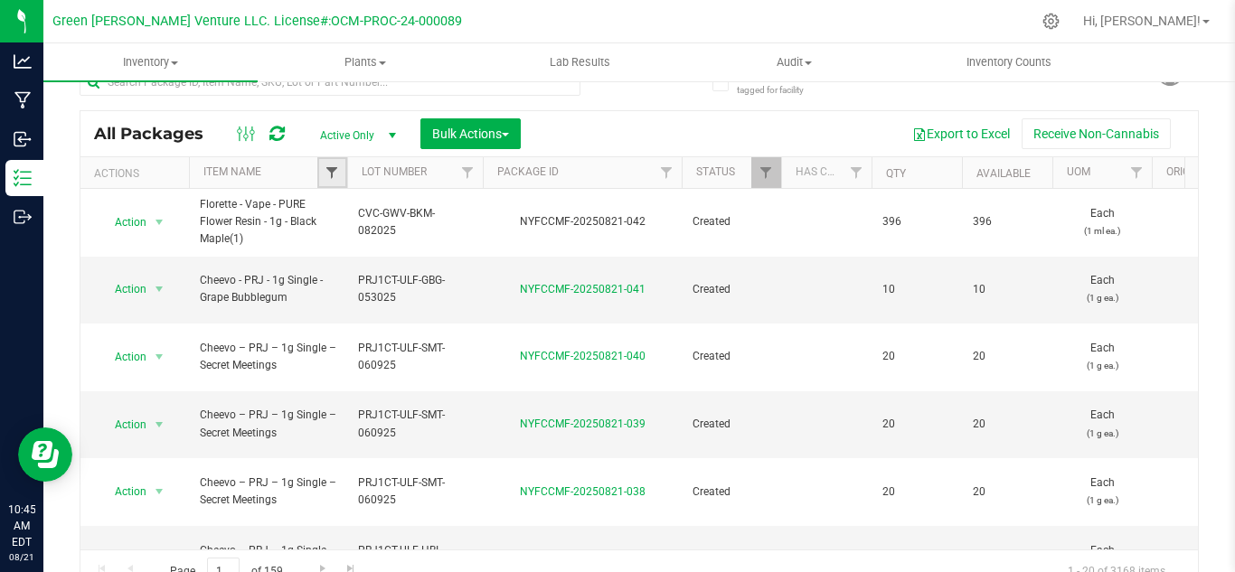
click at [324, 168] on span "Filter" at bounding box center [331, 172] width 14 height 14
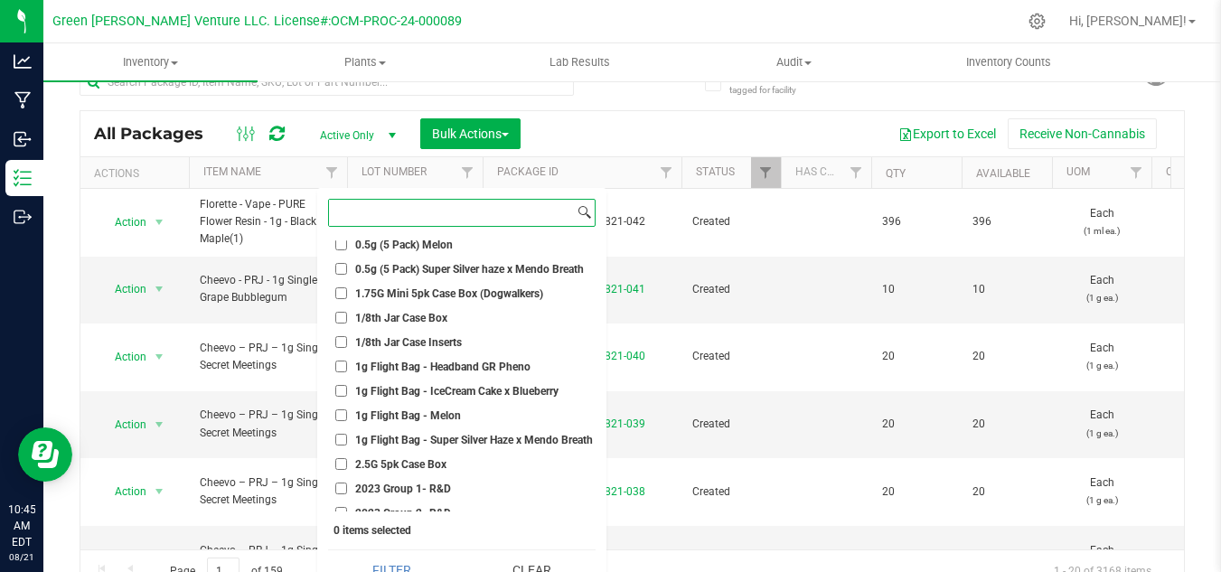
click at [372, 210] on input at bounding box center [451, 213] width 245 height 26
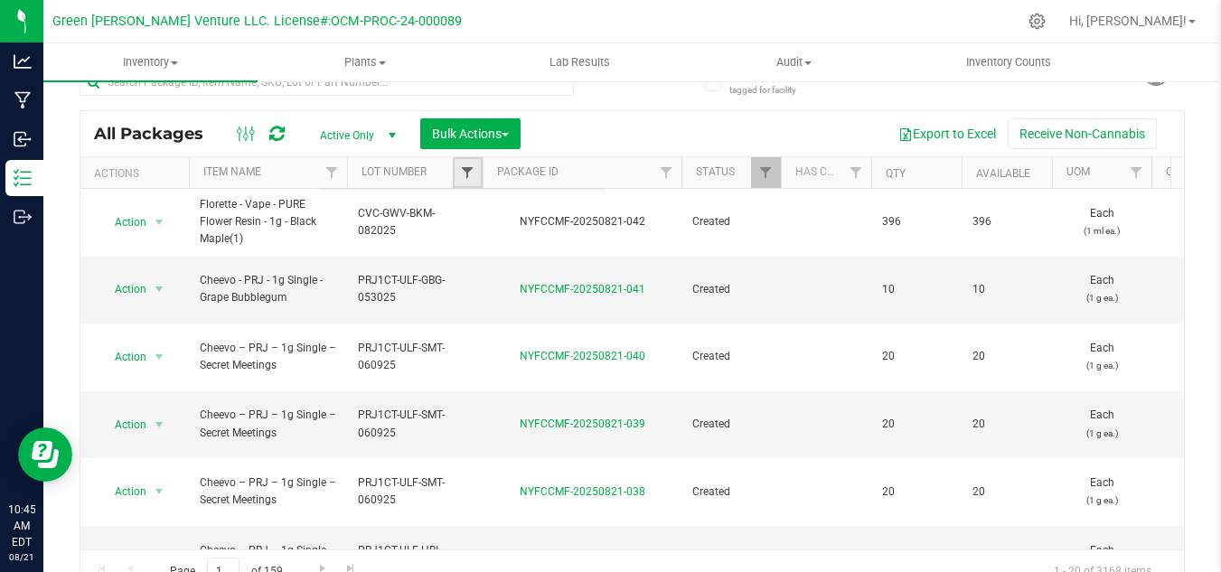
click at [471, 170] on span "Filter" at bounding box center [467, 172] width 14 height 14
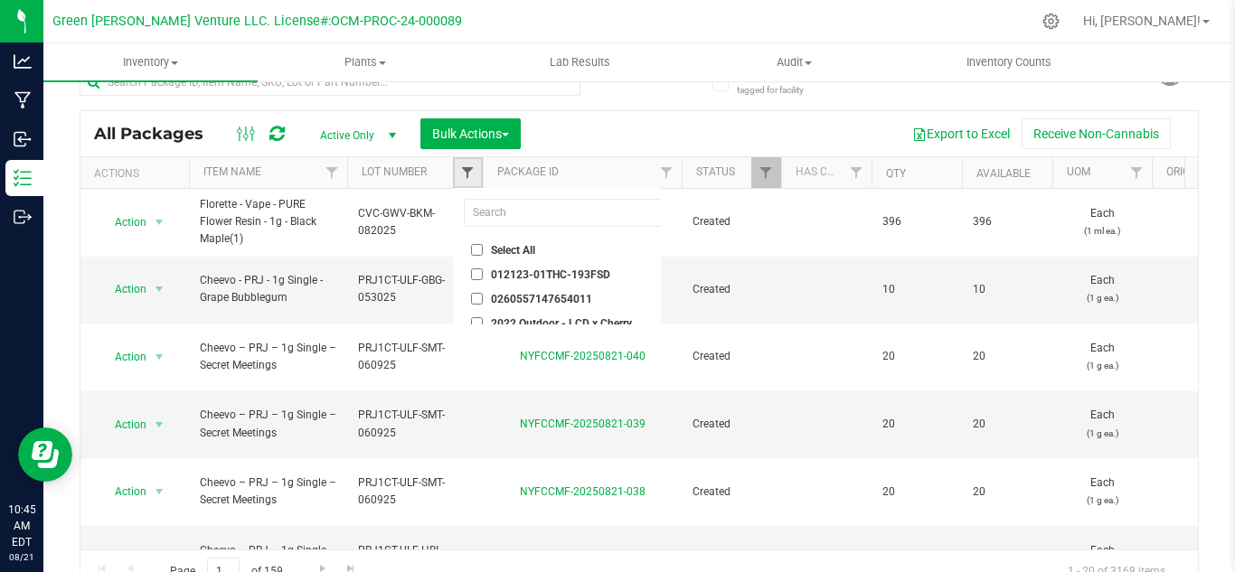
click at [472, 170] on span "Filter" at bounding box center [467, 172] width 14 height 14
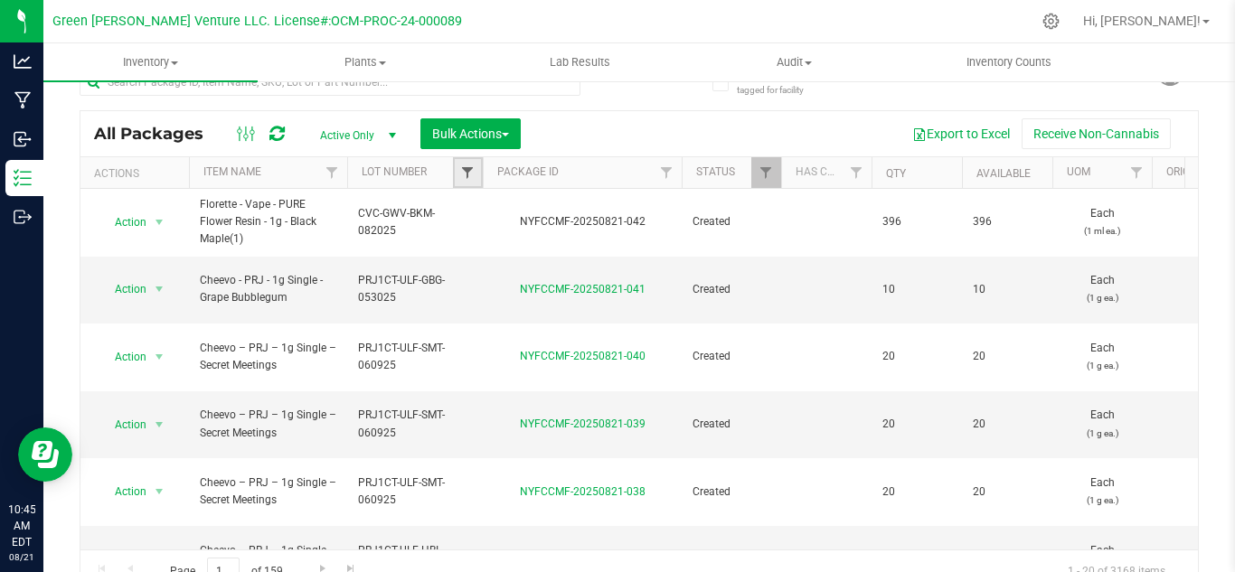
click at [473, 170] on span "Filter" at bounding box center [467, 172] width 14 height 14
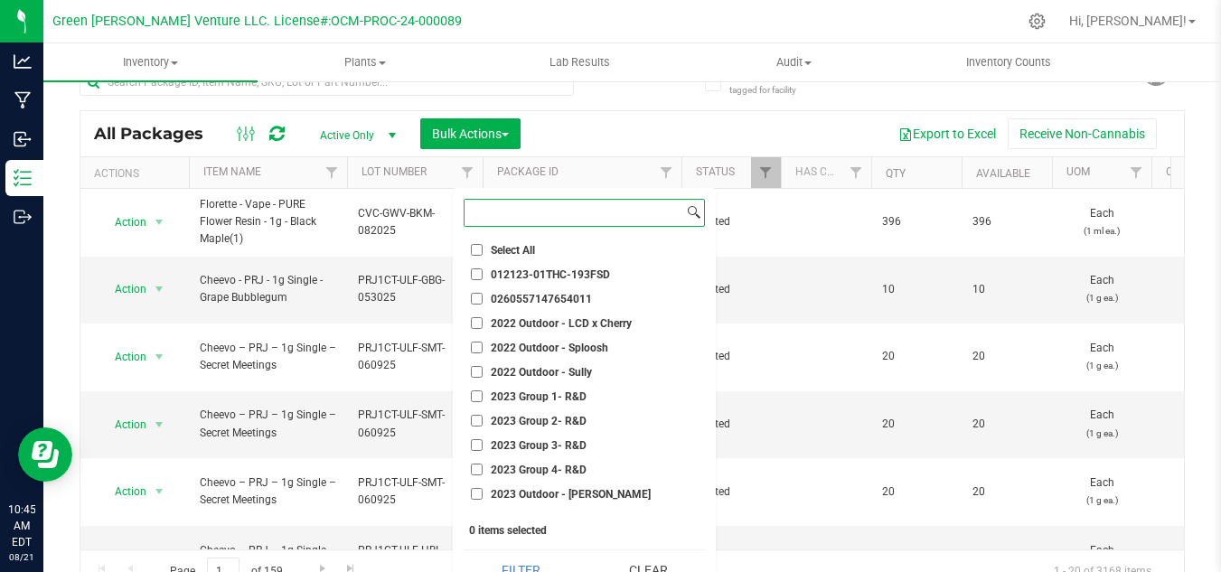
paste input "CVC-GWV-BKM-082025"
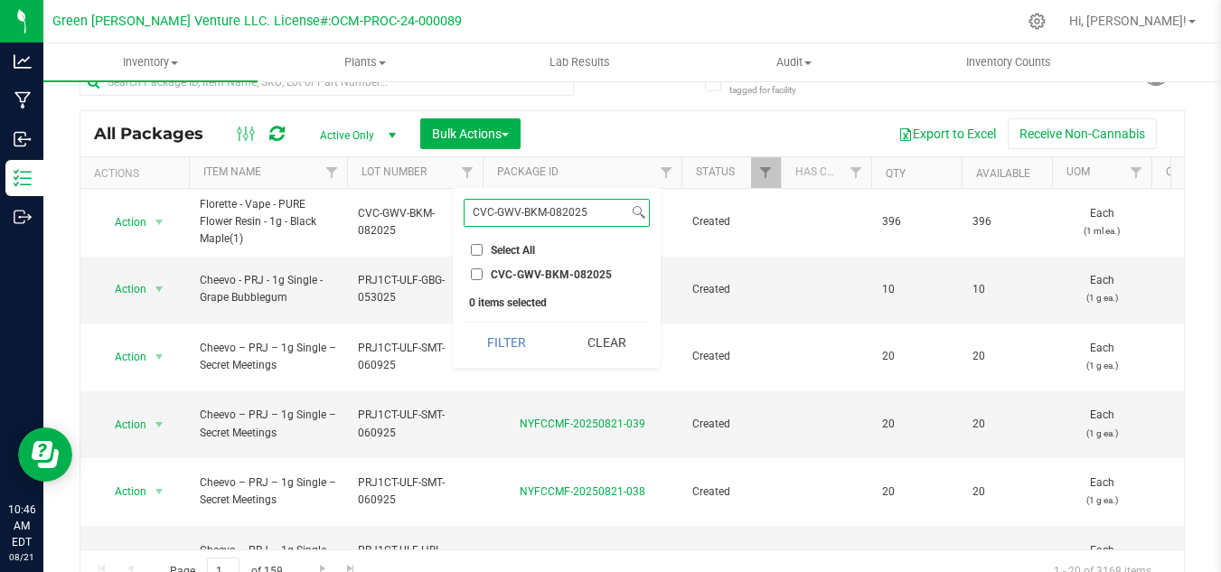
type input "CVC-GWV-BKM-082025"
click at [479, 271] on input "CVC-GWV-BKM-082025" at bounding box center [477, 274] width 12 height 12
checkbox input "true"
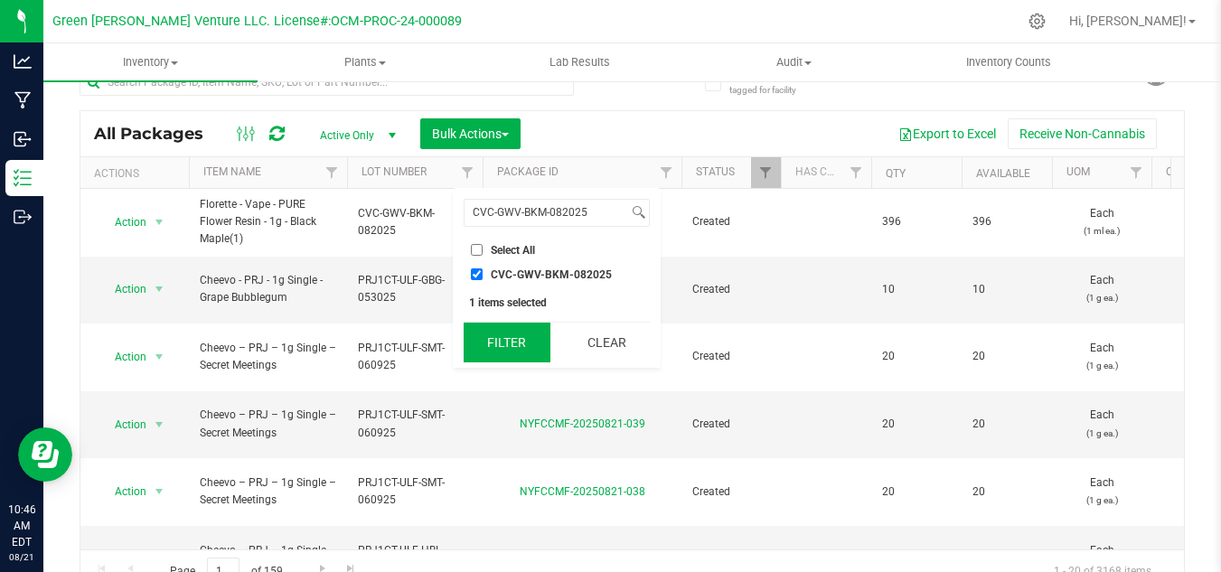
click at [479, 350] on button "Filter" at bounding box center [507, 343] width 87 height 40
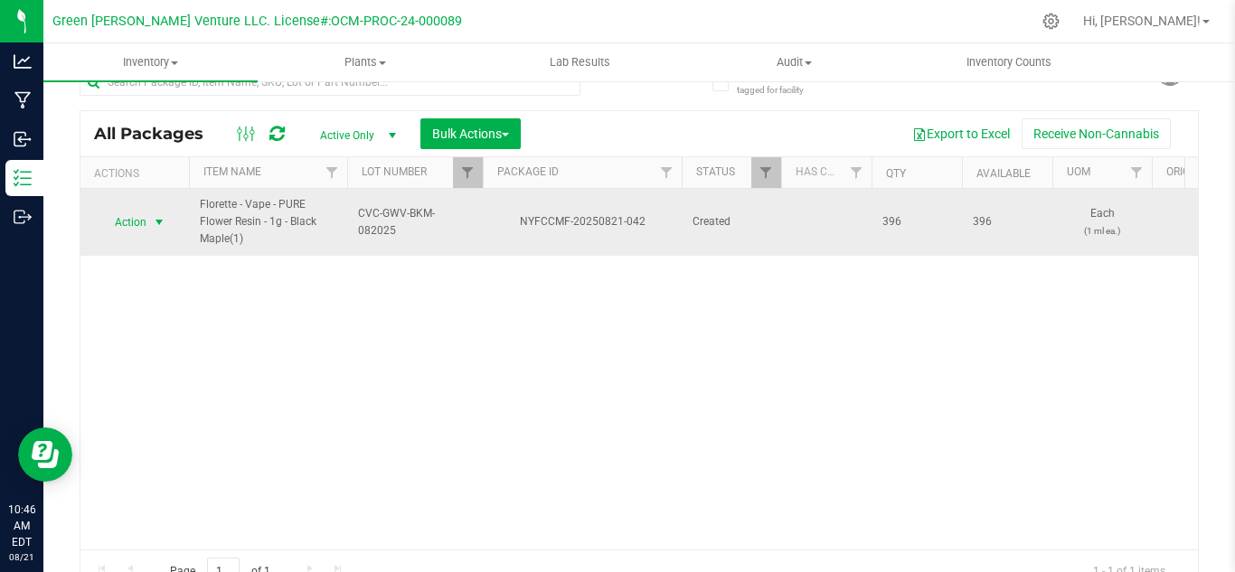
click at [124, 221] on span "Action" at bounding box center [123, 222] width 49 height 25
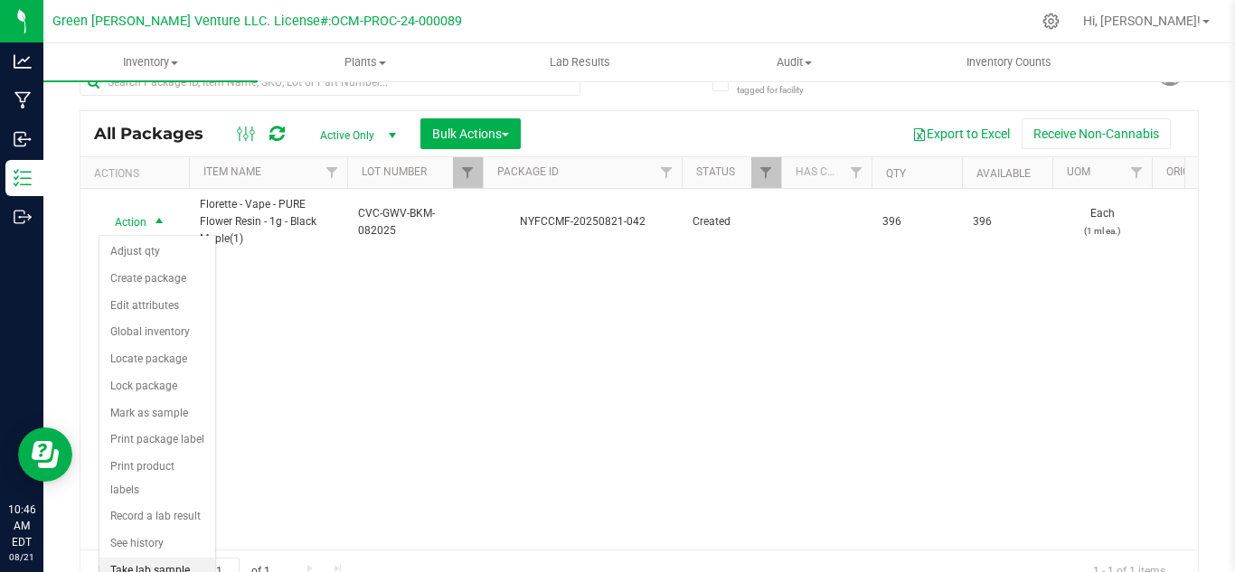
click at [128, 558] on li "Take lab sample" at bounding box center [157, 571] width 116 height 27
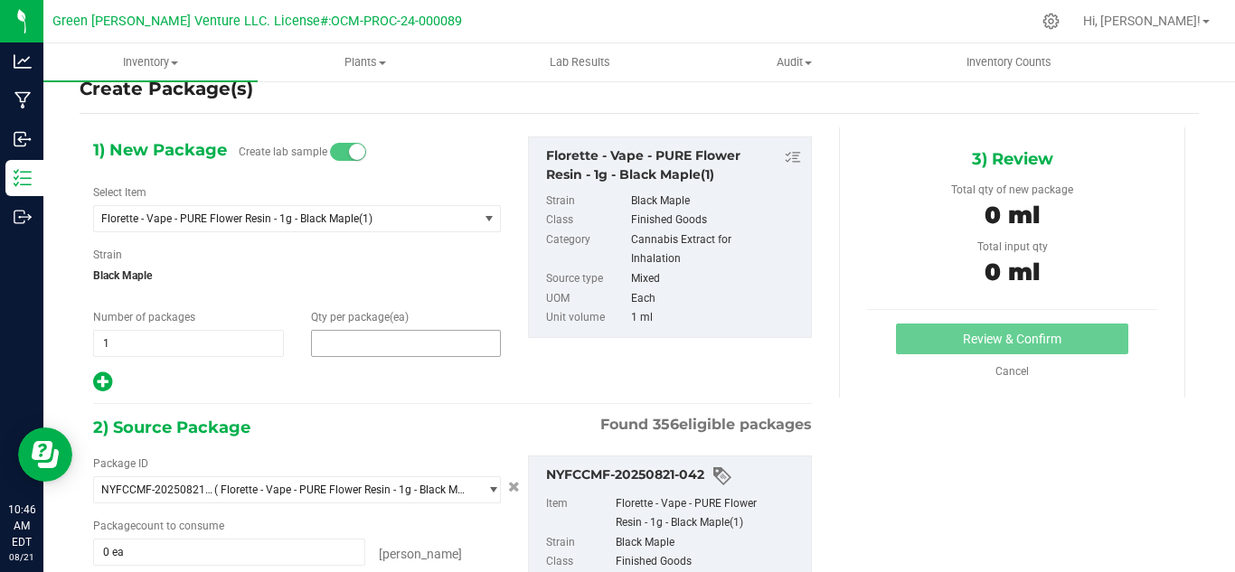
click at [331, 343] on span at bounding box center [406, 343] width 191 height 27
type input "3"
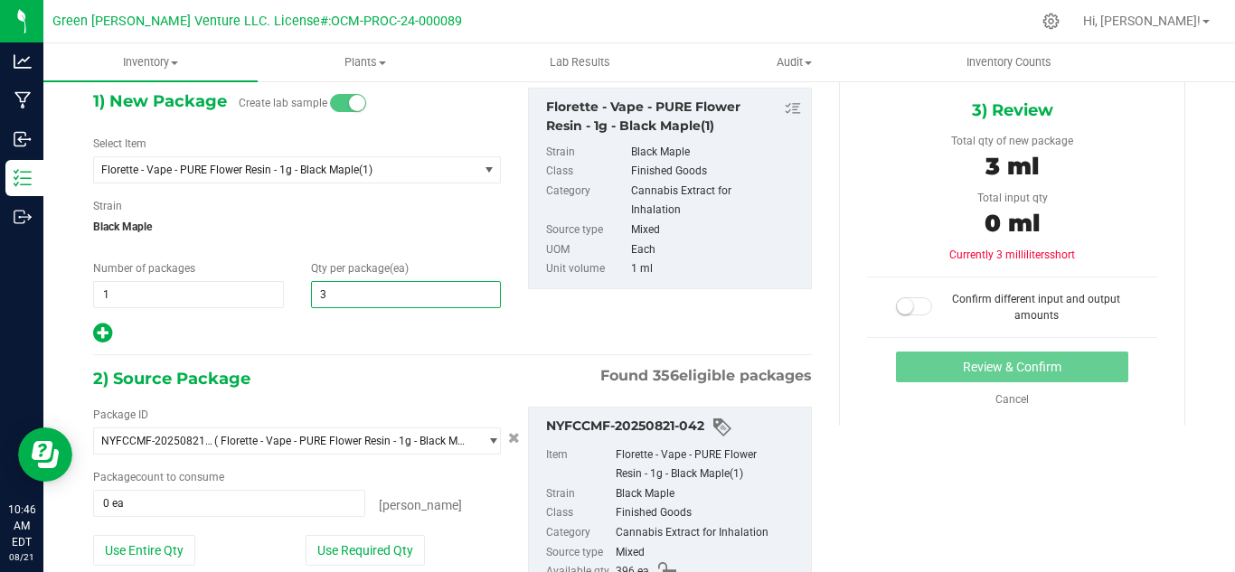
scroll to position [123, 0]
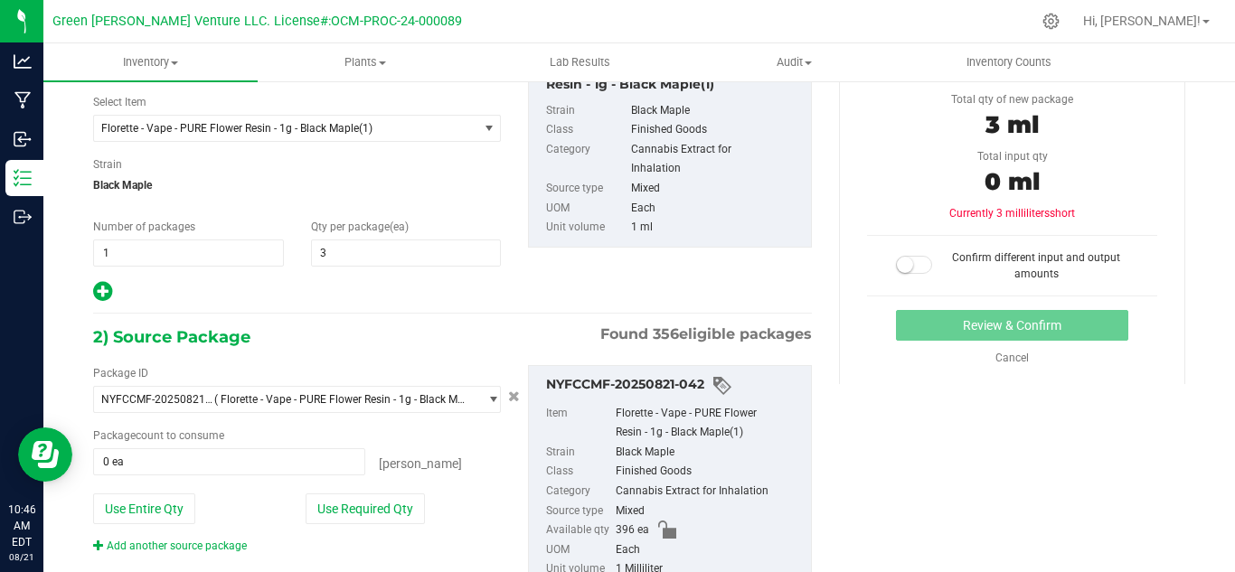
click at [103, 296] on icon at bounding box center [102, 291] width 19 height 23
type input "3"
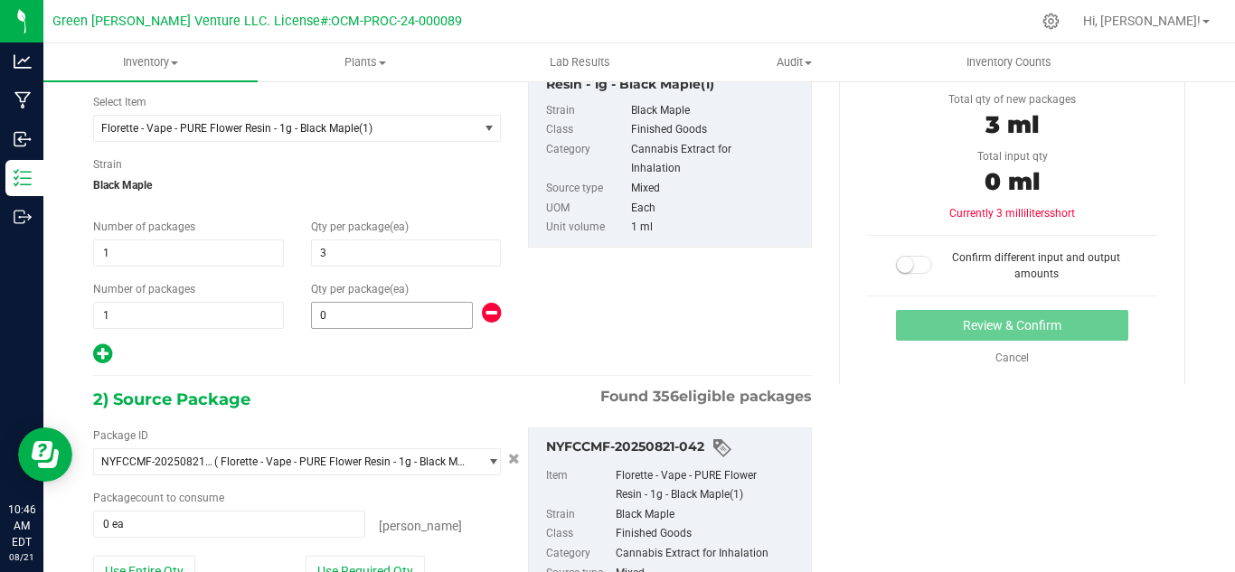
click at [325, 309] on span "0 0" at bounding box center [392, 315] width 162 height 27
type input "9"
click at [486, 307] on icon at bounding box center [491, 313] width 19 height 23
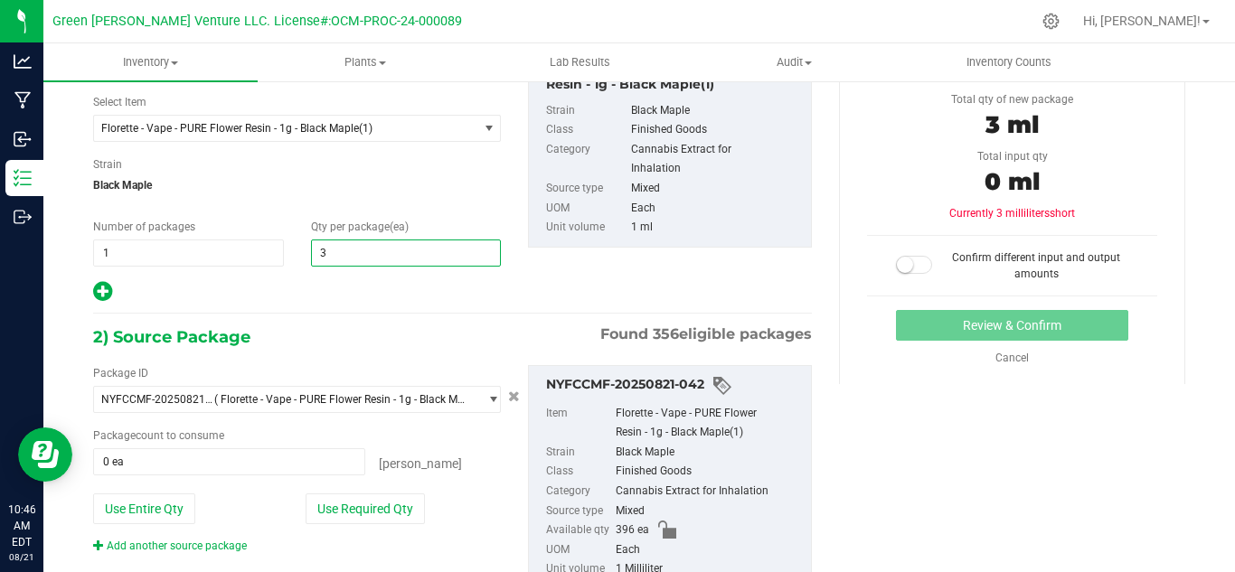
click at [342, 253] on span "3 3" at bounding box center [406, 253] width 191 height 27
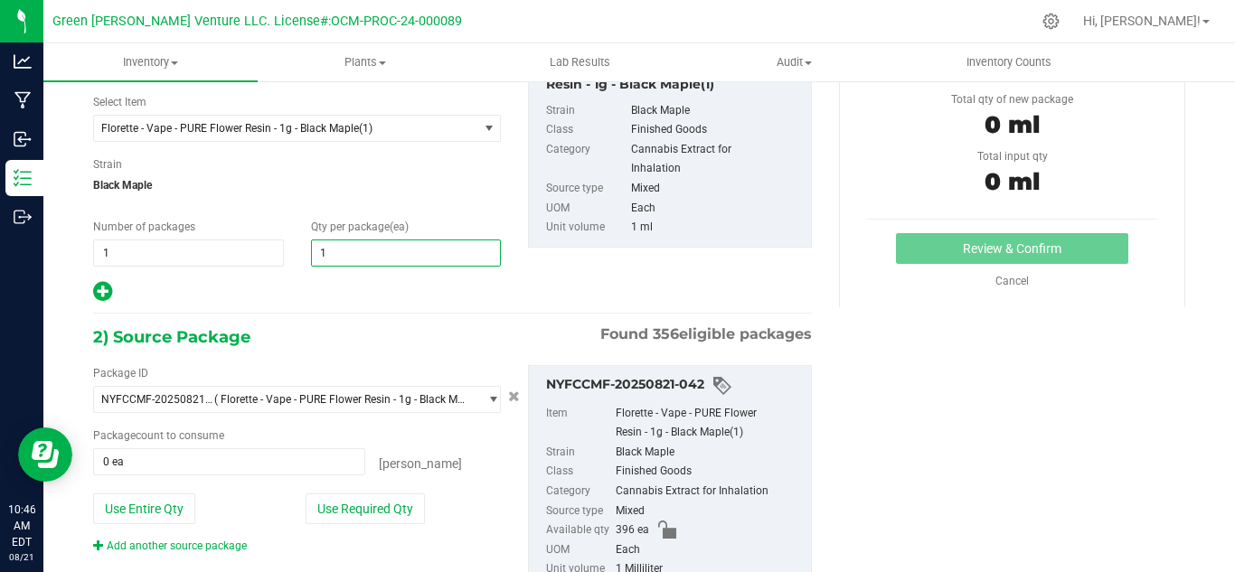
type input "12"
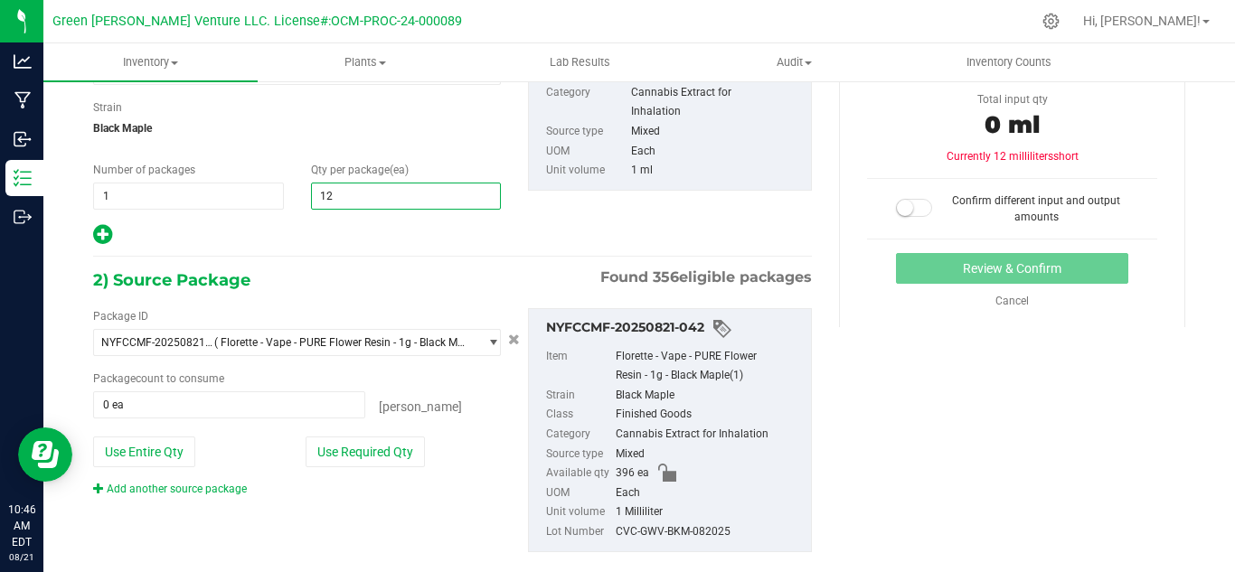
scroll to position [211, 0]
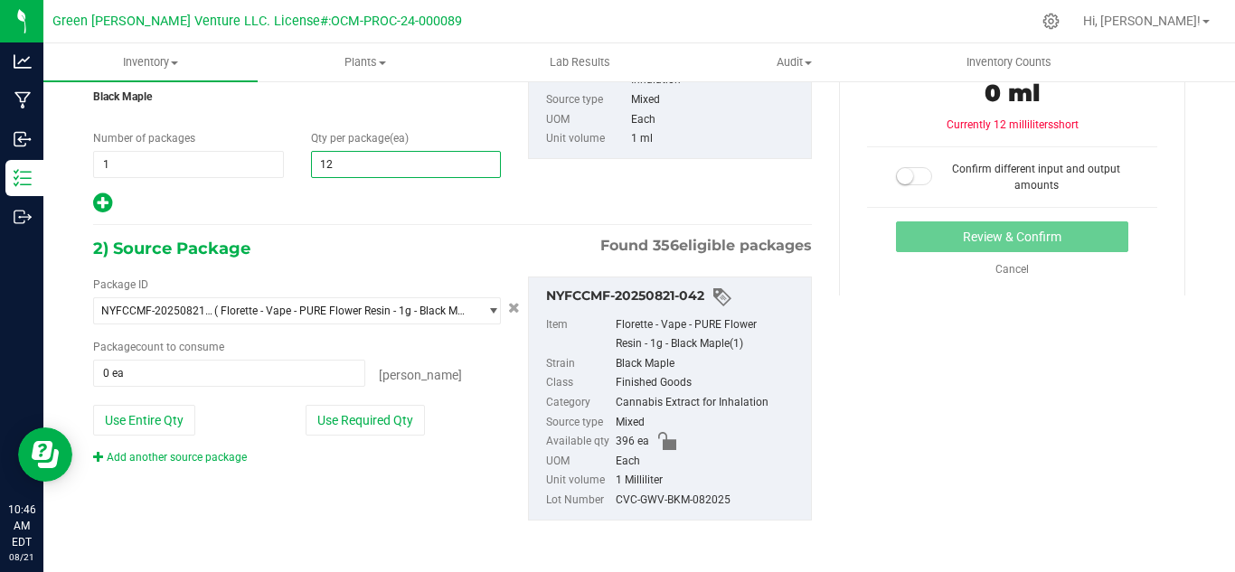
type input "12"
click at [390, 483] on div "Package ID NYFCCMF-20250821-042 ( Florette - Vape - PURE Flower Resin - 1g - Bl…" at bounding box center [453, 398] width 746 height 273
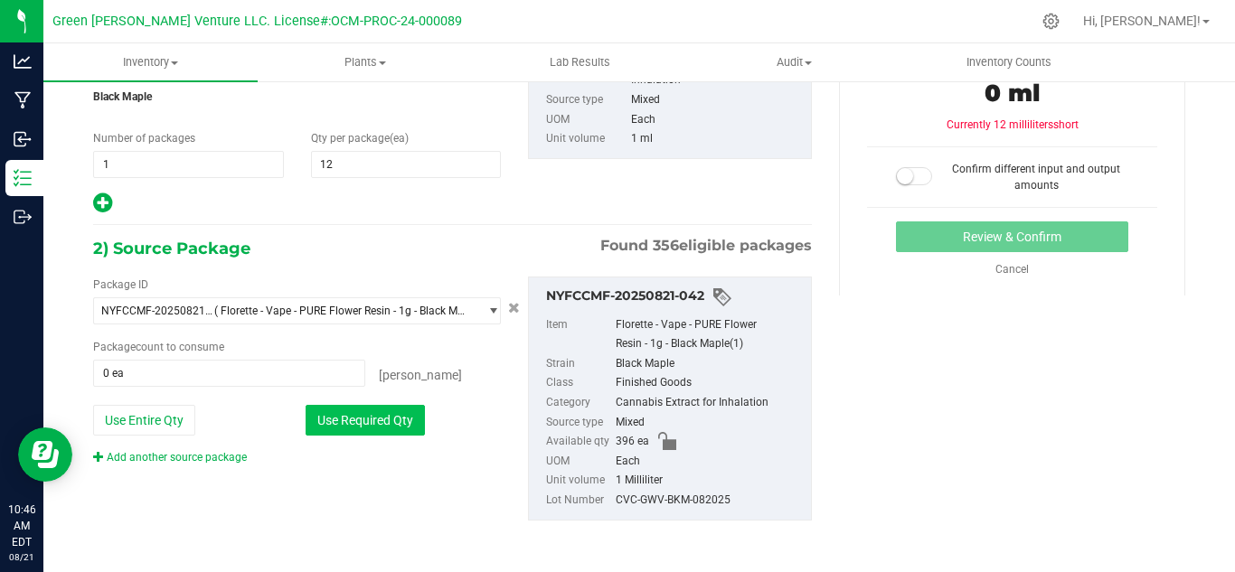
click at [337, 428] on button "Use Required Qty" at bounding box center [364, 420] width 119 height 31
type input "12 ea"
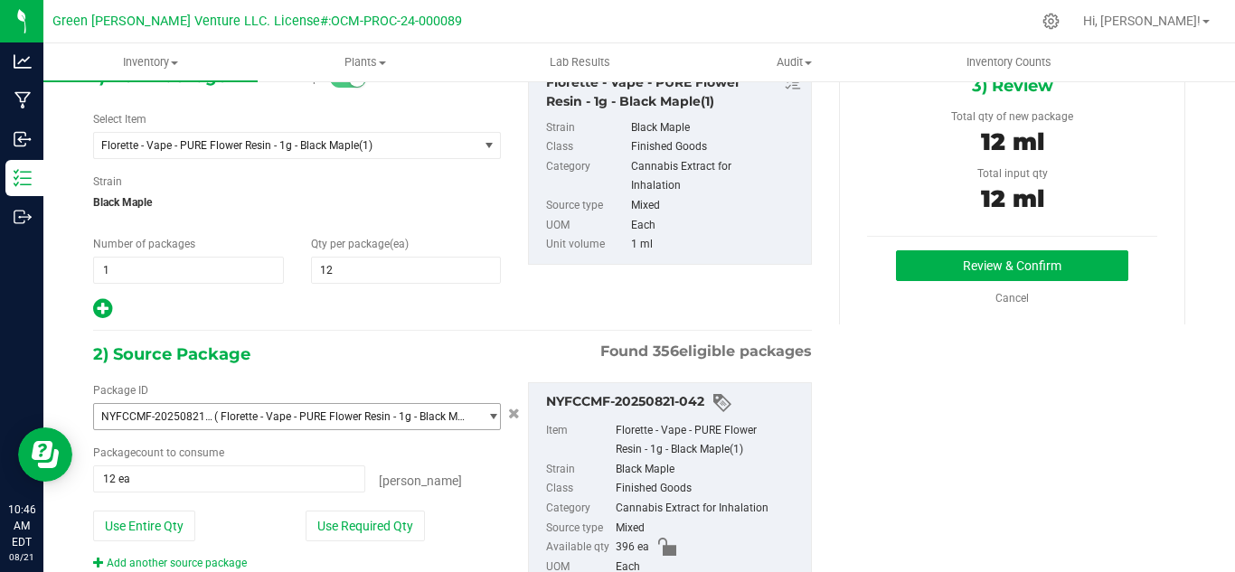
scroll to position [31, 0]
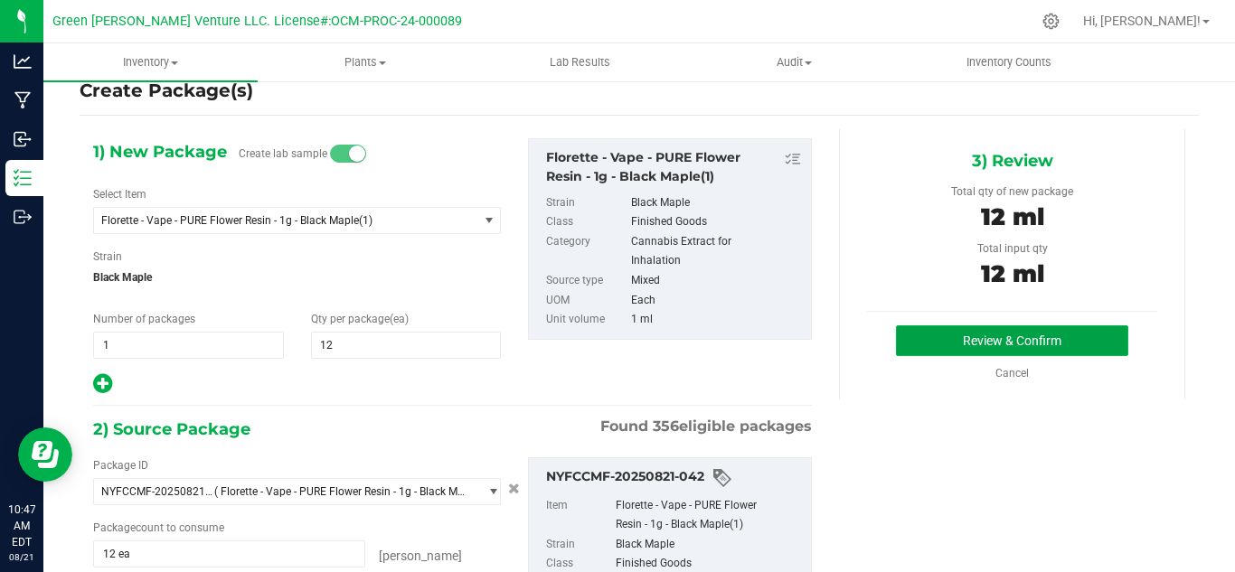
click at [914, 334] on button "Review & Confirm" at bounding box center [1012, 340] width 232 height 31
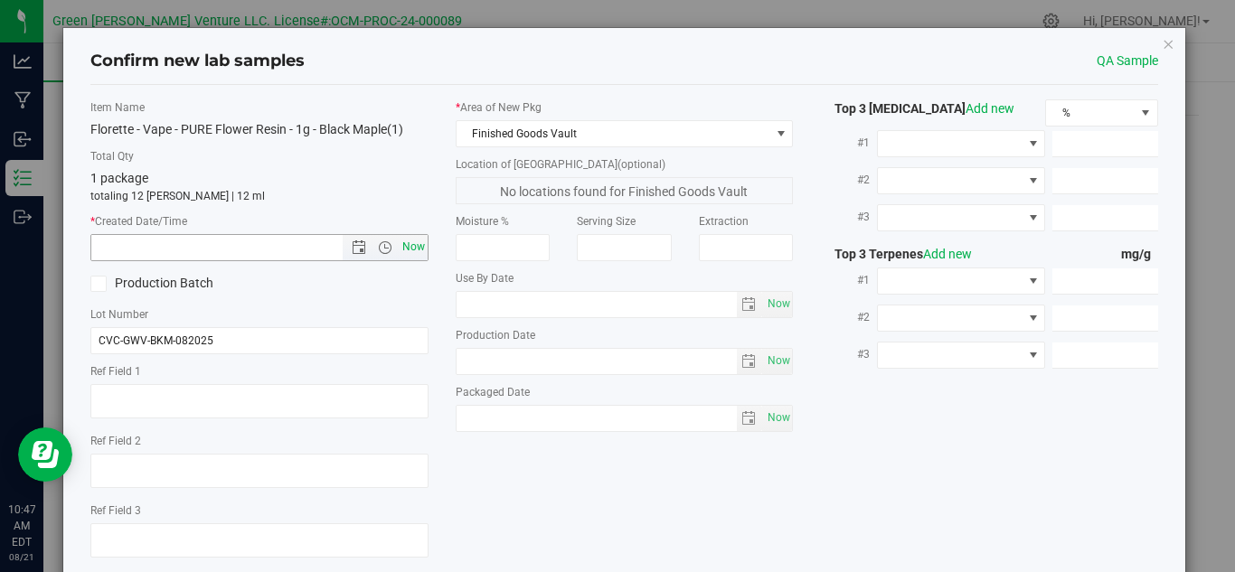
click at [417, 246] on span "Now" at bounding box center [413, 247] width 31 height 26
type input "8/21/2025 10:47 AM"
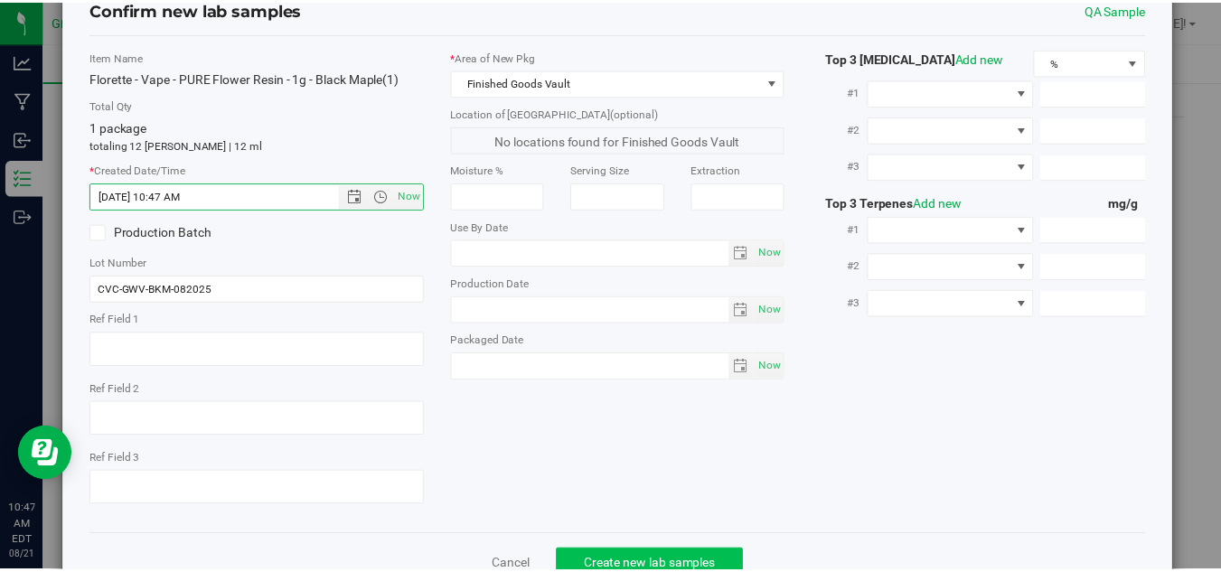
scroll to position [103, 0]
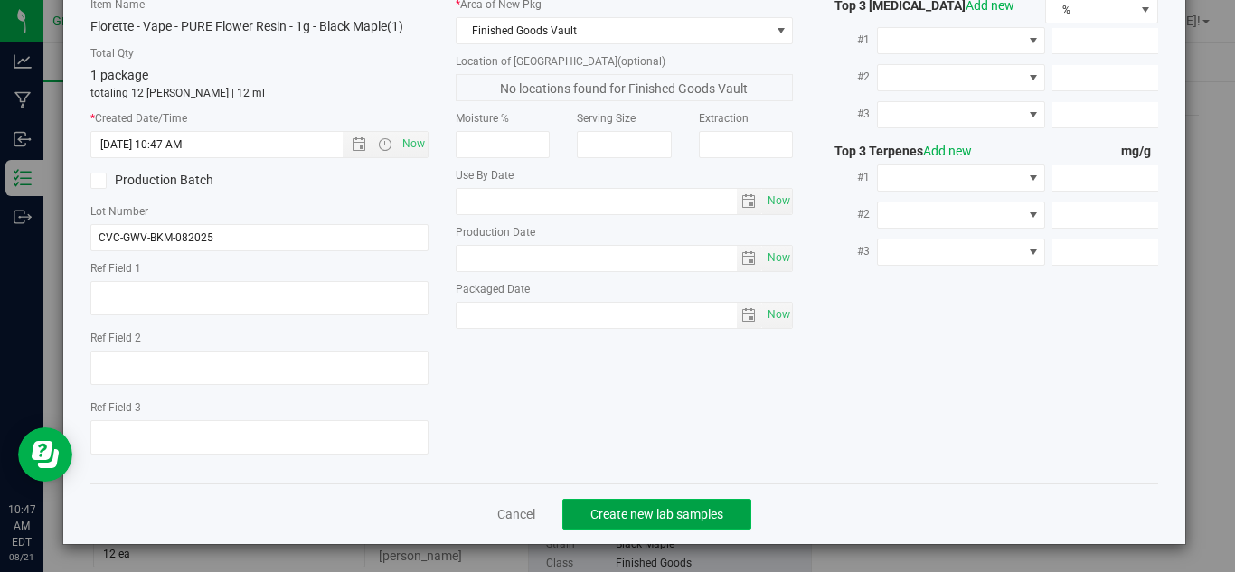
click at [642, 508] on span "Create new lab samples" at bounding box center [656, 514] width 133 height 14
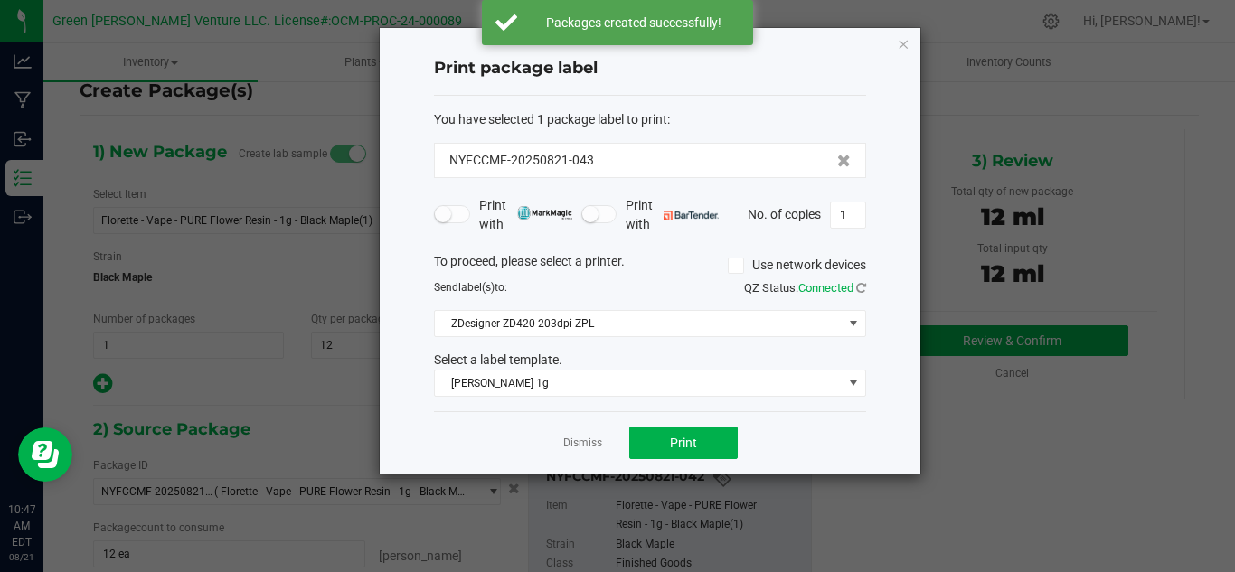
drag, startPoint x: 599, startPoint y: 162, endPoint x: 437, endPoint y: 162, distance: 162.7
click at [437, 162] on div "NYFCCMF-20250821-043" at bounding box center [650, 160] width 432 height 35
copy span "NYFCCMF-20250821-043"
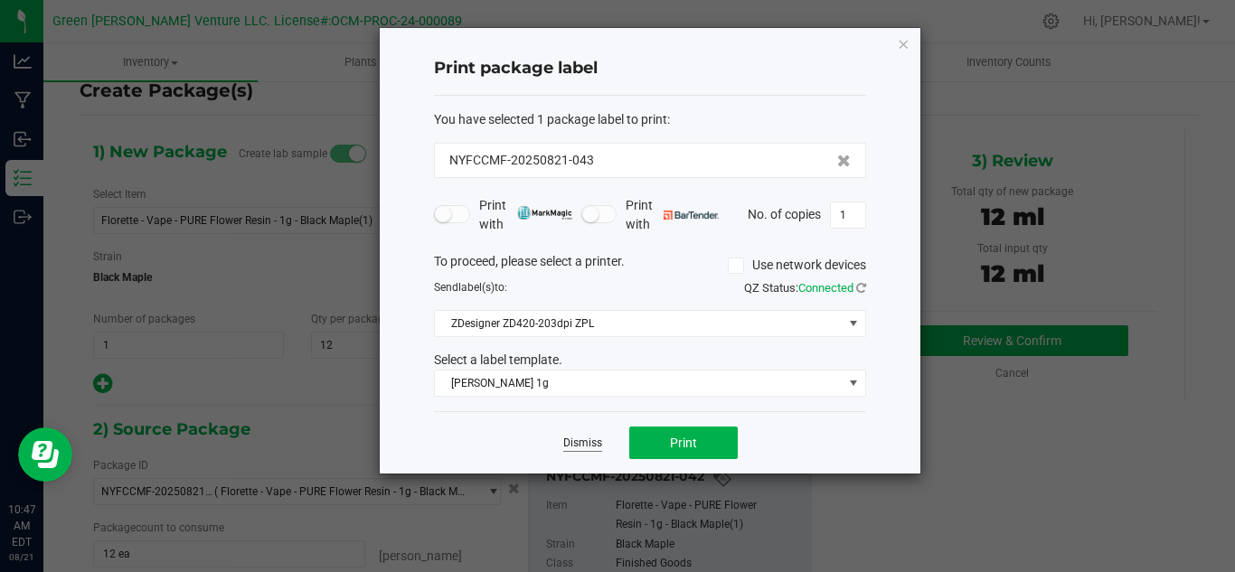
click at [584, 441] on link "Dismiss" at bounding box center [582, 443] width 39 height 15
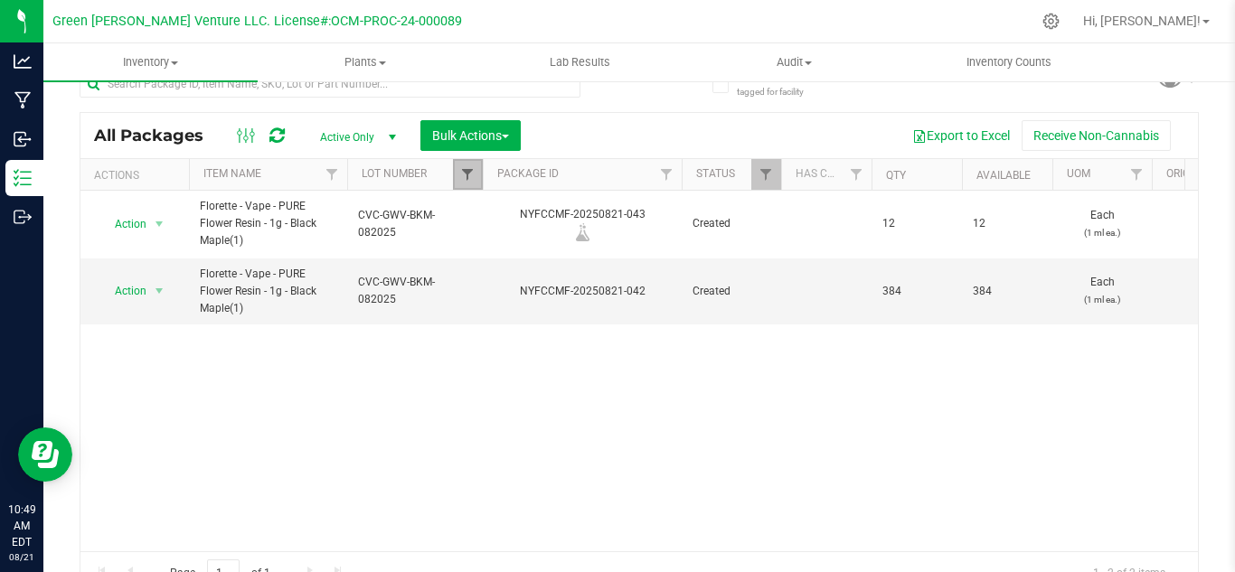
click at [474, 178] on span "Filter" at bounding box center [467, 174] width 14 height 14
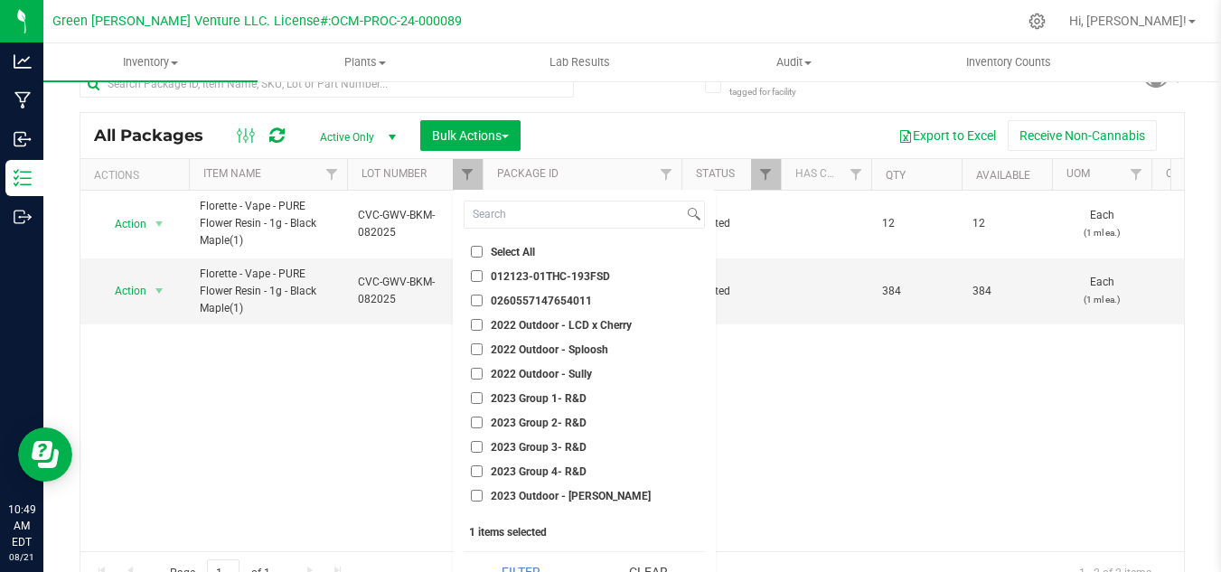
click at [834, 435] on div "Action Action Adjust qty Create package Edit attributes Global inventory Locate…" at bounding box center [632, 371] width 1104 height 361
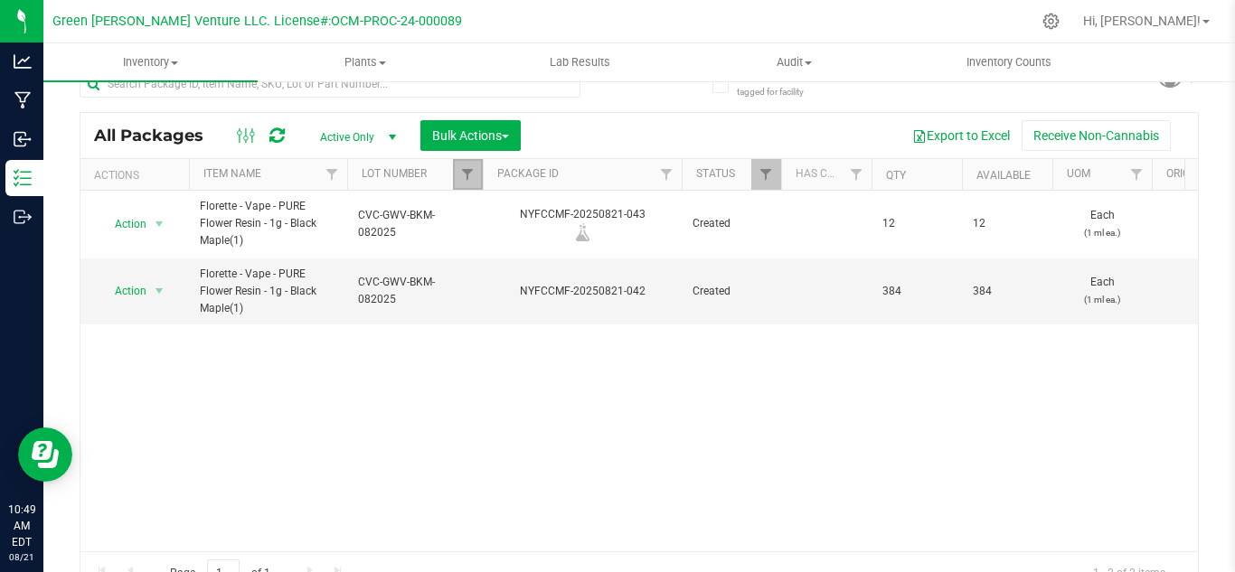
click at [456, 179] on link "Filter" at bounding box center [468, 174] width 30 height 31
click at [119, 292] on span "Action" at bounding box center [123, 290] width 49 height 25
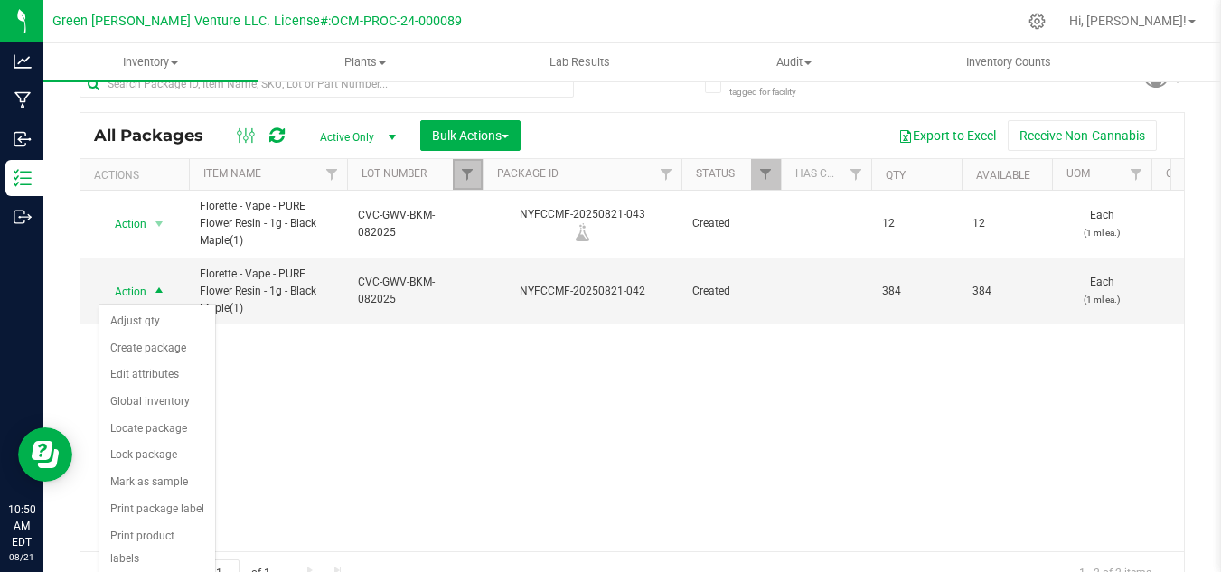
click at [459, 166] on link "Filter" at bounding box center [468, 174] width 30 height 31
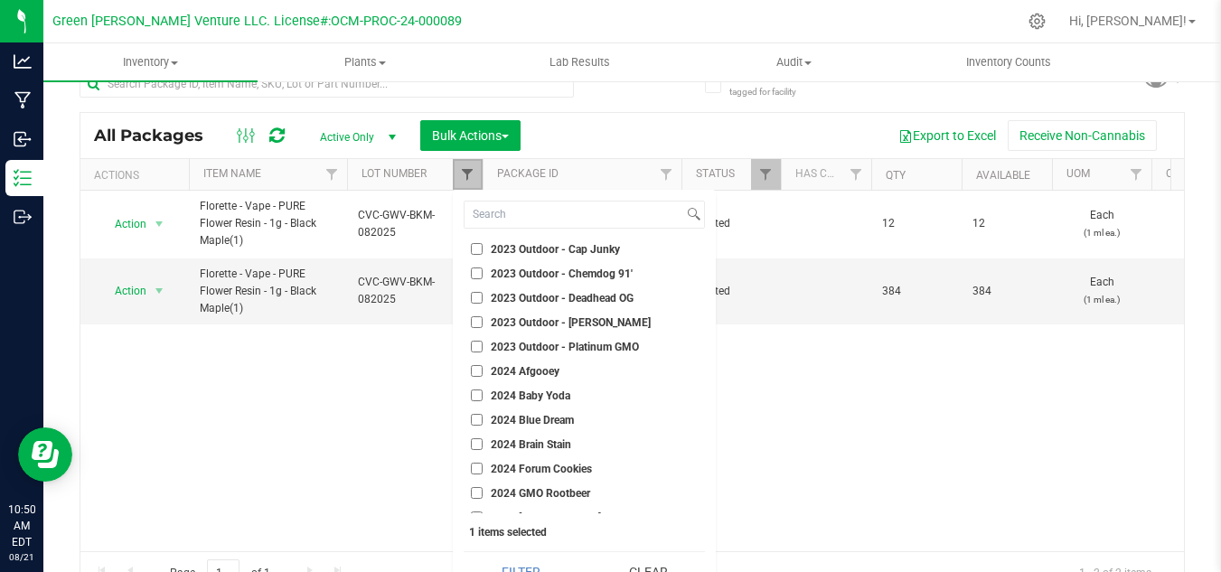
click at [462, 168] on span "Filter" at bounding box center [467, 174] width 14 height 14
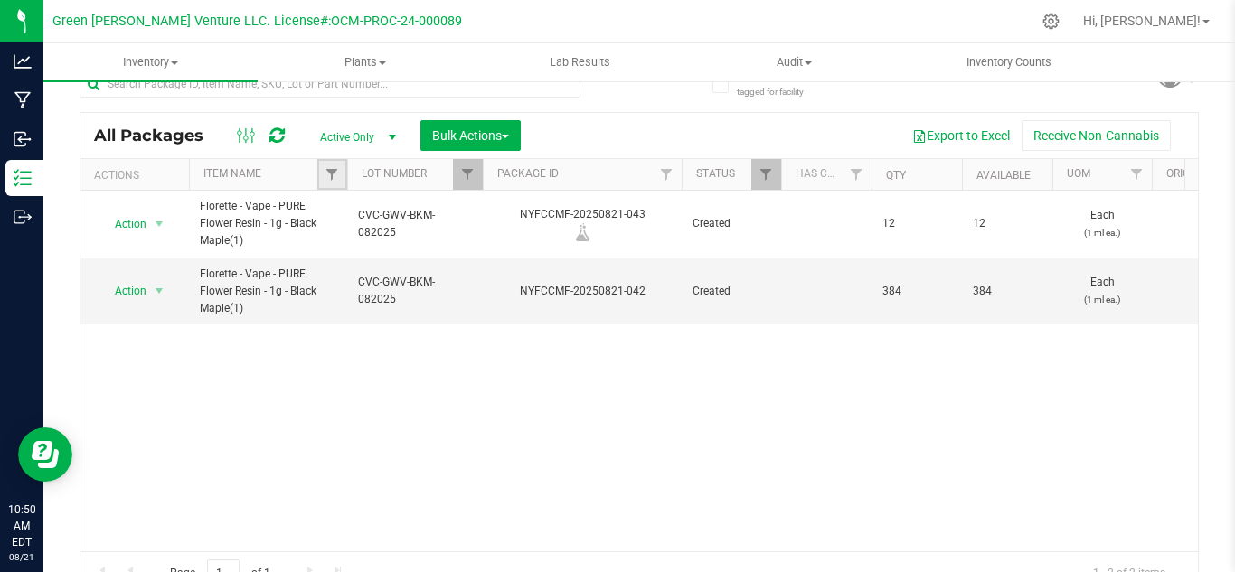
click at [327, 162] on link "Filter" at bounding box center [332, 174] width 30 height 31
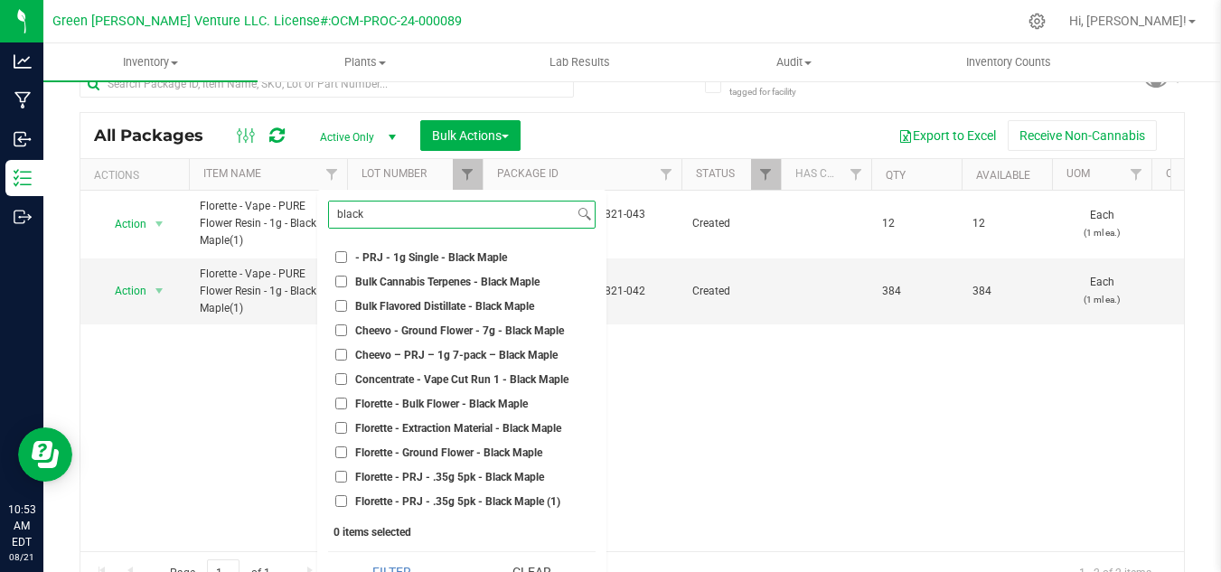
type input "black"
click at [457, 385] on span "Concentrate - Vape Cut Run 1 - Black Maple" at bounding box center [461, 379] width 213 height 11
click at [347, 385] on input "Concentrate - Vape Cut Run 1 - Black Maple" at bounding box center [341, 379] width 12 height 12
checkbox input "true"
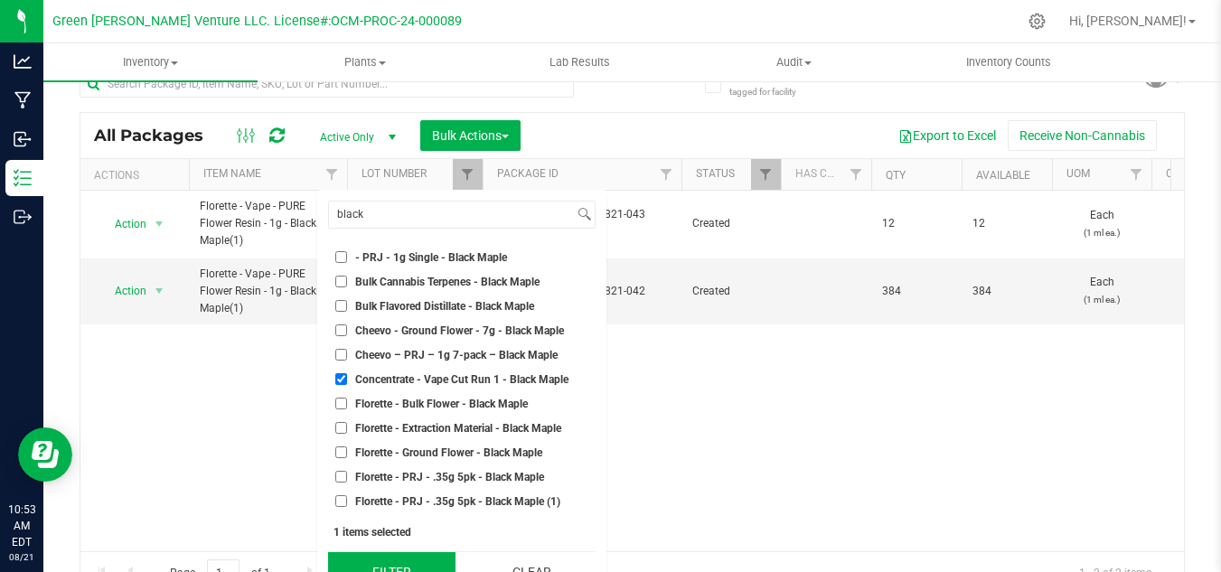
click at [429, 559] on button "Filter" at bounding box center [391, 572] width 127 height 40
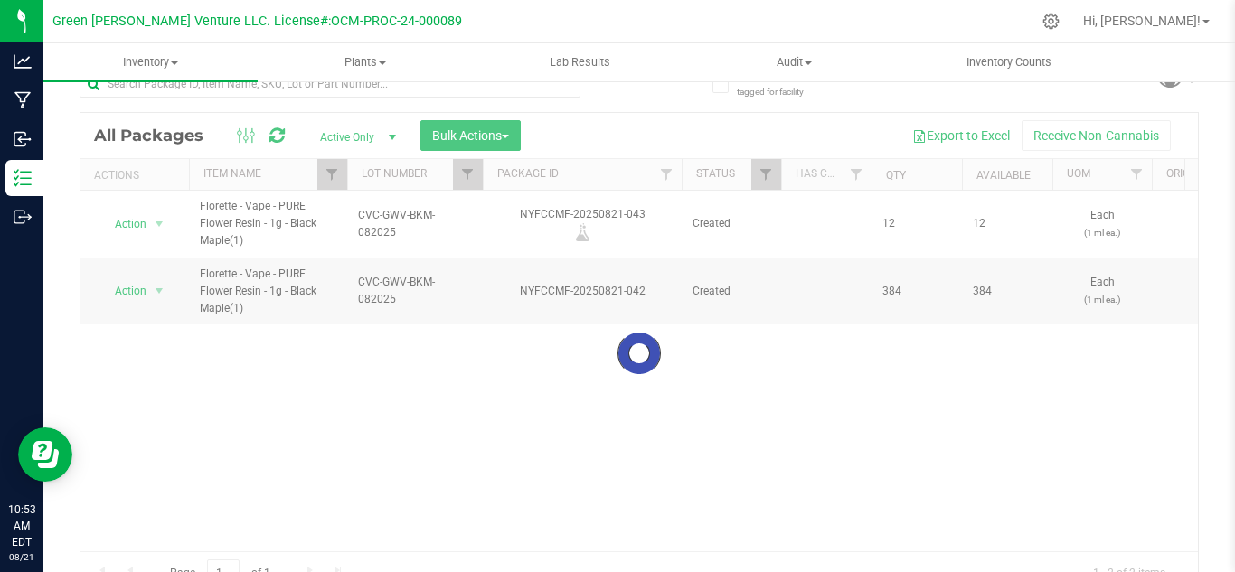
checkbox input "true"
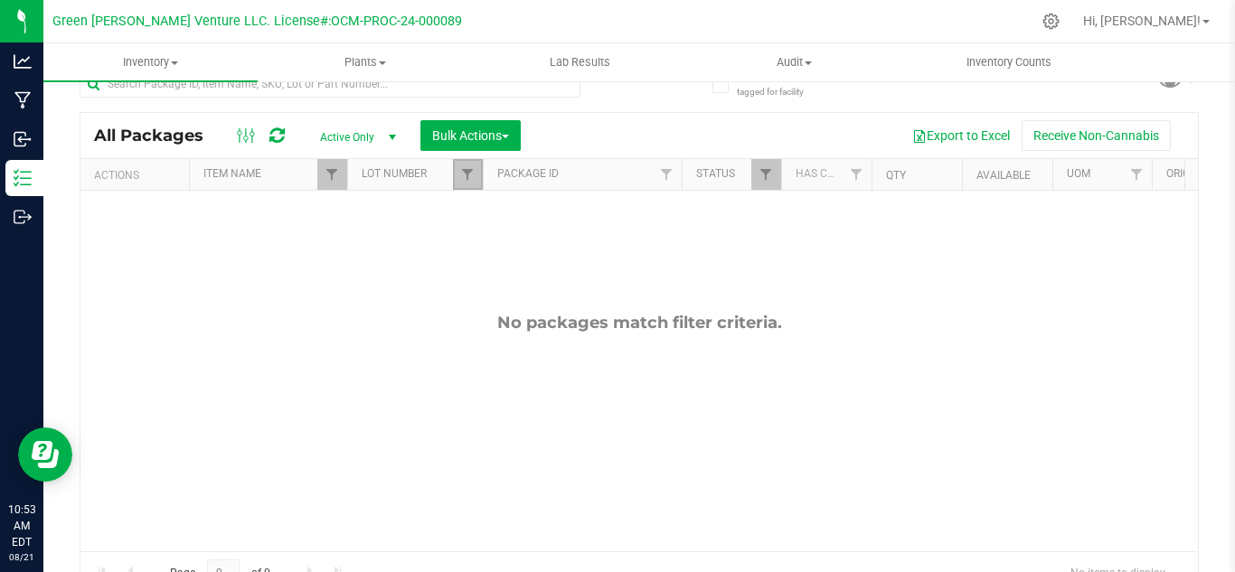
click at [469, 188] on link "Filter" at bounding box center [468, 174] width 30 height 31
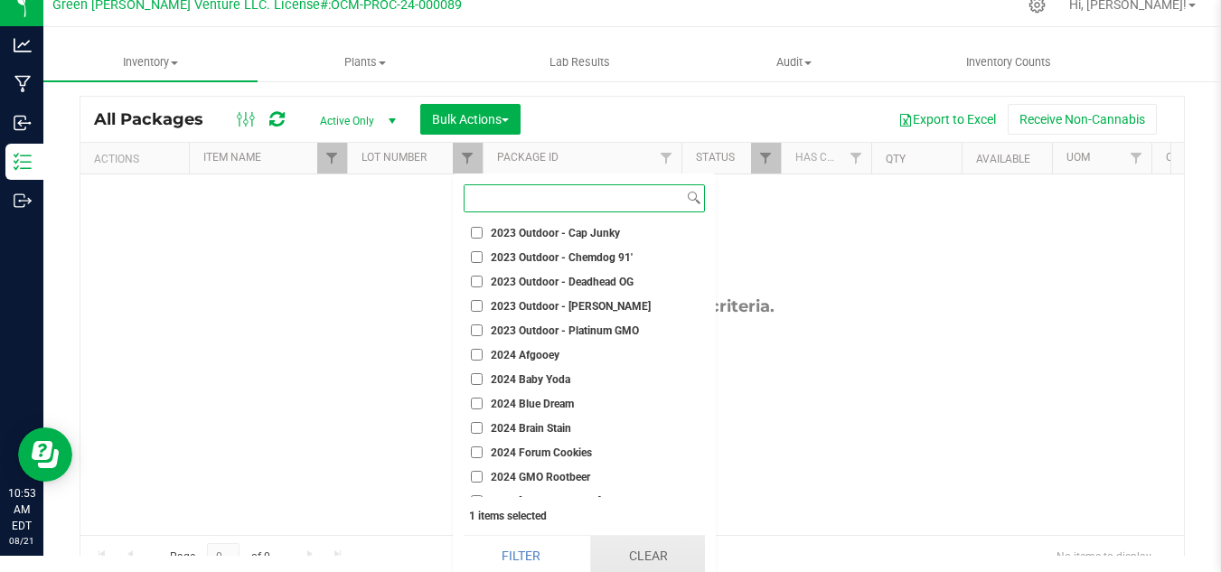
scroll to position [25, 0]
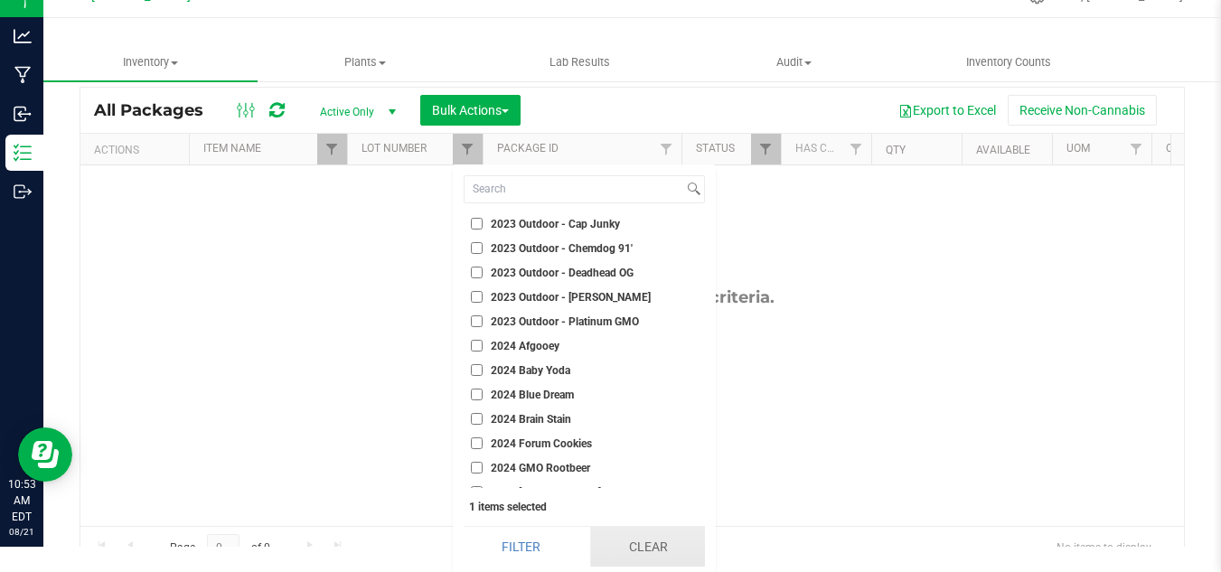
click at [623, 551] on button "Clear" at bounding box center [647, 547] width 115 height 40
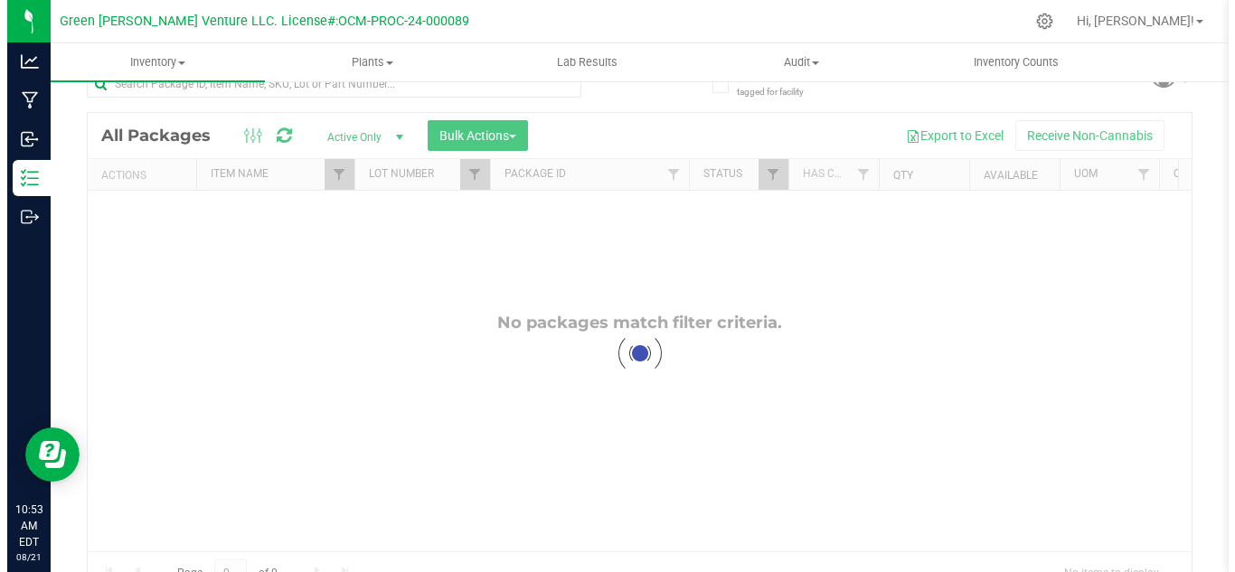
scroll to position [0, 0]
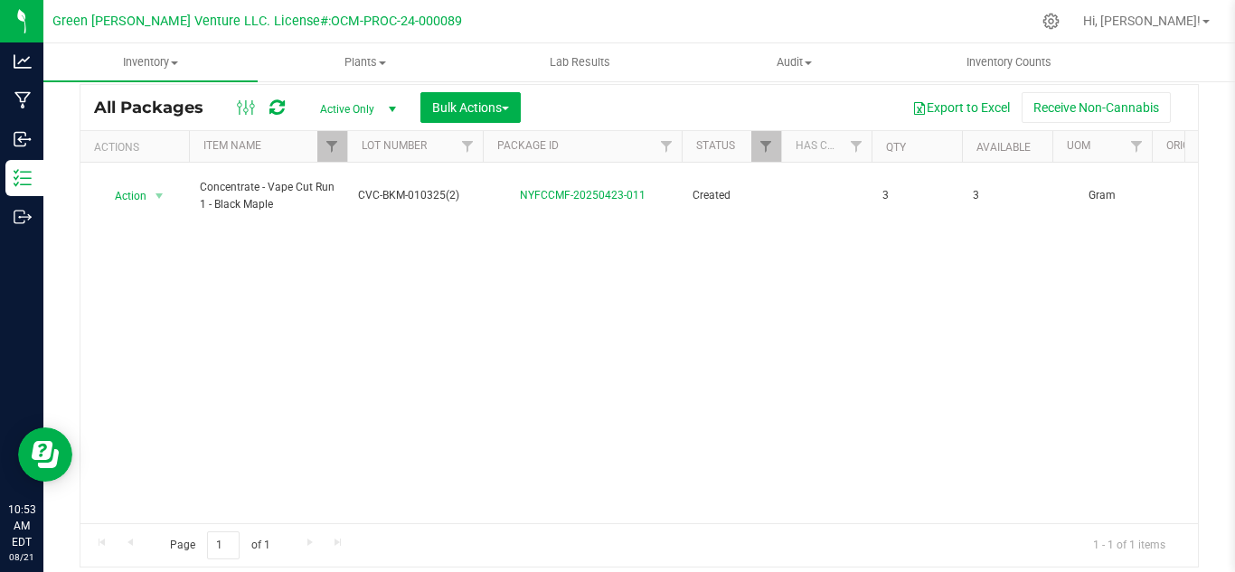
drag, startPoint x: 187, startPoint y: 515, endPoint x: 19, endPoint y: 40, distance: 504.3
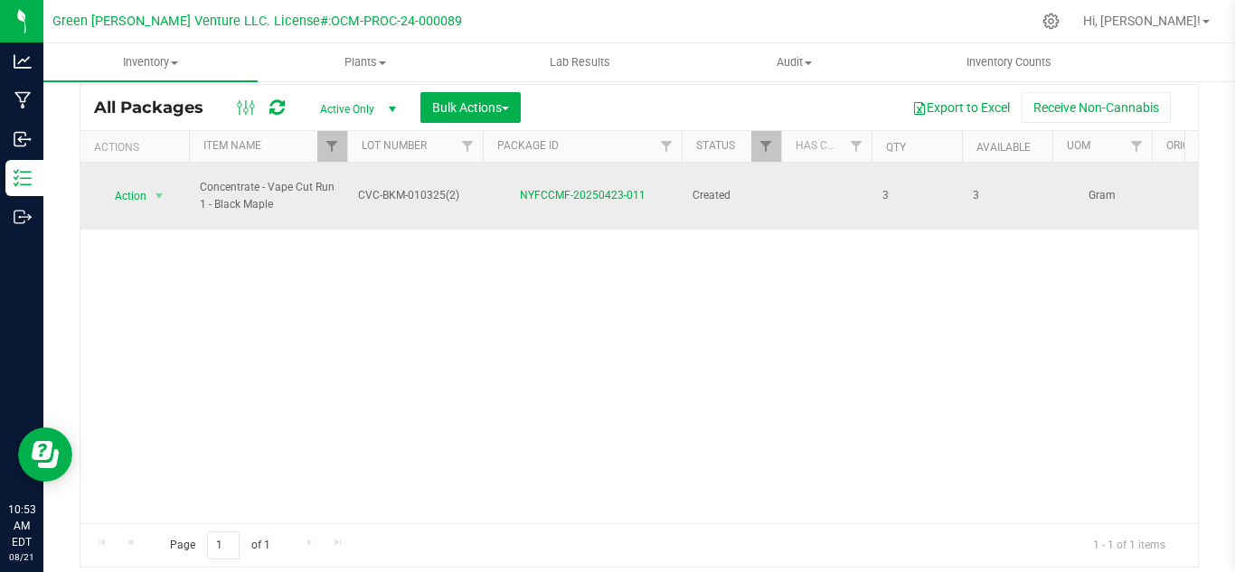
drag, startPoint x: 865, startPoint y: 183, endPoint x: 1029, endPoint y: 179, distance: 164.6
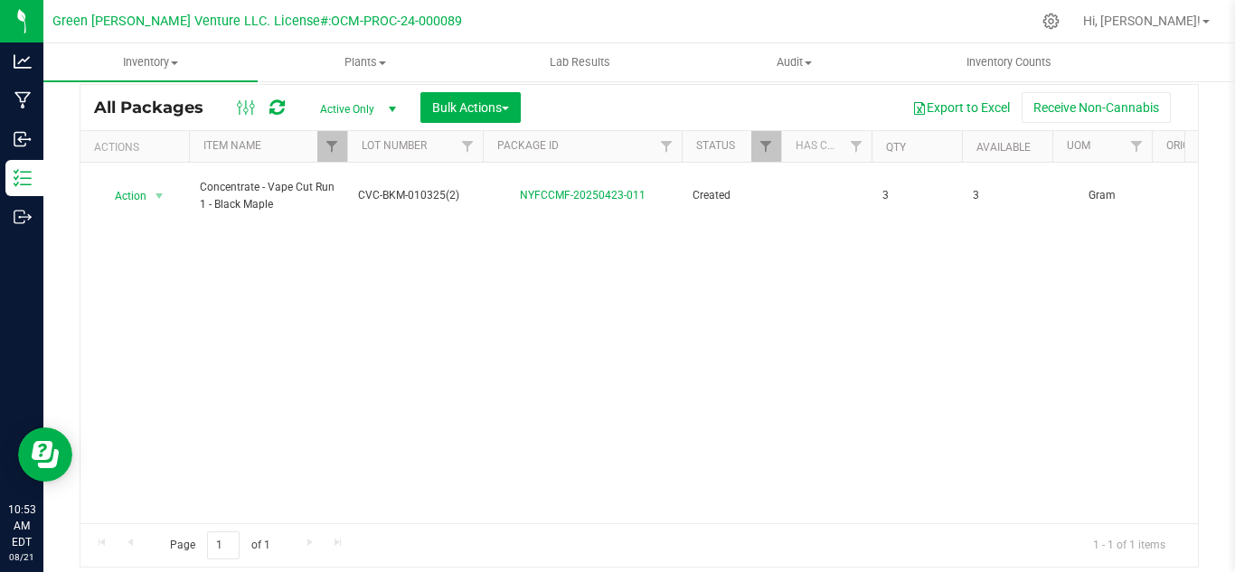
click at [982, 234] on div "Action Action Adjust qty Create package Edit attributes Global inventory Locate…" at bounding box center [638, 343] width 1117 height 361
click at [326, 146] on span "Filter" at bounding box center [331, 146] width 14 height 14
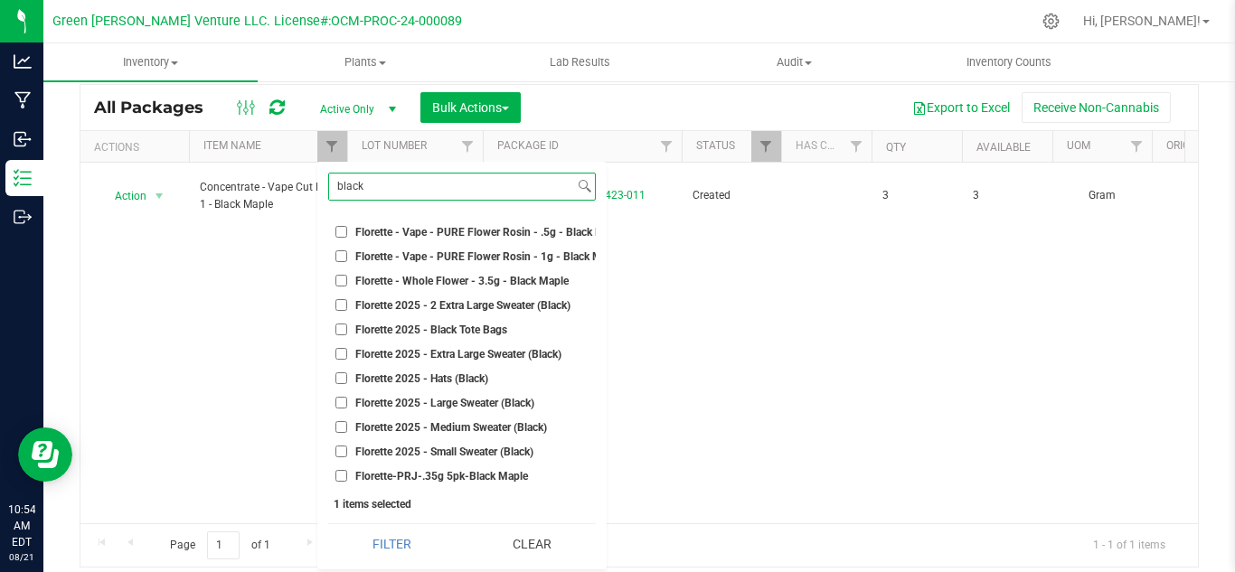
scroll to position [475, 0]
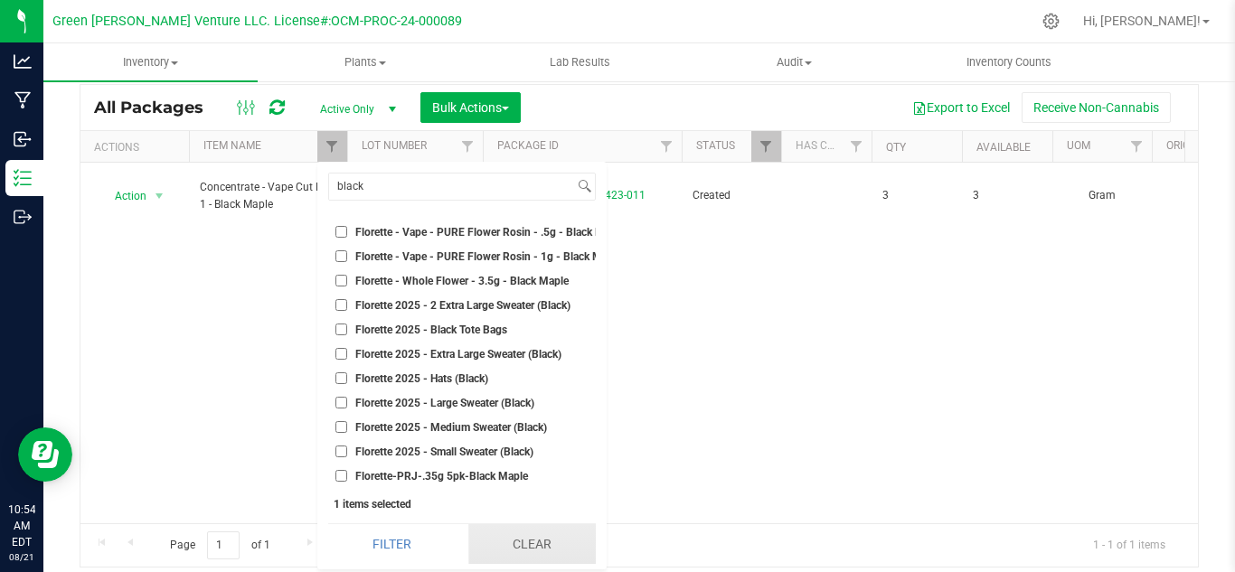
click at [491, 531] on button "Clear" at bounding box center [531, 544] width 127 height 40
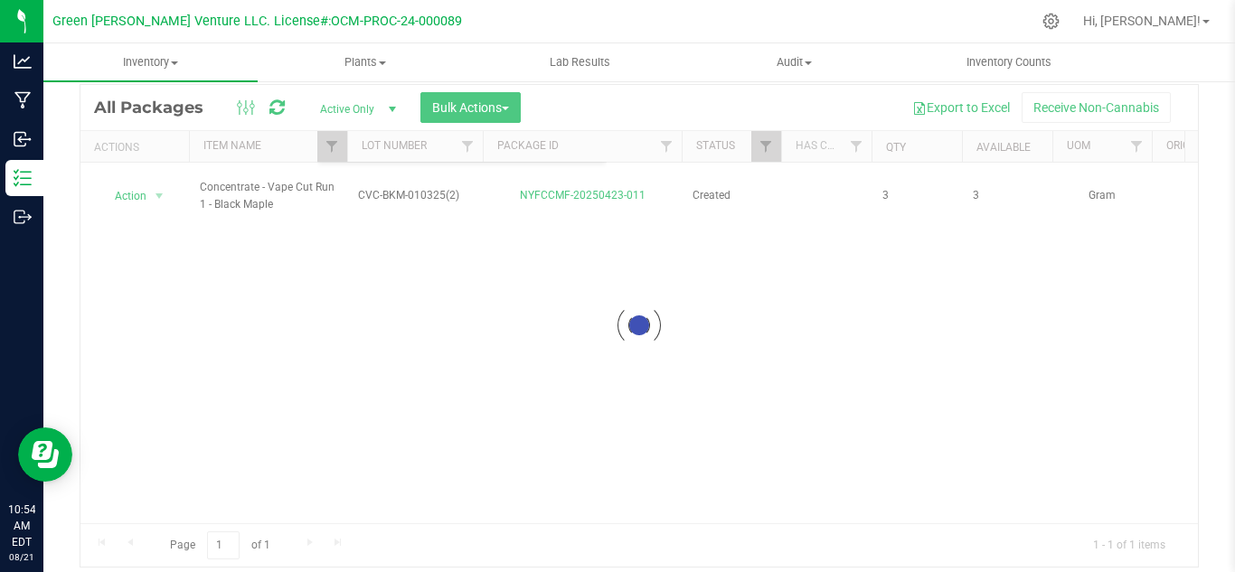
scroll to position [0, 0]
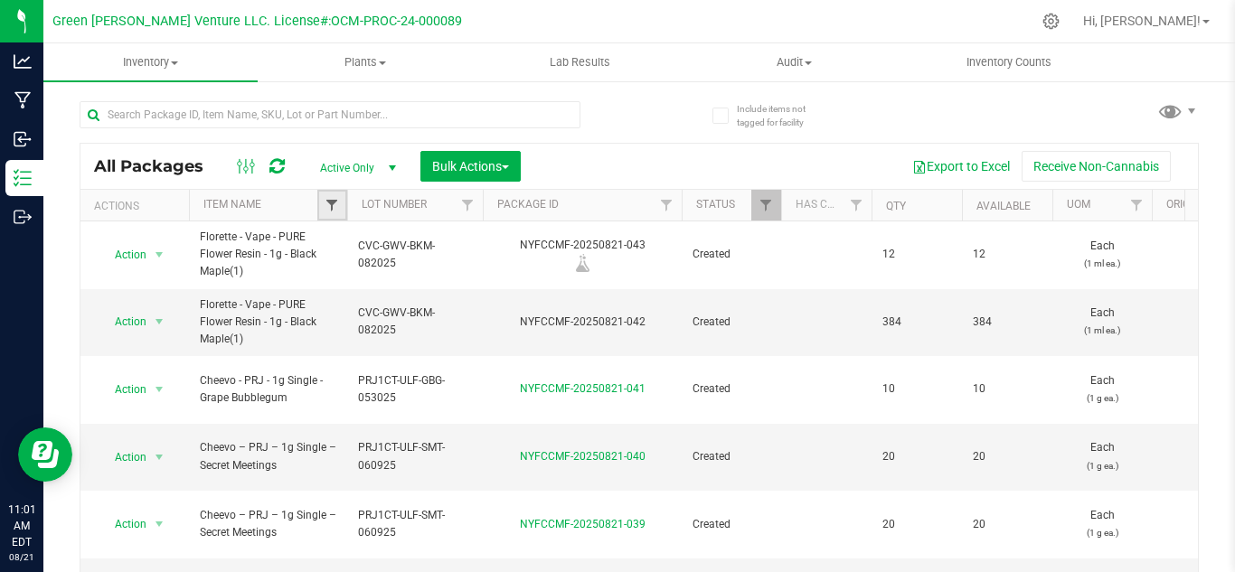
click at [337, 207] on span "Filter" at bounding box center [331, 205] width 14 height 14
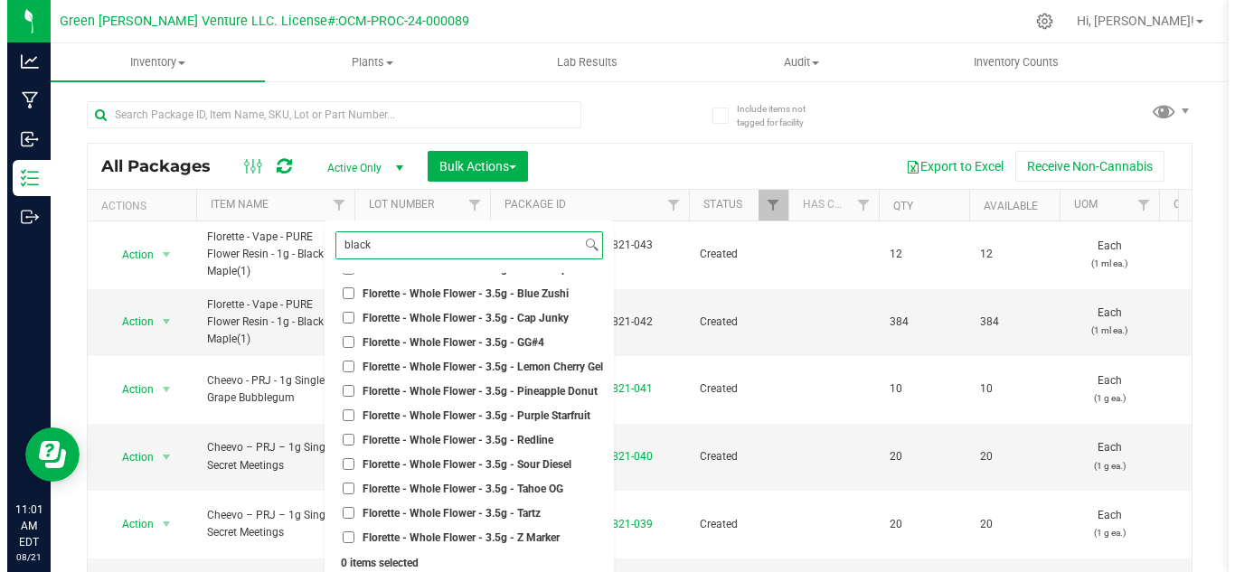
scroll to position [9777, 0]
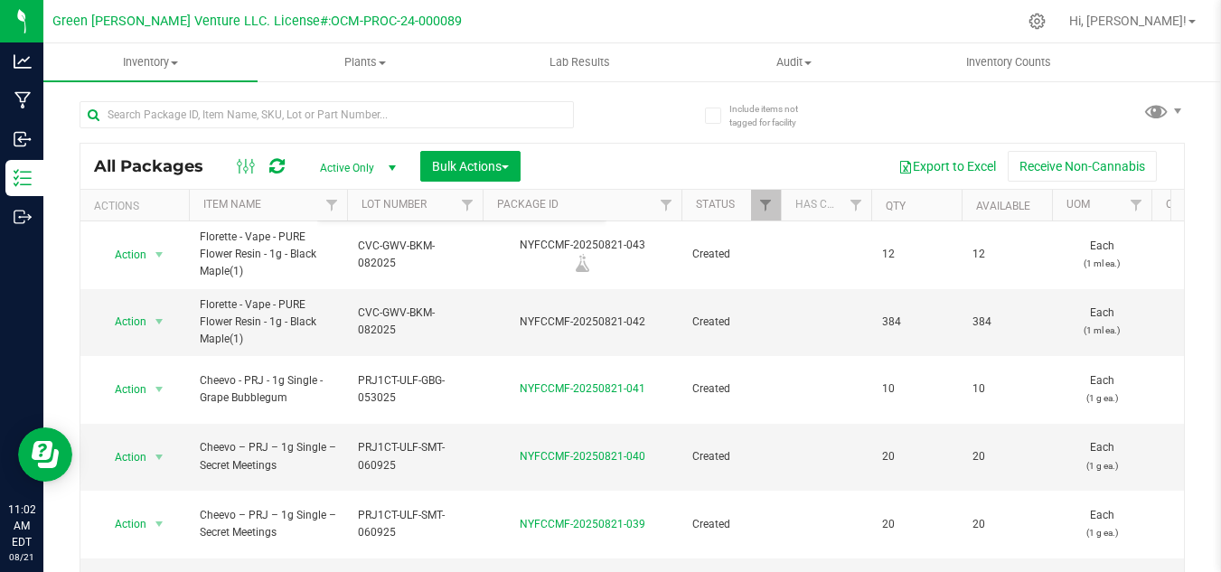
click at [634, 151] on div "Export to Excel Receive Non-Cannabis" at bounding box center [852, 166] width 636 height 31
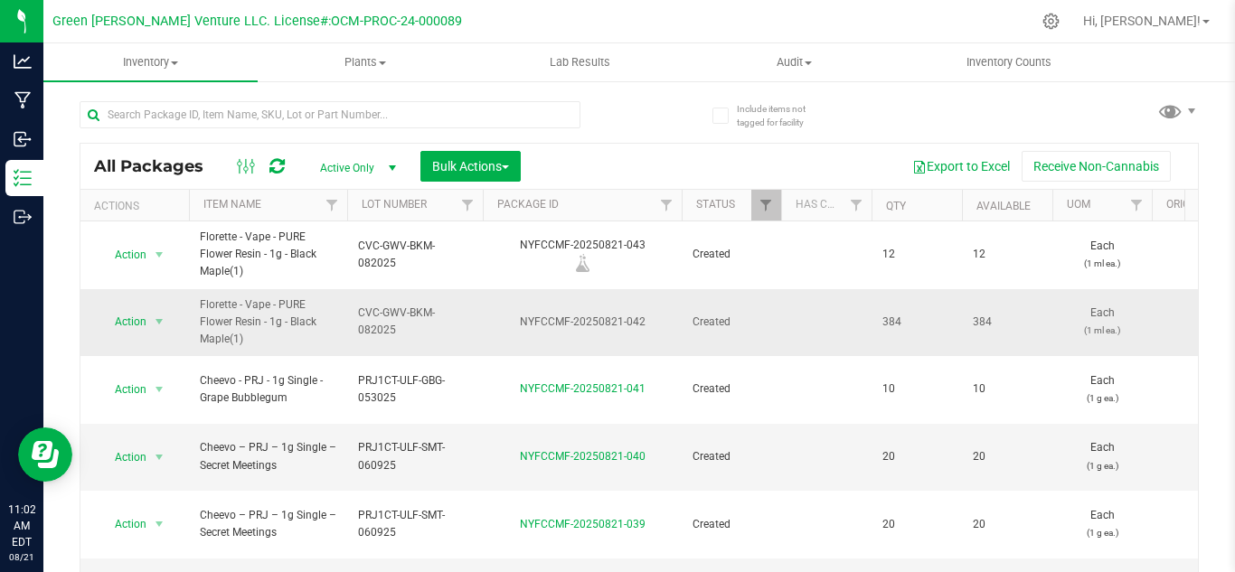
drag, startPoint x: 1085, startPoint y: 241, endPoint x: 1120, endPoint y: 288, distance: 58.7
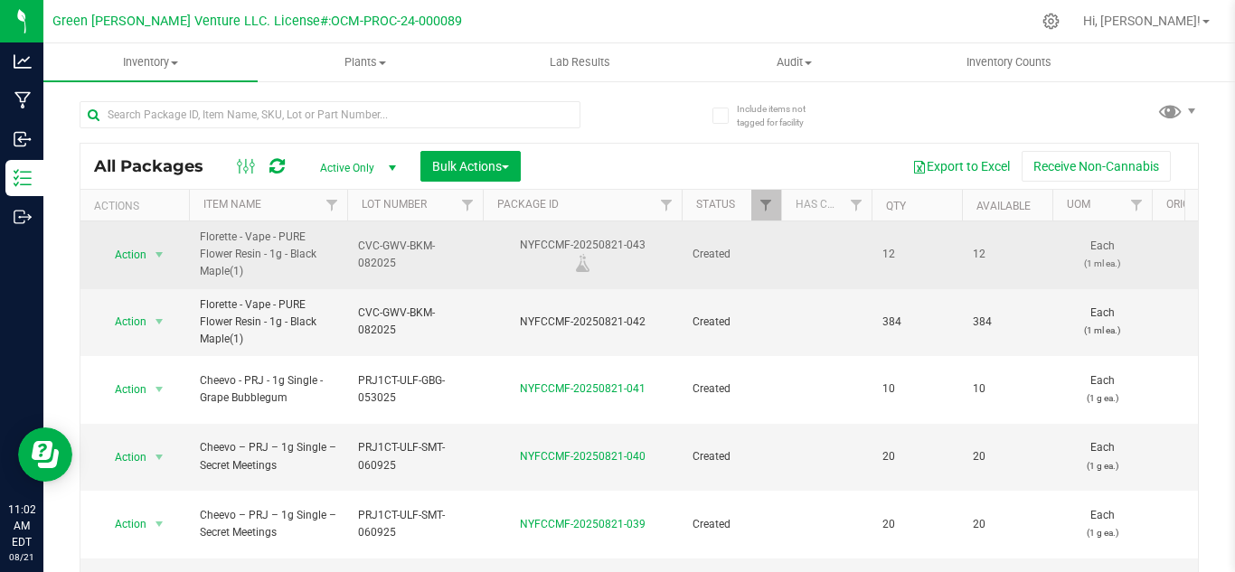
click at [1022, 240] on td "12" at bounding box center [1007, 255] width 90 height 68
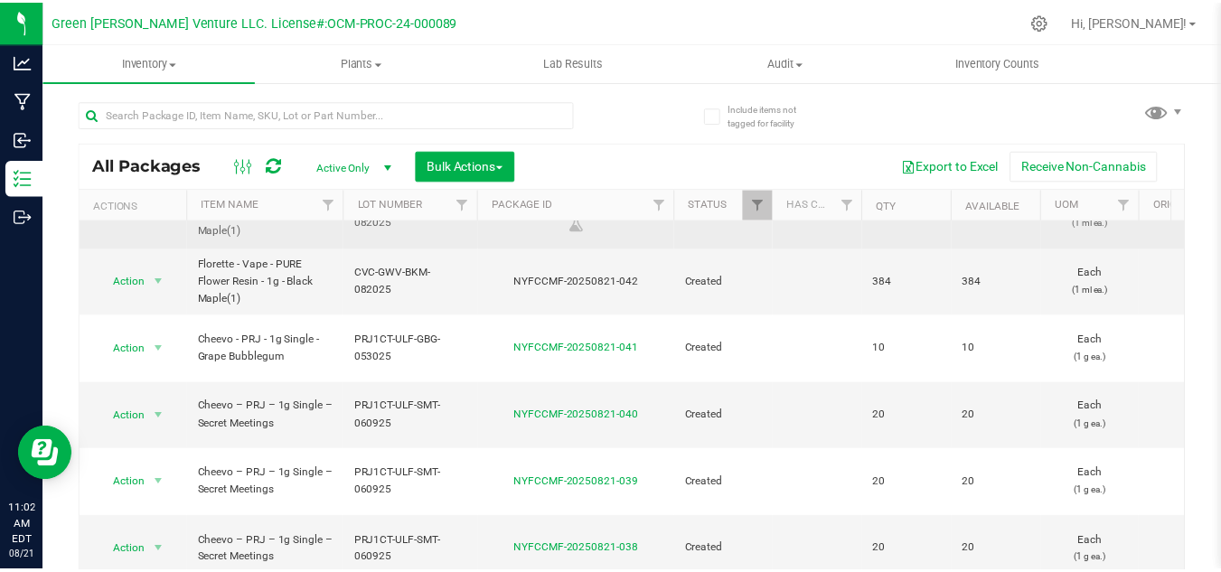
scroll to position [0, 0]
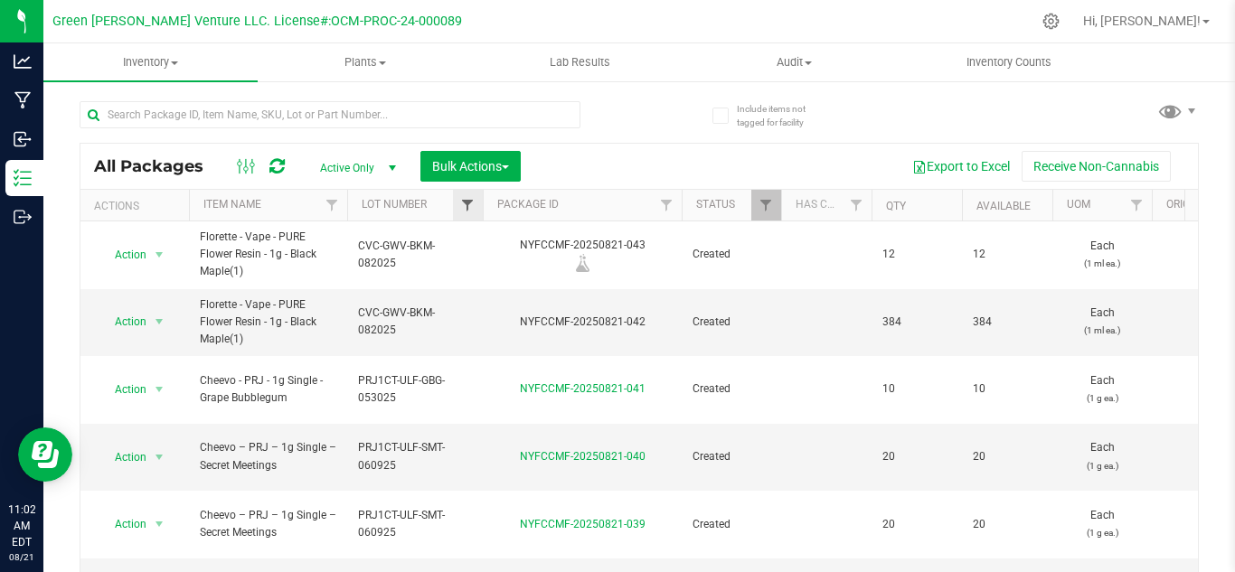
click at [479, 209] on div at bounding box center [483, 206] width 8 height 32
click at [457, 205] on link "Filter" at bounding box center [468, 205] width 30 height 31
click at [475, 205] on span "Filter" at bounding box center [467, 205] width 14 height 14
click at [470, 211] on span "Filter" at bounding box center [467, 205] width 14 height 14
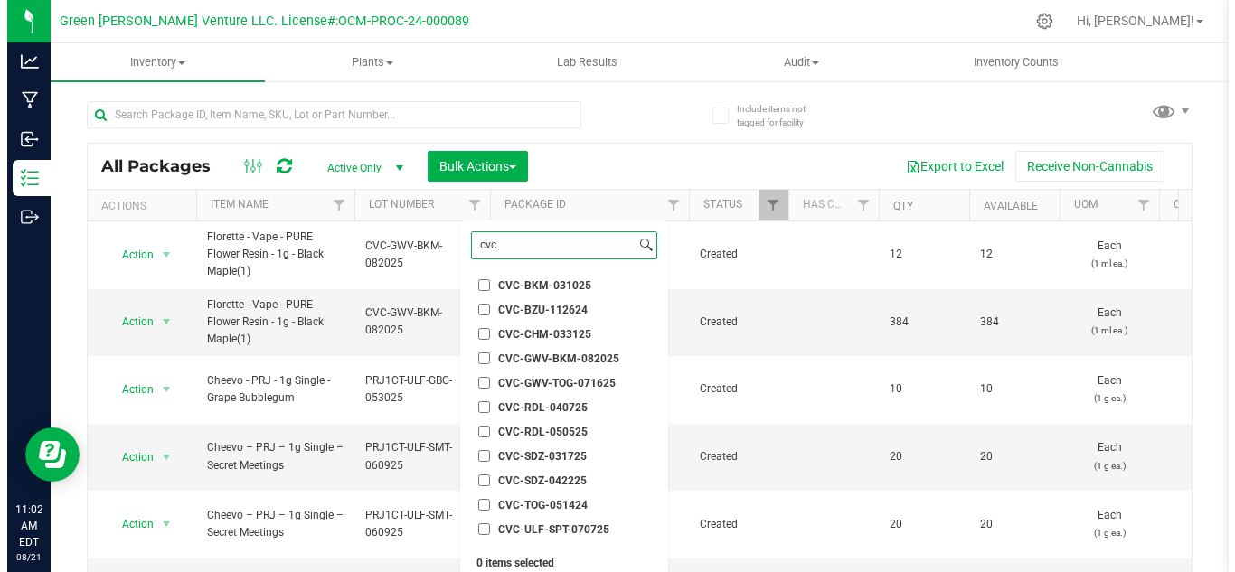
scroll to position [95, 0]
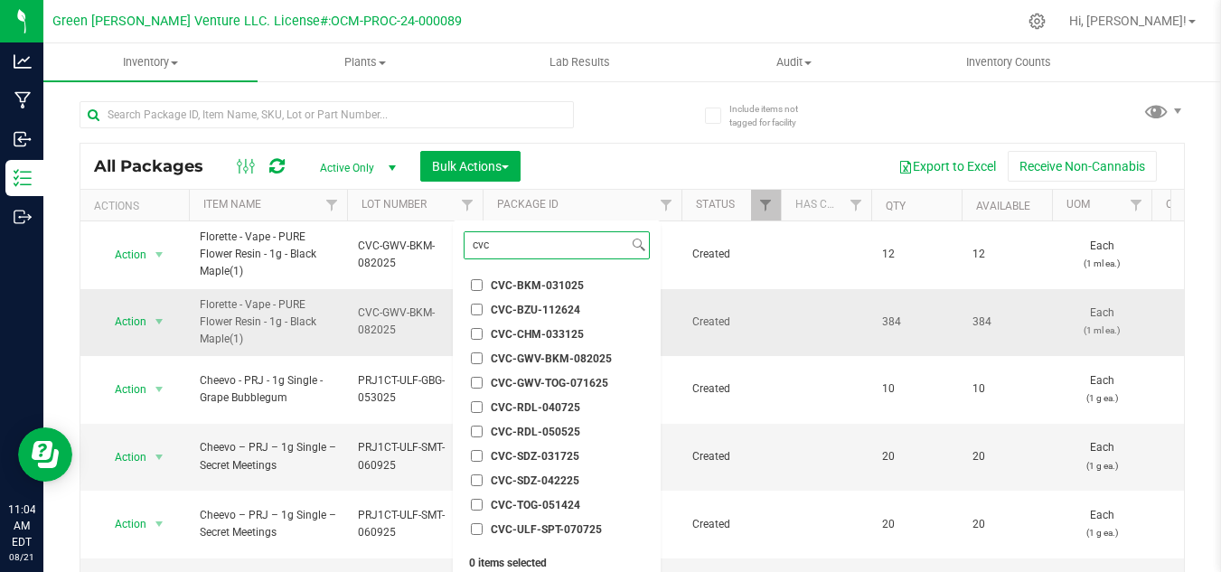
type input "cvc"
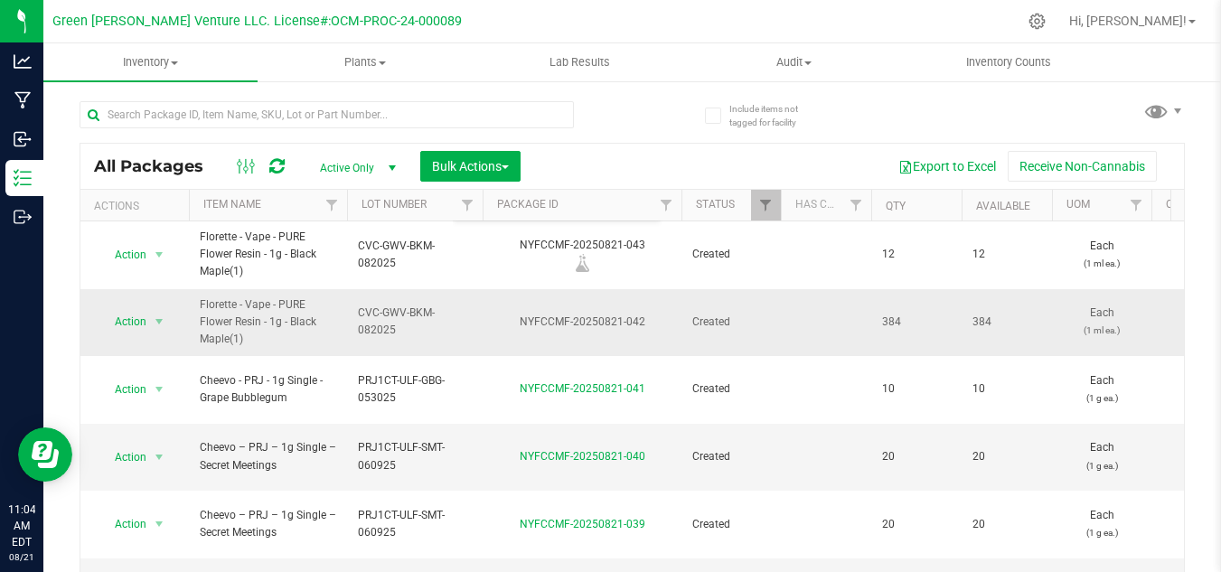
click at [365, 340] on td "CVC-GWV-BKM-082025" at bounding box center [415, 323] width 136 height 68
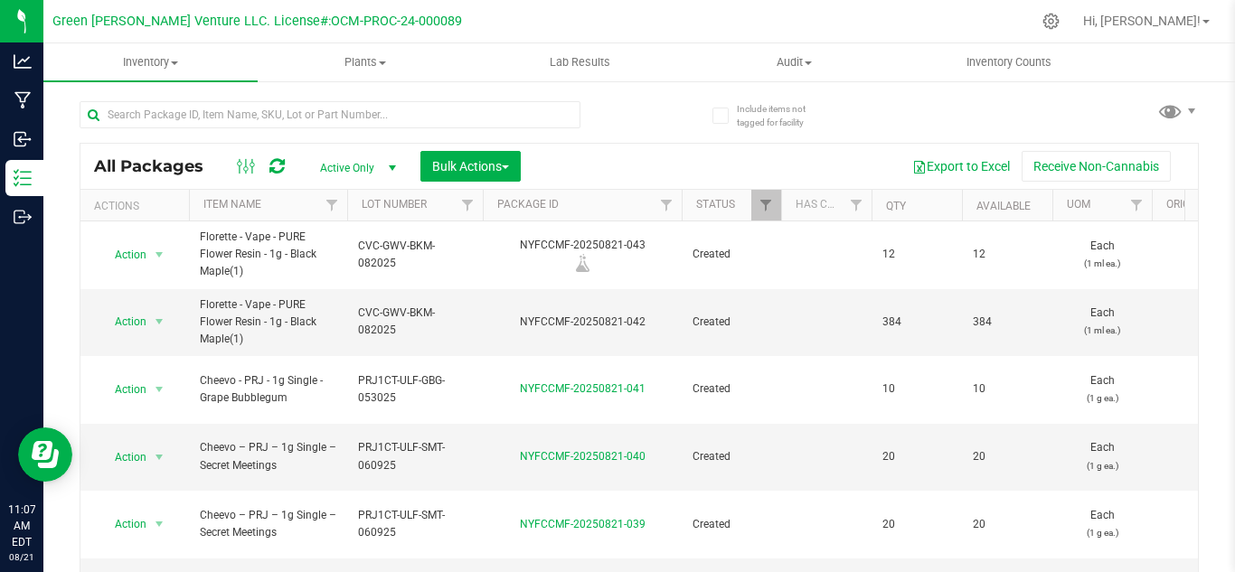
click at [594, 139] on div at bounding box center [359, 114] width 559 height 58
